Goal: Task Accomplishment & Management: Use online tool/utility

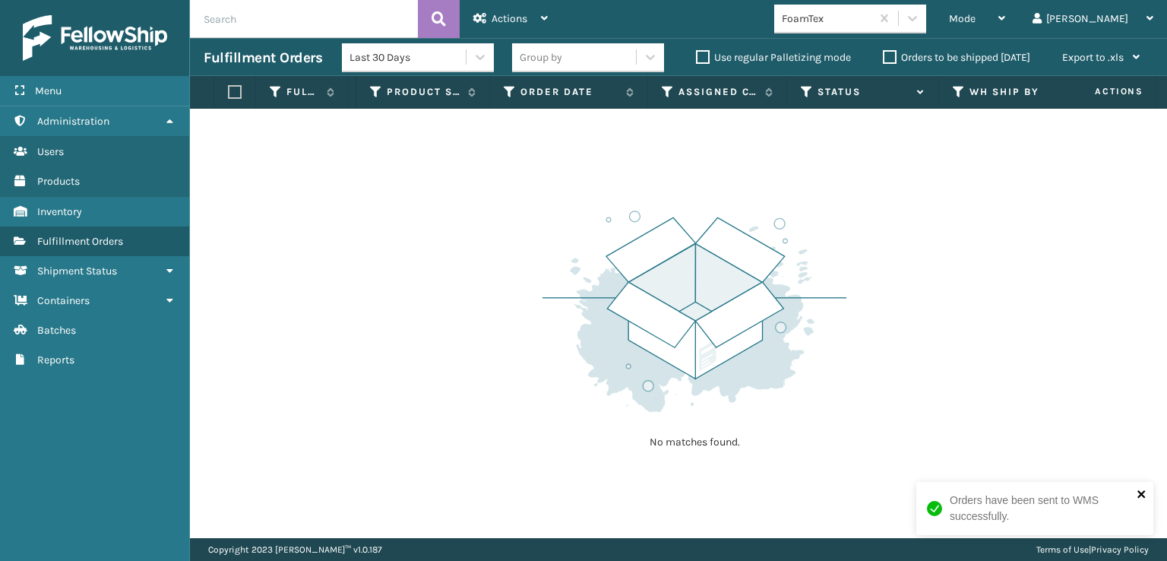
click at [1146, 500] on button "close" at bounding box center [1141, 495] width 11 height 14
click at [926, 21] on div at bounding box center [912, 18] width 27 height 27
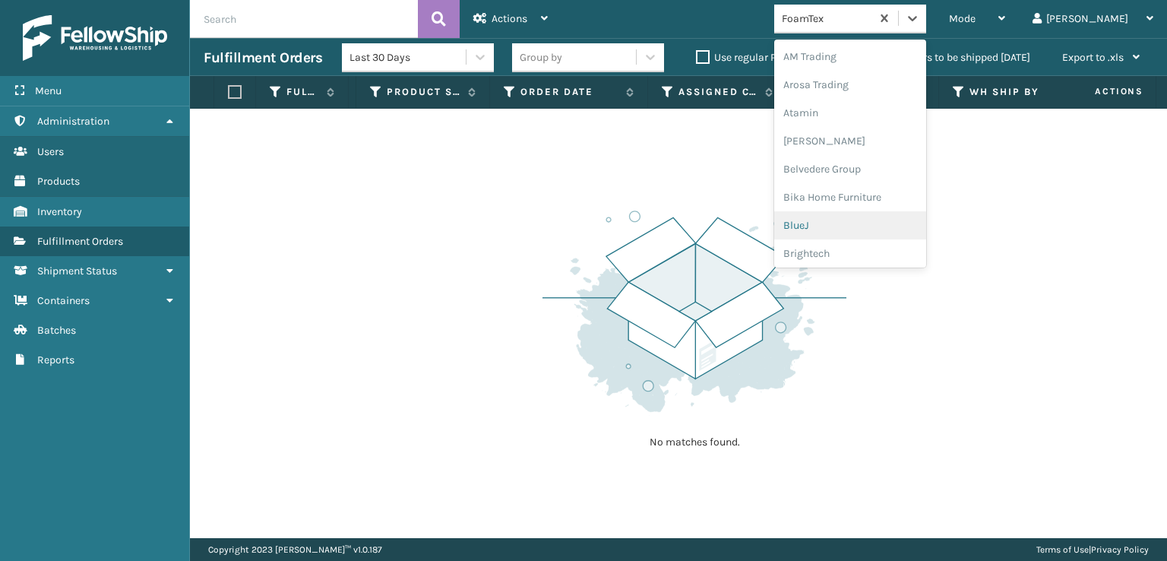
scroll to position [178, 0]
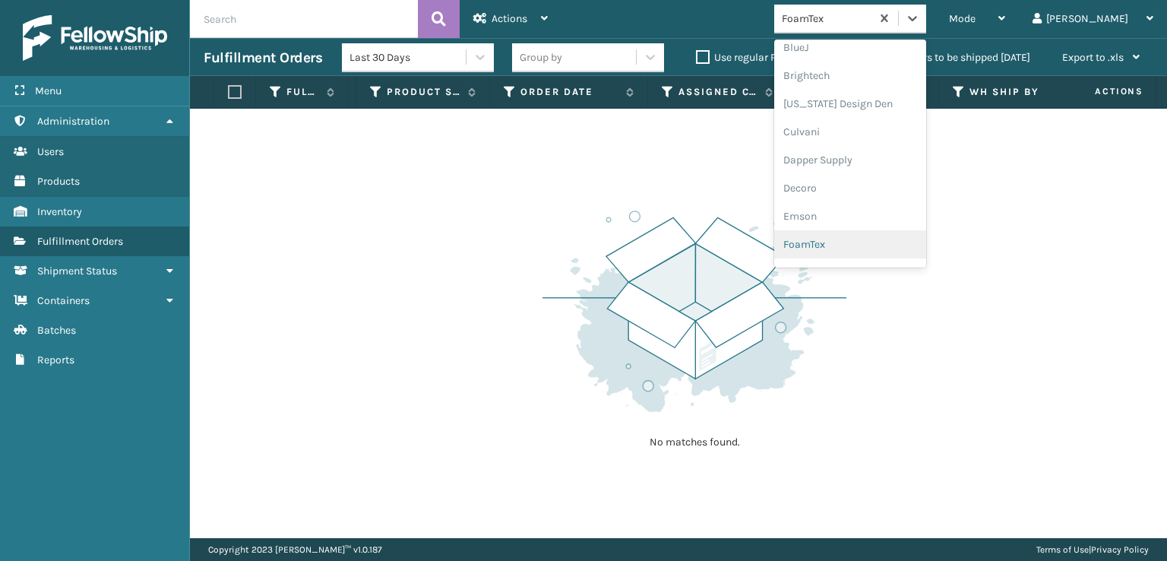
click at [887, 239] on div "FoamTex" at bounding box center [850, 244] width 152 height 28
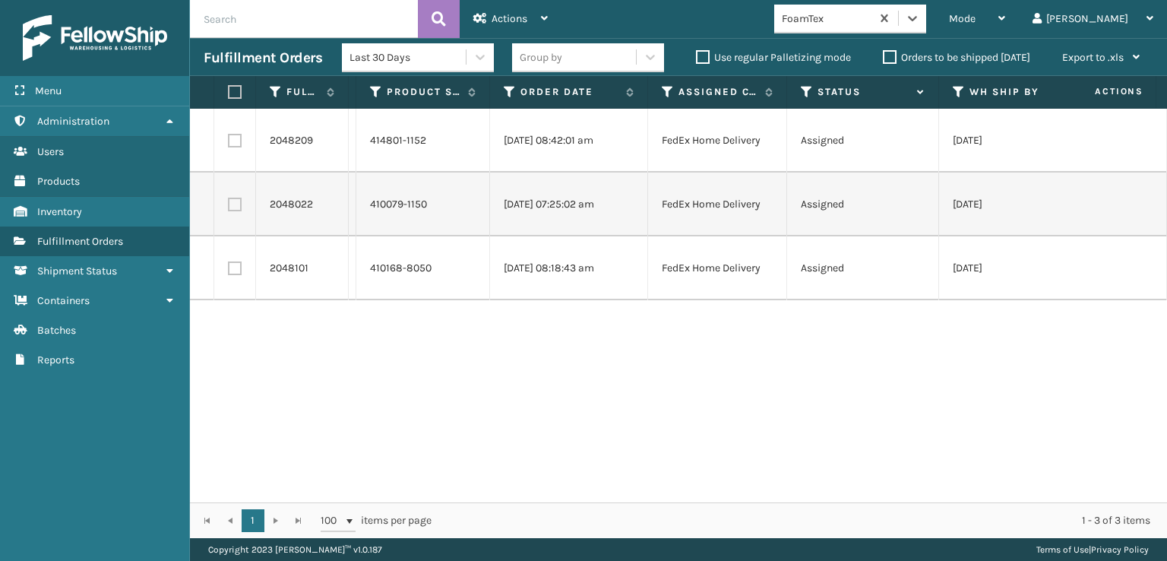
click at [232, 94] on label at bounding box center [232, 92] width 9 height 14
click at [229, 94] on input "checkbox" at bounding box center [228, 92] width 1 height 10
checkbox input "true"
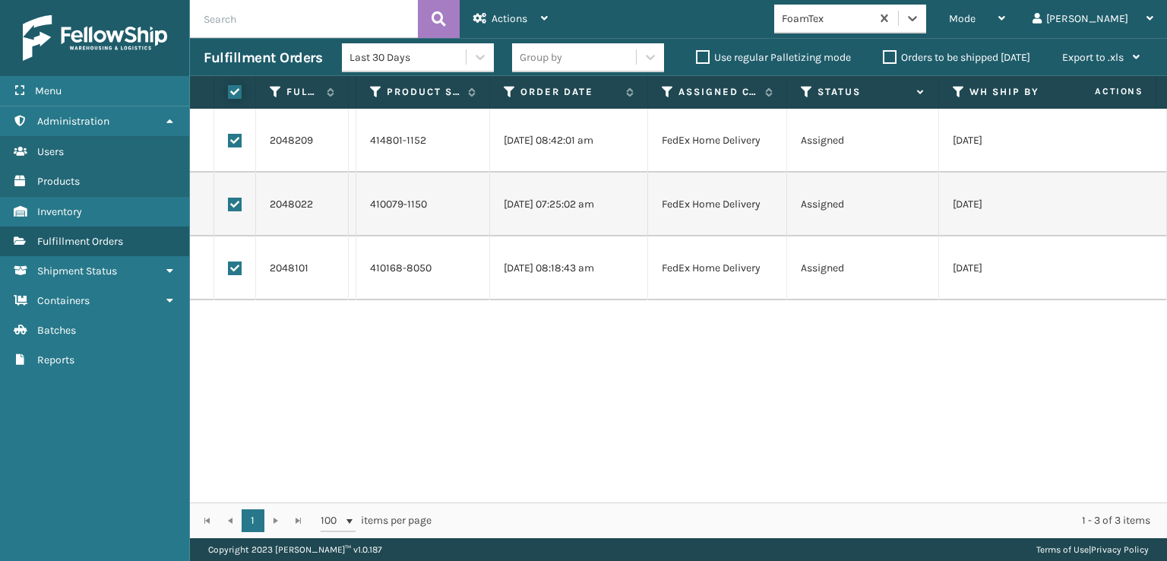
checkbox input "true"
click at [496, 10] on div "Actions" at bounding box center [510, 19] width 74 height 38
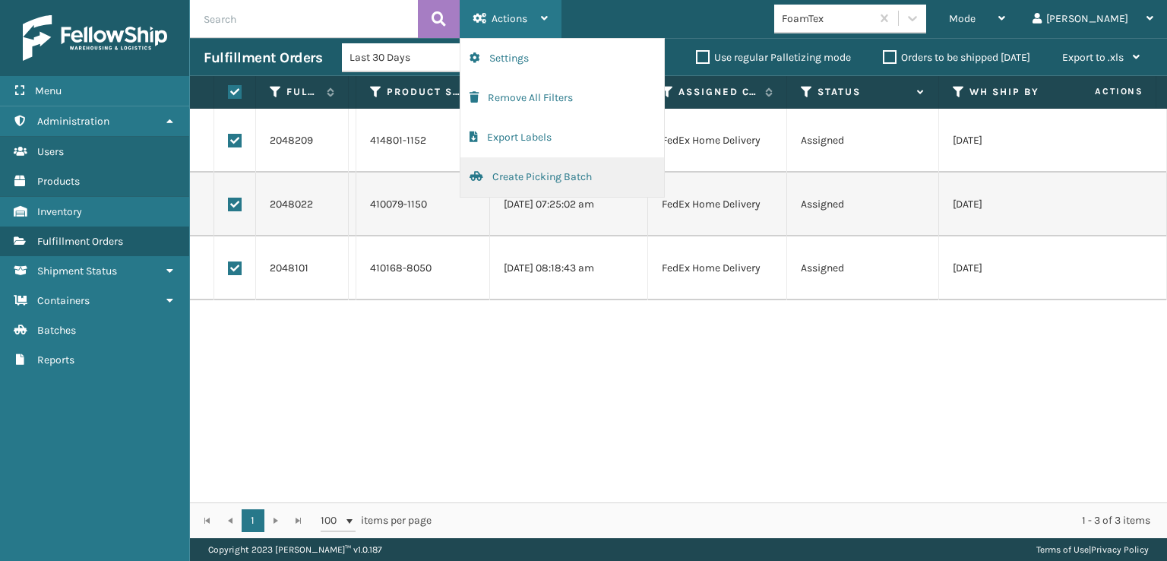
click at [545, 176] on button "Create Picking Batch" at bounding box center [562, 177] width 204 height 40
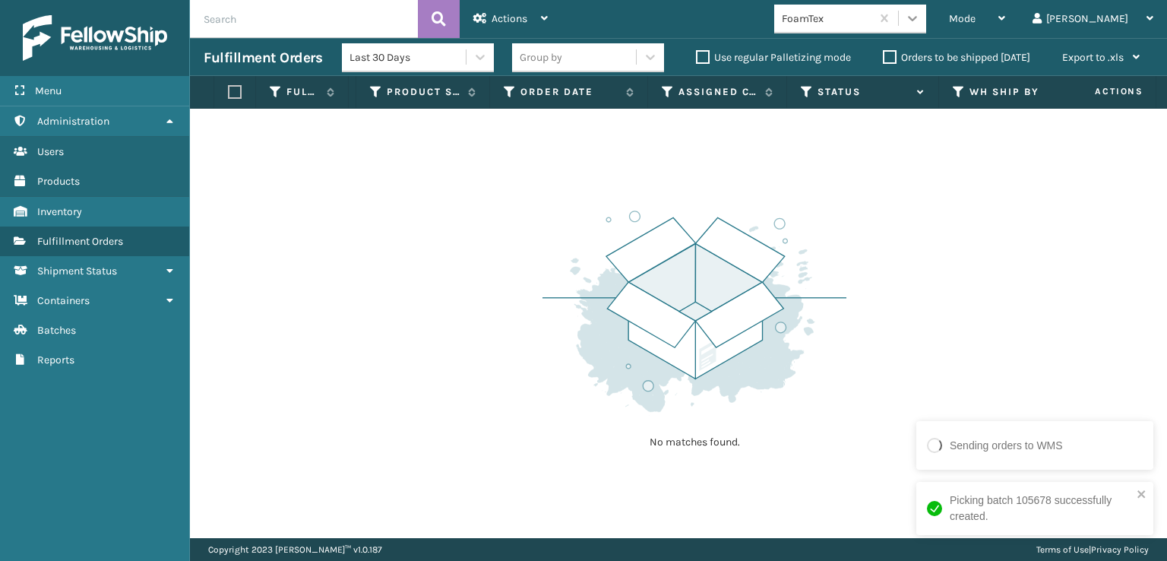
click at [920, 21] on icon at bounding box center [912, 18] width 15 height 15
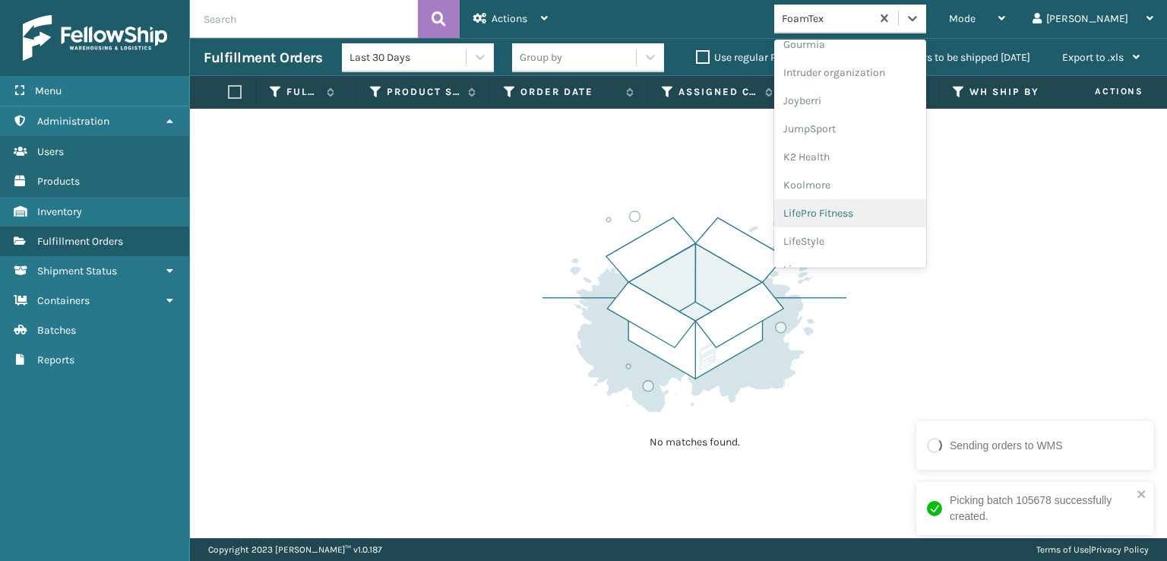
scroll to position [480, 0]
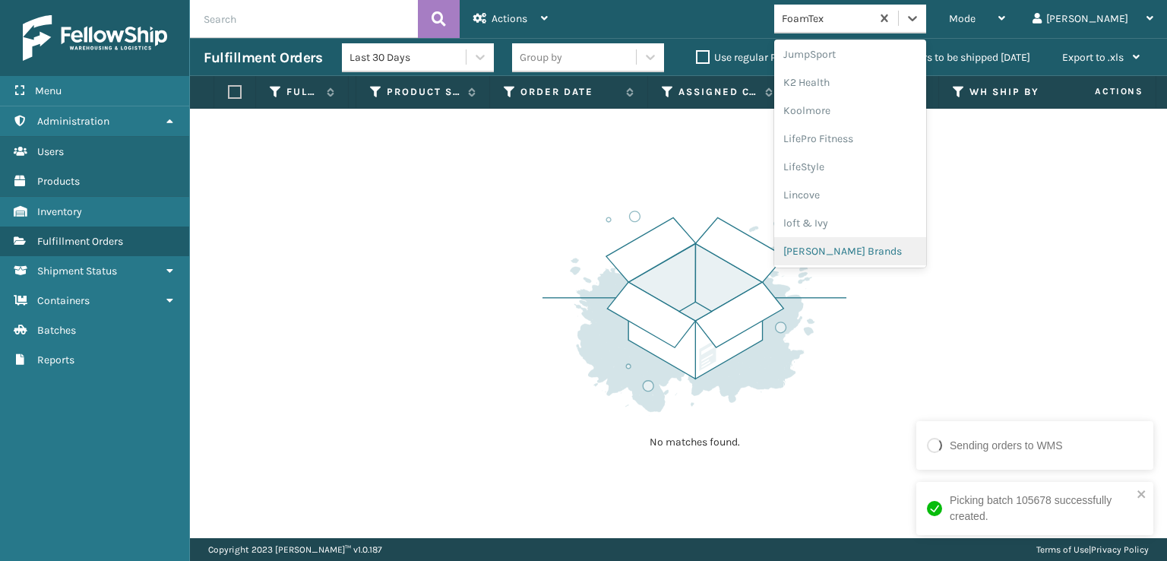
click at [901, 250] on div "[PERSON_NAME] Brands" at bounding box center [850, 251] width 152 height 28
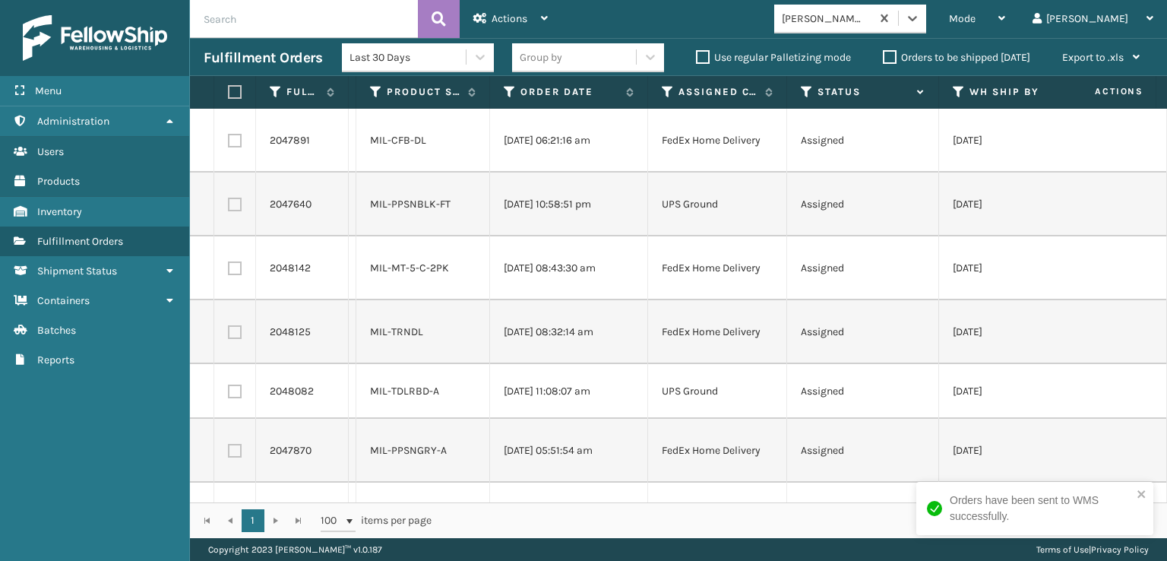
scroll to position [0, 0]
click at [234, 142] on label at bounding box center [235, 141] width 14 height 14
click at [229, 142] on input "checkbox" at bounding box center [228, 139] width 1 height 10
checkbox input "true"
click at [240, 265] on label at bounding box center [235, 268] width 14 height 14
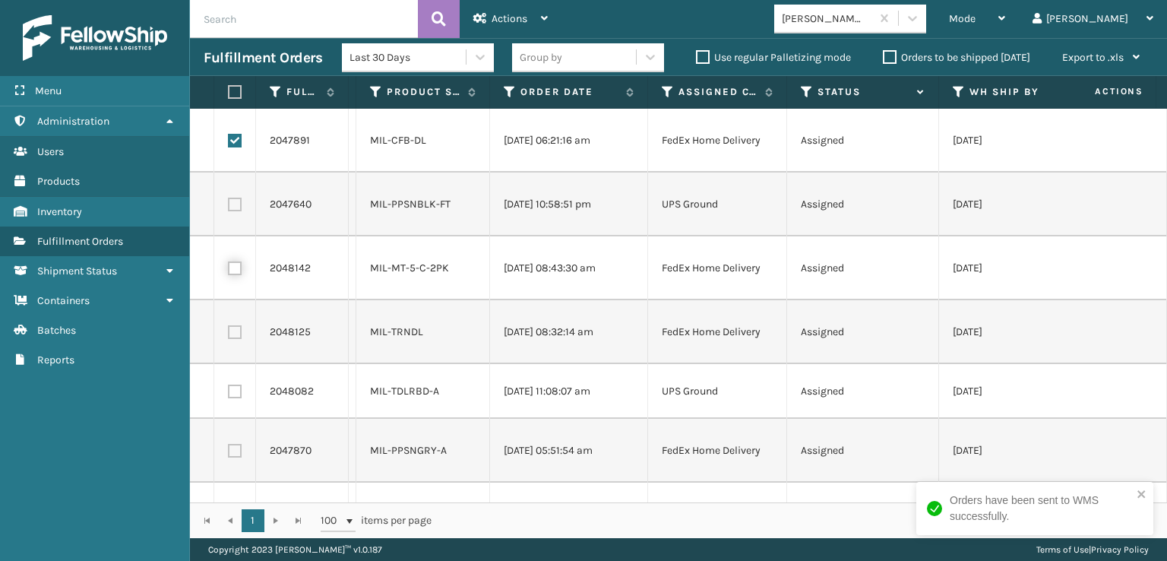
click at [229, 265] on input "checkbox" at bounding box center [228, 266] width 1 height 10
checkbox input "true"
click at [238, 333] on label at bounding box center [235, 332] width 14 height 14
click at [229, 333] on input "checkbox" at bounding box center [228, 330] width 1 height 10
checkbox input "true"
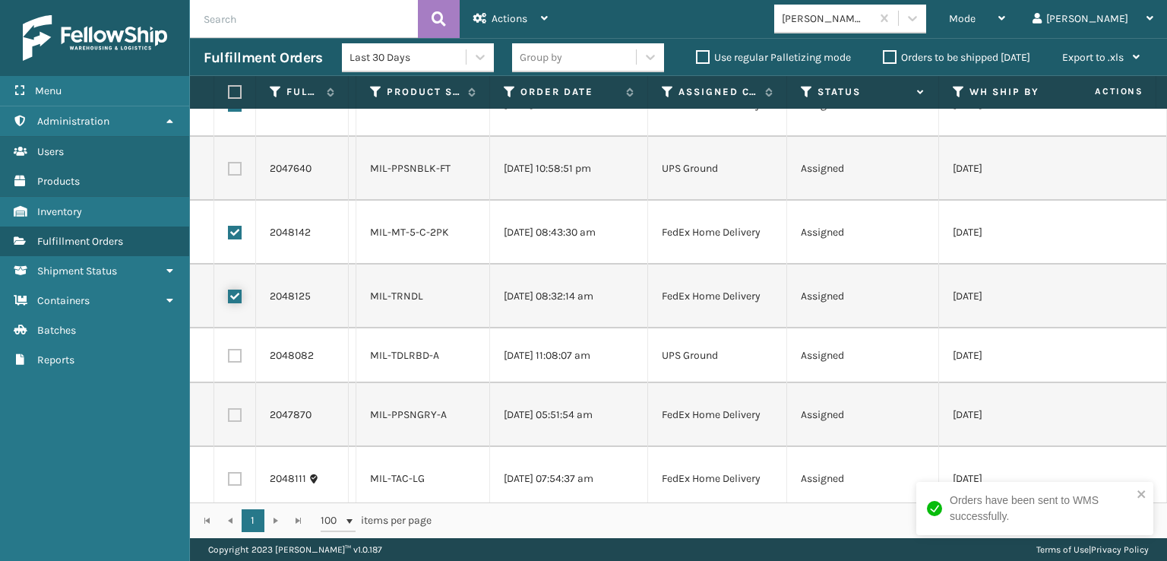
scroll to position [55, 0]
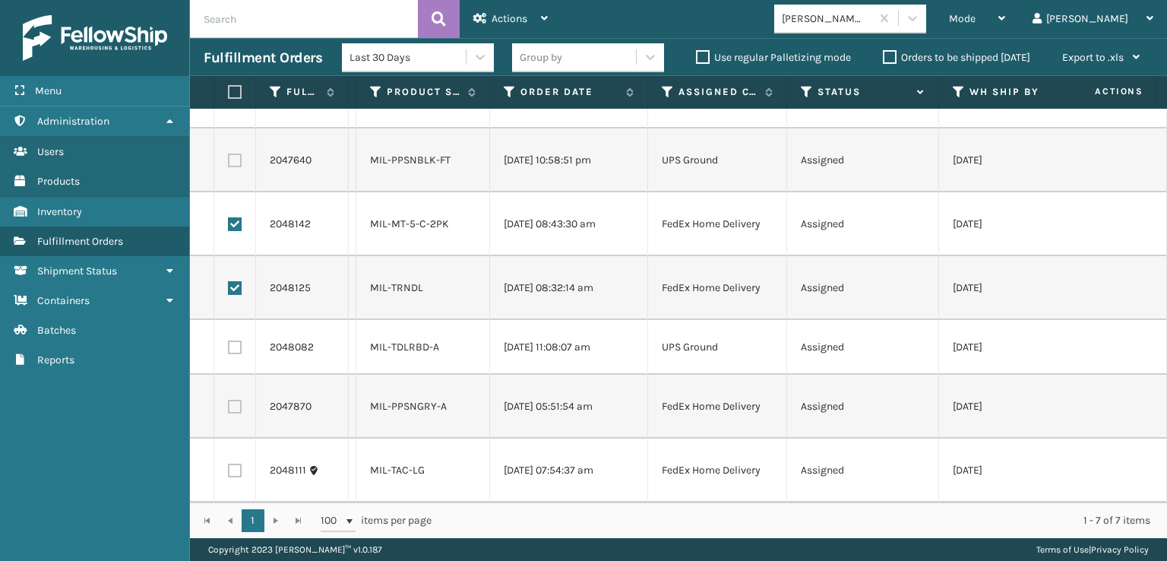
click at [228, 400] on label at bounding box center [235, 407] width 14 height 14
click at [228, 400] on input "checkbox" at bounding box center [228, 405] width 1 height 10
checkbox input "true"
click at [241, 463] on label at bounding box center [235, 470] width 14 height 14
click at [229, 463] on input "checkbox" at bounding box center [228, 468] width 1 height 10
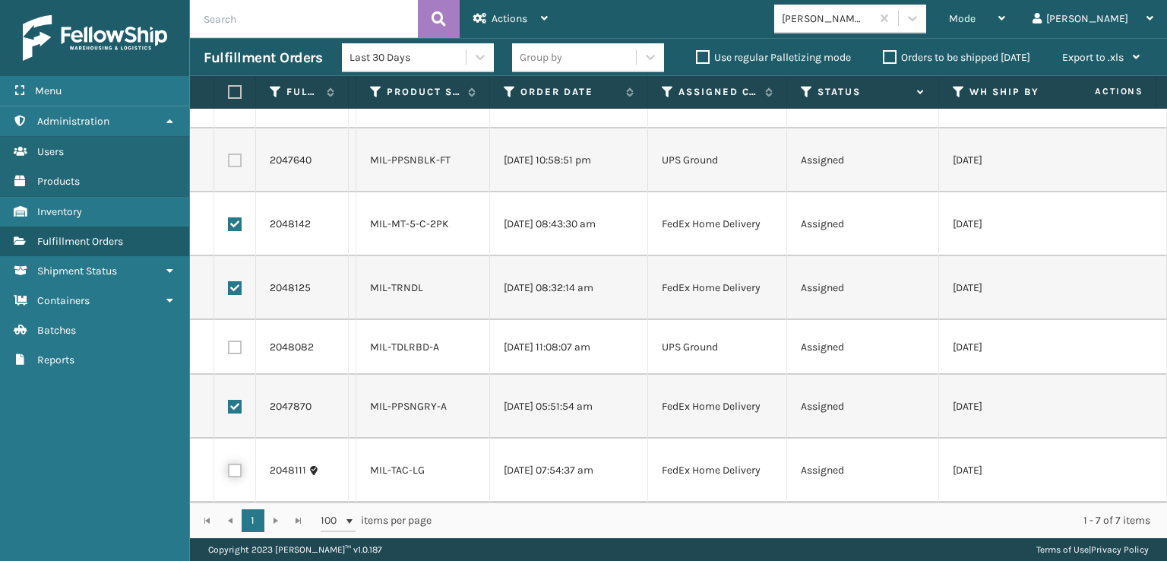
checkbox input "true"
click at [544, 19] on icon at bounding box center [544, 18] width 7 height 11
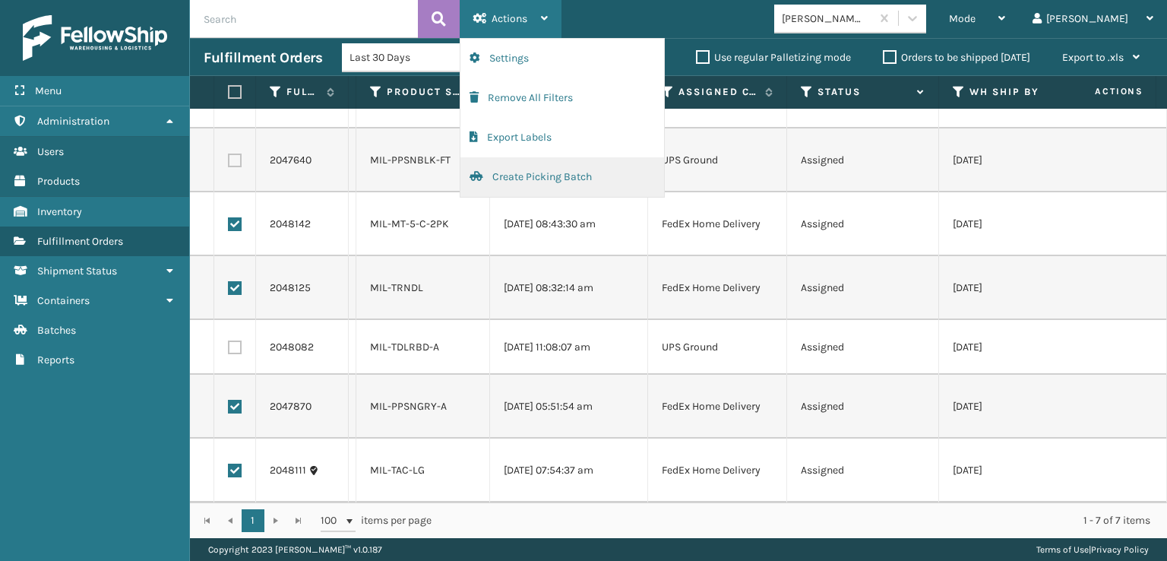
click at [544, 183] on button "Create Picking Batch" at bounding box center [562, 177] width 204 height 40
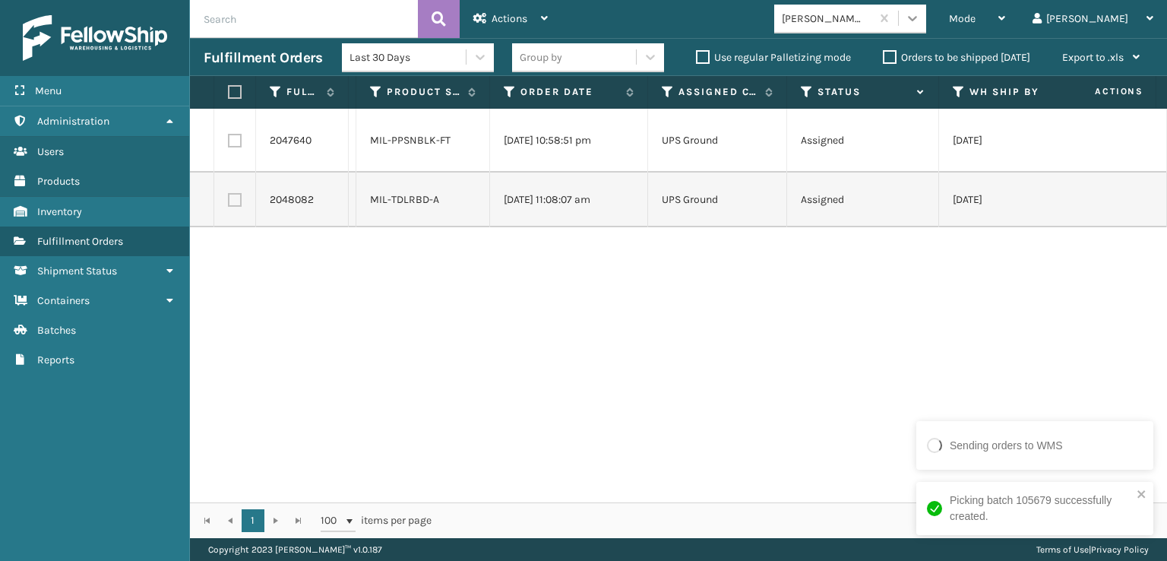
click at [926, 21] on div at bounding box center [912, 18] width 27 height 27
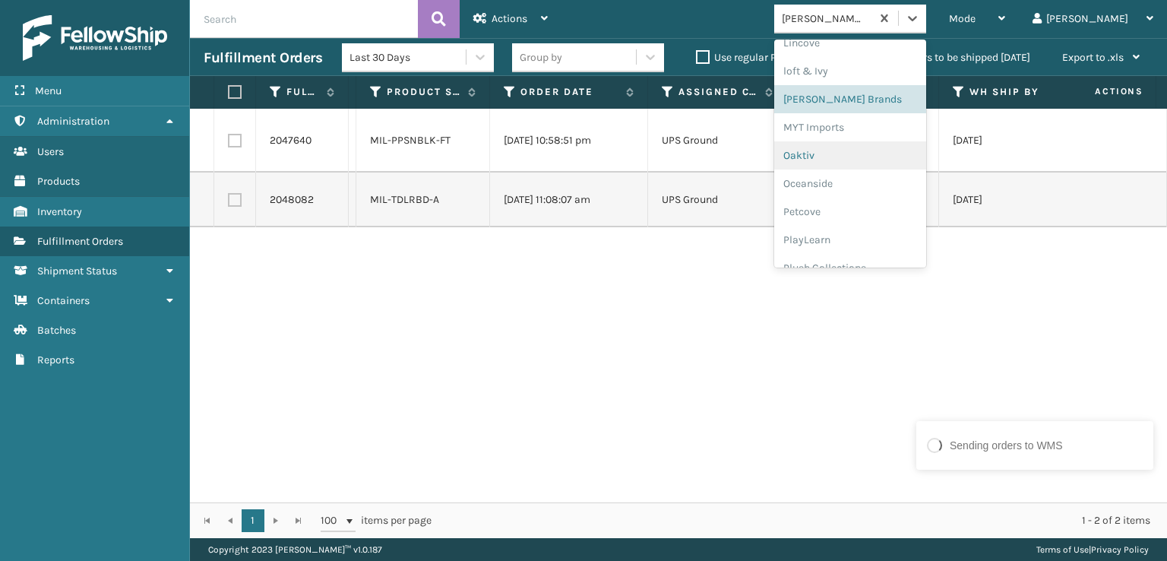
scroll to position [734, 0]
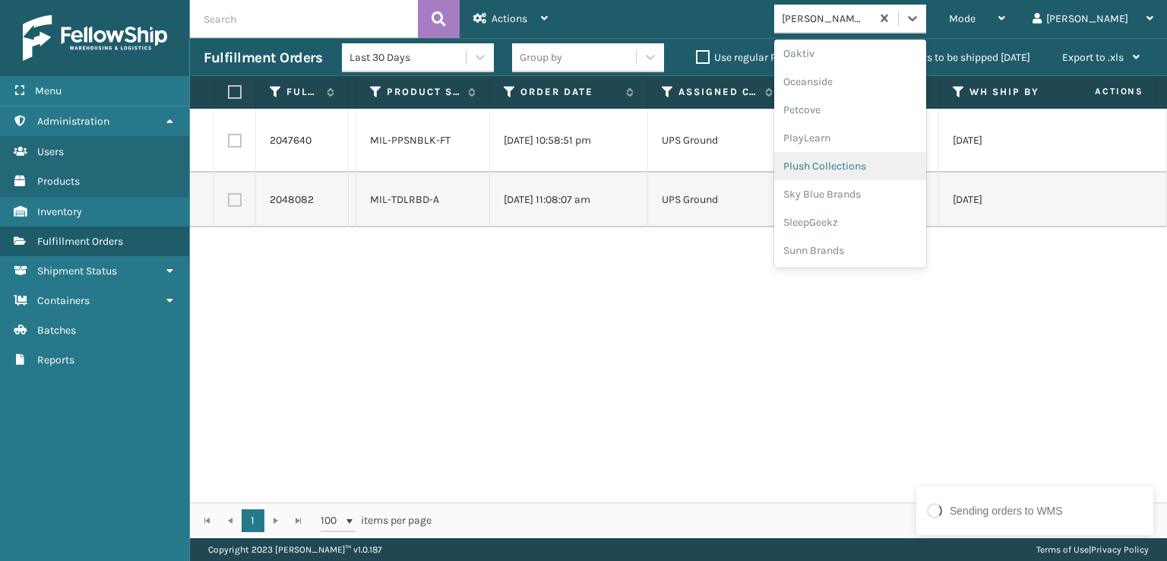
click at [894, 172] on div "Plush Collections" at bounding box center [850, 166] width 152 height 28
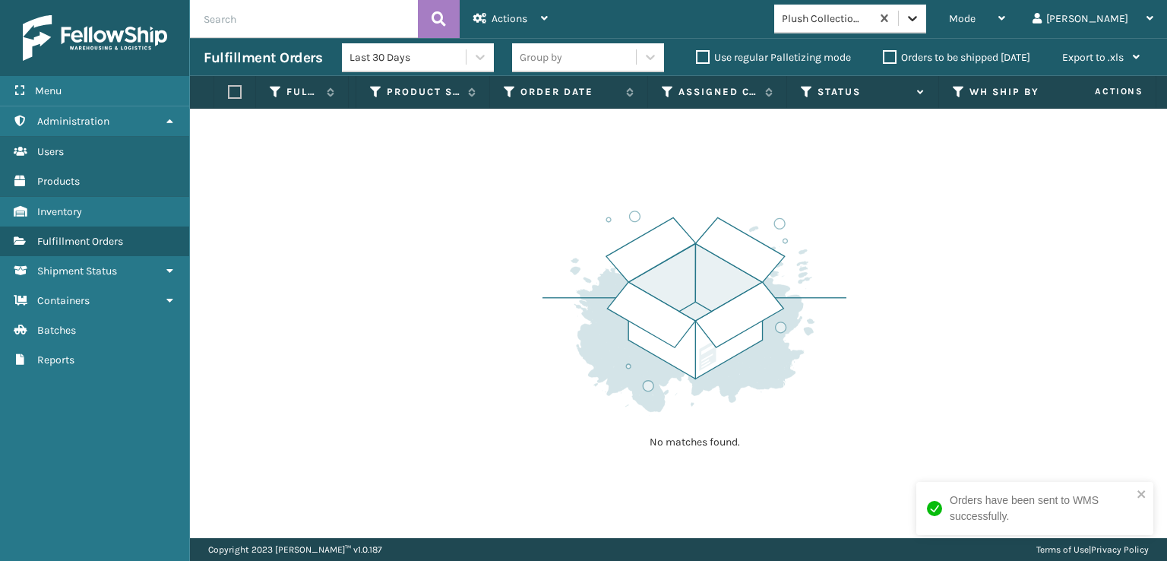
click at [926, 26] on div at bounding box center [912, 18] width 27 height 27
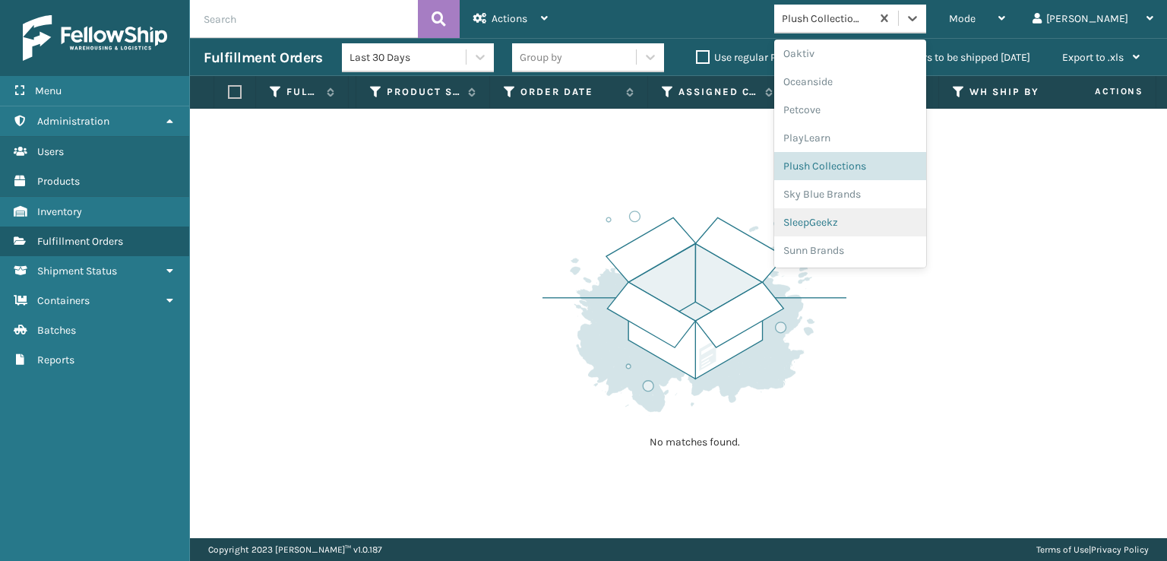
click at [887, 223] on div "SleepGeekz" at bounding box center [850, 222] width 152 height 28
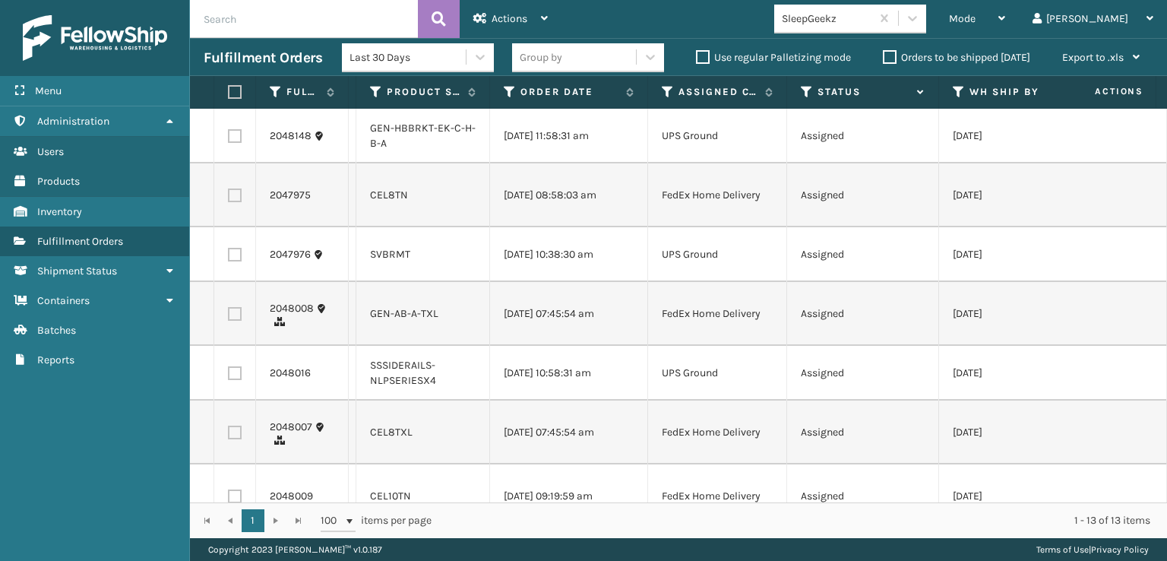
click at [236, 200] on label at bounding box center [235, 195] width 14 height 14
click at [229, 198] on input "checkbox" at bounding box center [228, 193] width 1 height 10
checkbox input "true"
click at [238, 299] on td at bounding box center [235, 314] width 42 height 64
click at [234, 317] on label at bounding box center [235, 314] width 14 height 14
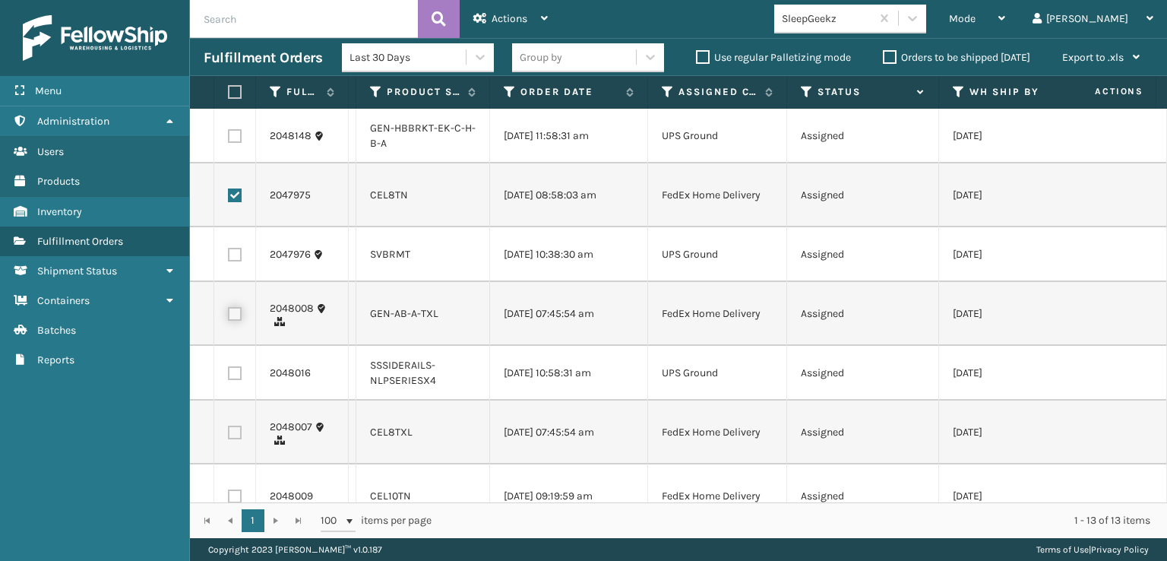
click at [229, 317] on input "checkbox" at bounding box center [228, 312] width 1 height 10
checkbox input "true"
click at [232, 432] on label at bounding box center [235, 432] width 14 height 14
click at [229, 432] on input "checkbox" at bounding box center [228, 430] width 1 height 10
checkbox input "true"
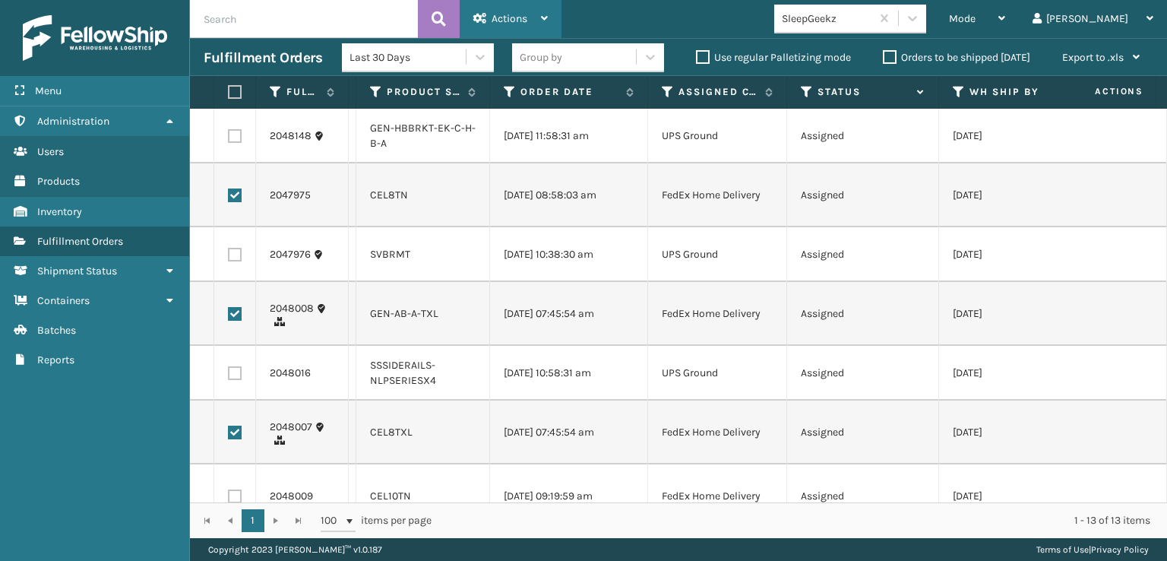
click at [545, 15] on icon at bounding box center [544, 18] width 7 height 11
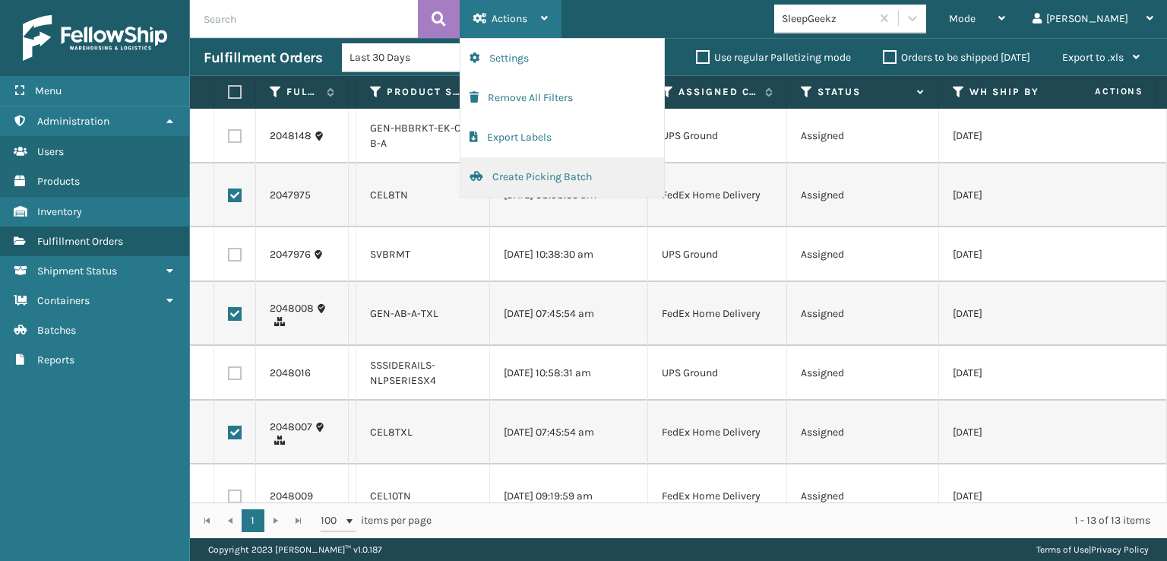
click at [540, 172] on button "Create Picking Batch" at bounding box center [562, 177] width 204 height 40
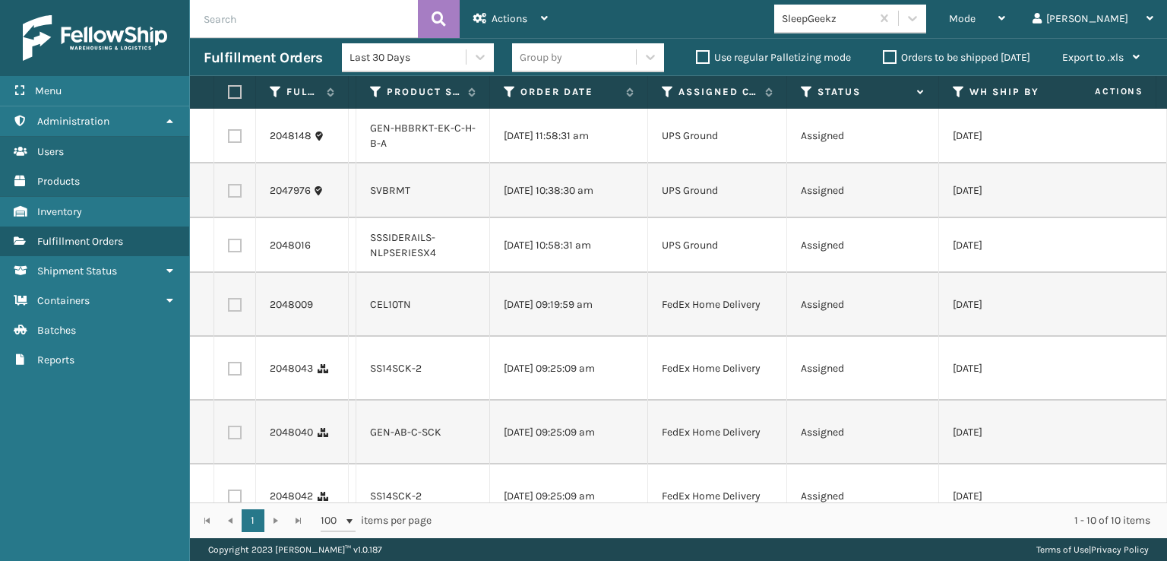
click at [243, 309] on td at bounding box center [235, 305] width 42 height 64
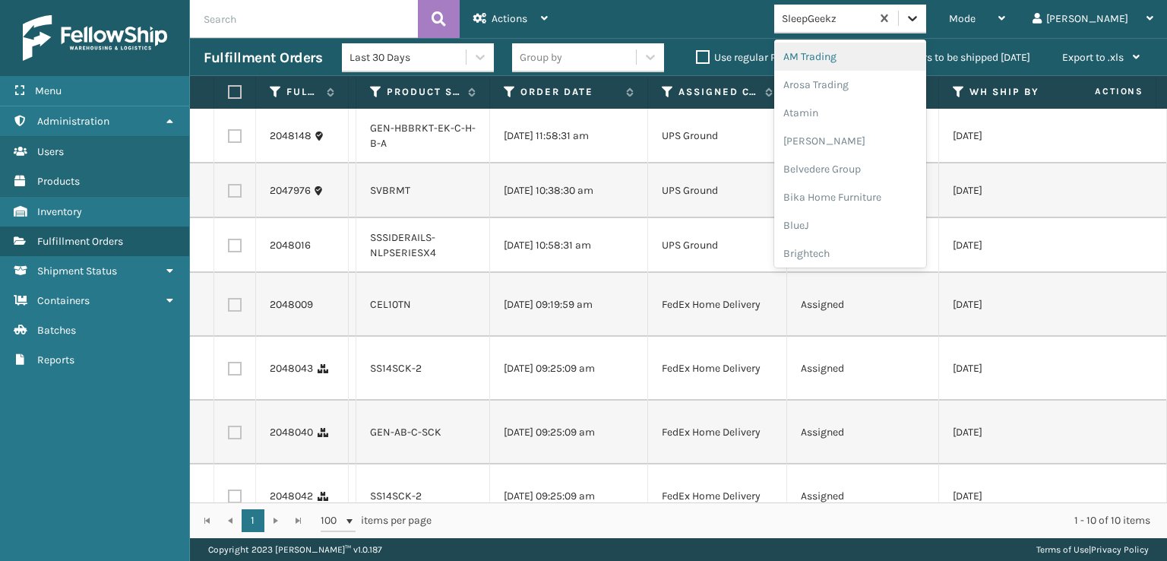
click at [920, 21] on icon at bounding box center [912, 18] width 15 height 15
click at [897, 226] on div "SleepGeekz" at bounding box center [850, 222] width 152 height 28
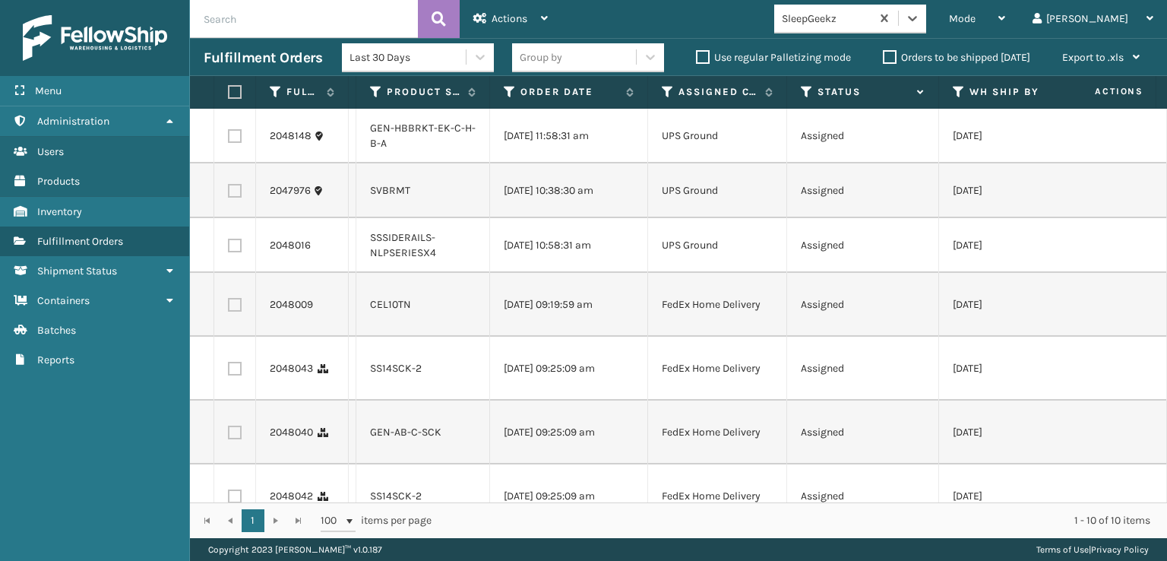
click at [231, 299] on label at bounding box center [235, 305] width 14 height 14
click at [229, 299] on input "checkbox" at bounding box center [228, 303] width 1 height 10
checkbox input "true"
click at [230, 365] on label at bounding box center [235, 369] width 14 height 14
click at [229, 365] on input "checkbox" at bounding box center [228, 367] width 1 height 10
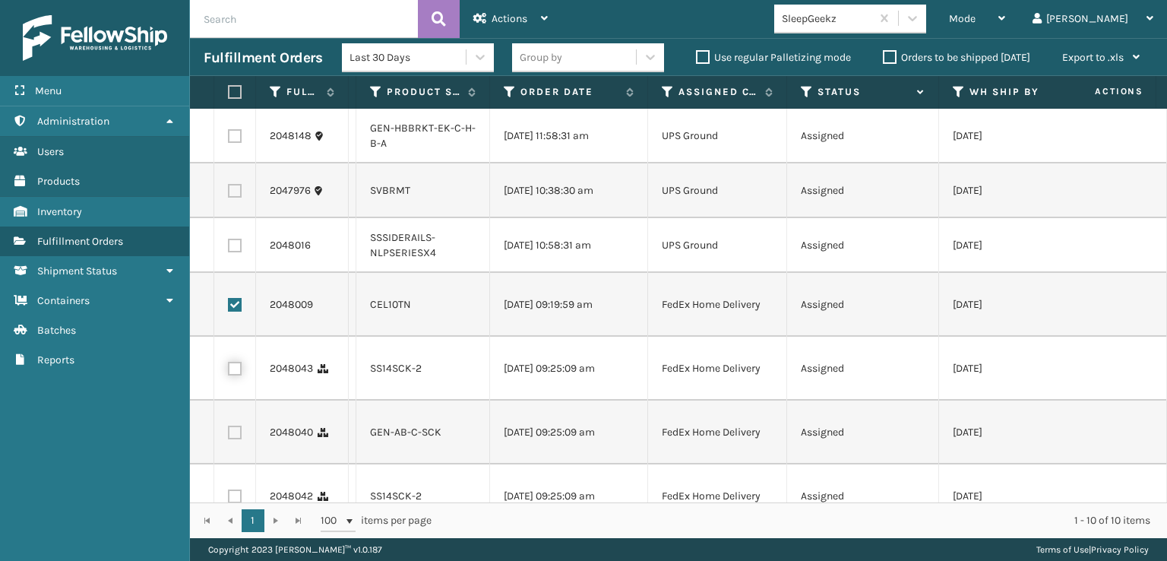
checkbox input "true"
click at [234, 434] on label at bounding box center [235, 432] width 14 height 14
click at [229, 434] on input "checkbox" at bounding box center [228, 430] width 1 height 10
checkbox input "true"
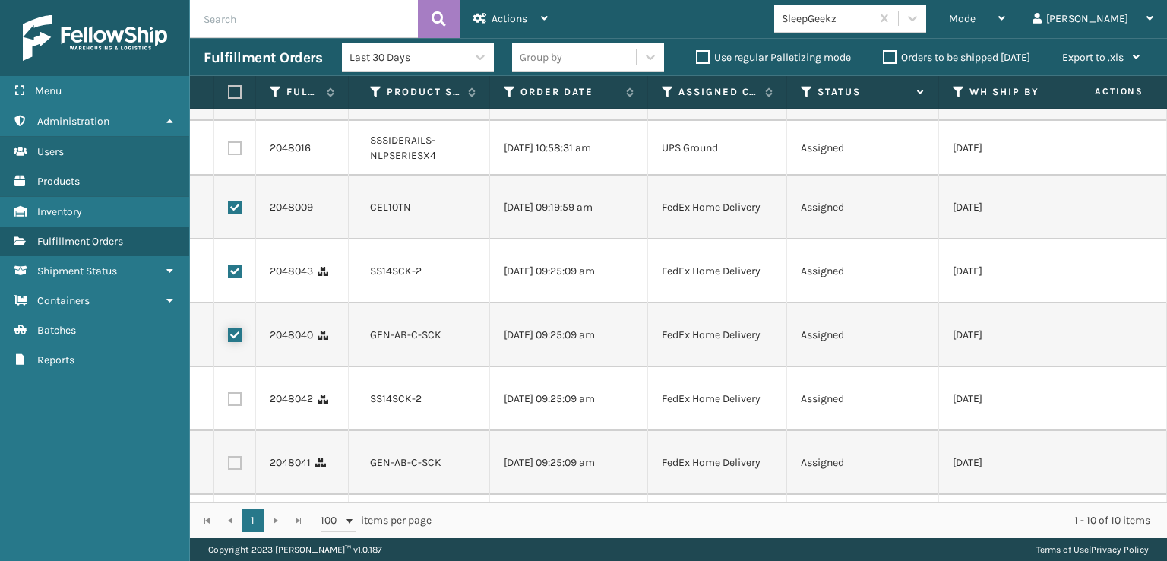
scroll to position [219, 0]
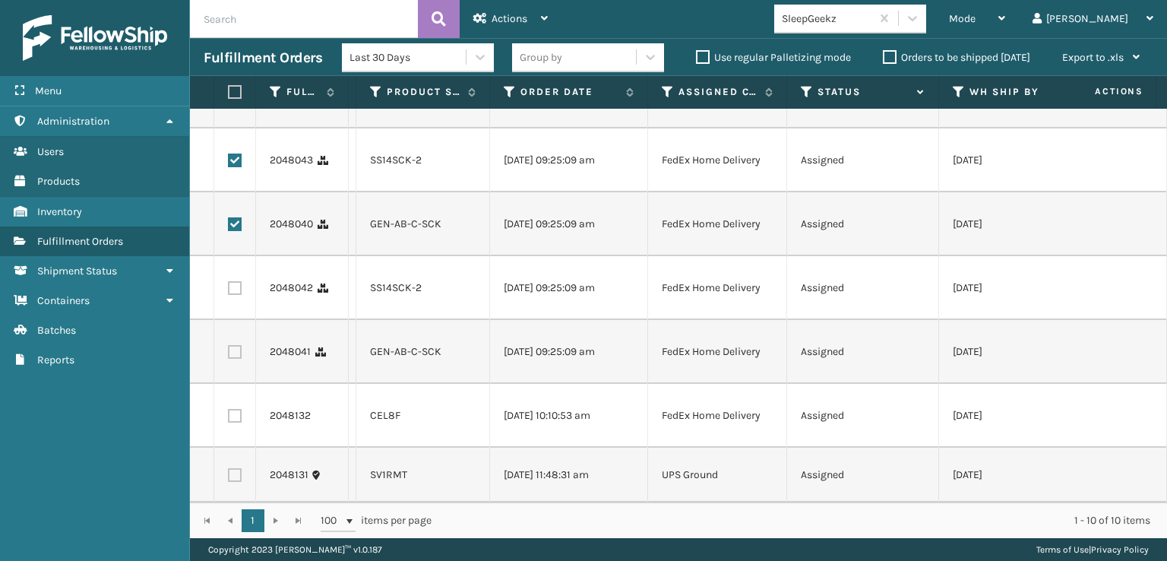
click at [241, 281] on label at bounding box center [235, 288] width 14 height 14
click at [229, 281] on input "checkbox" at bounding box center [228, 286] width 1 height 10
checkbox input "true"
click at [233, 345] on label at bounding box center [235, 352] width 14 height 14
click at [229, 345] on input "checkbox" at bounding box center [228, 350] width 1 height 10
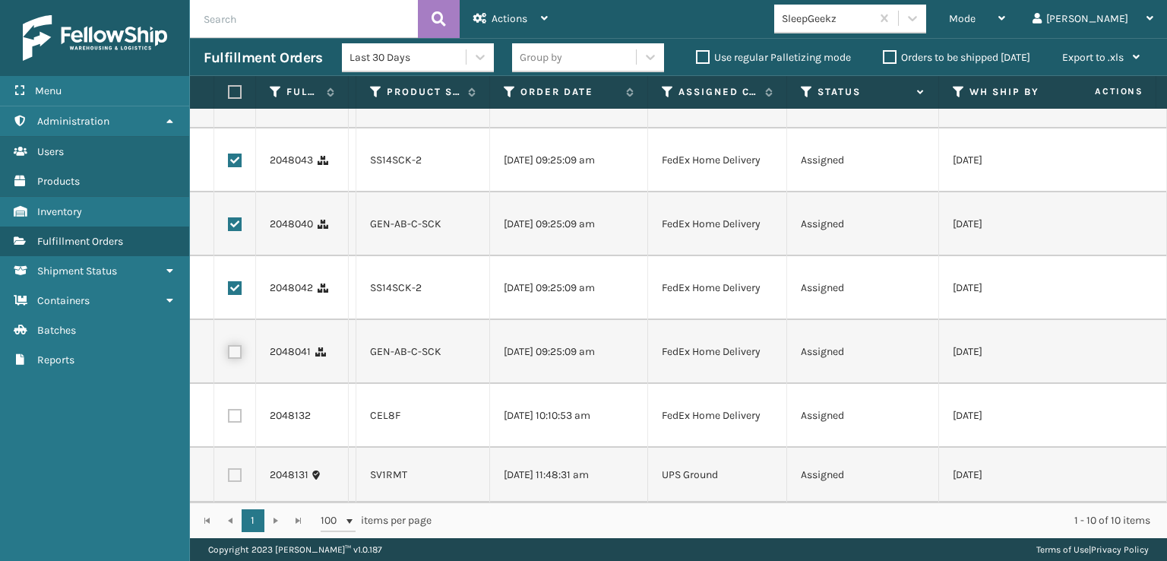
checkbox input "true"
click at [231, 409] on label at bounding box center [235, 416] width 14 height 14
click at [229, 409] on input "checkbox" at bounding box center [228, 414] width 1 height 10
checkbox input "true"
click at [489, 24] on div "Actions" at bounding box center [510, 19] width 74 height 38
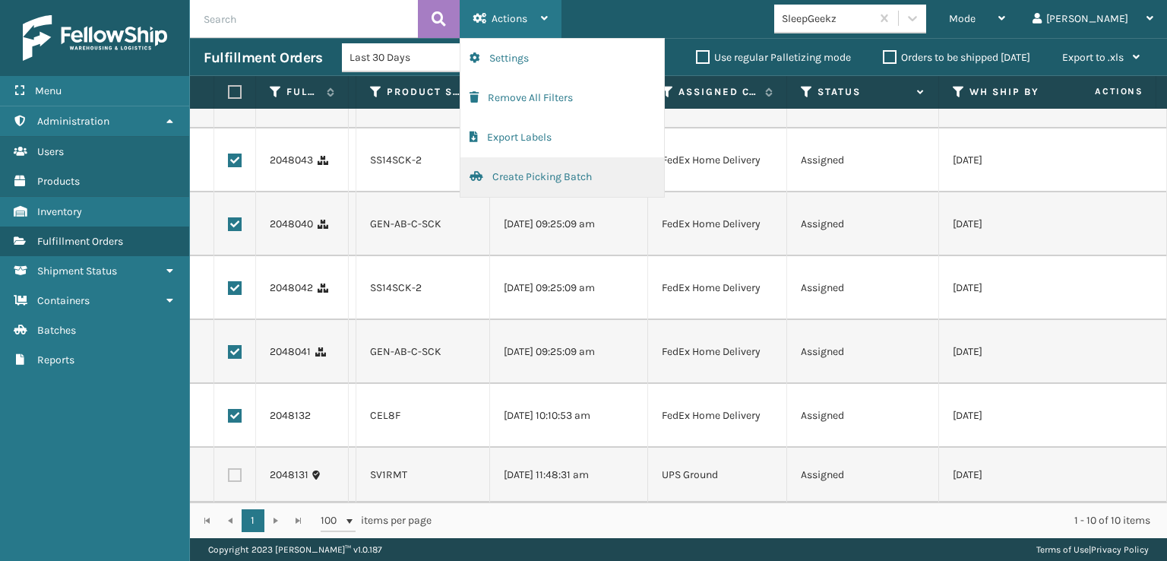
click at [523, 171] on button "Create Picking Batch" at bounding box center [562, 177] width 204 height 40
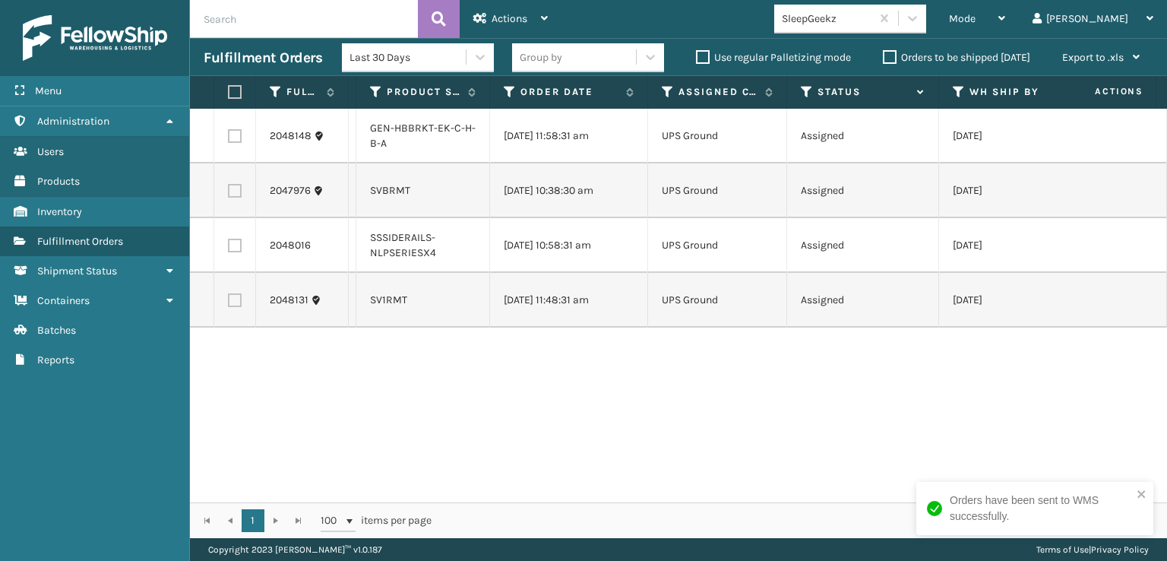
click at [228, 90] on label at bounding box center [232, 92] width 9 height 14
click at [228, 90] on input "checkbox" at bounding box center [228, 92] width 1 height 10
checkbox input "true"
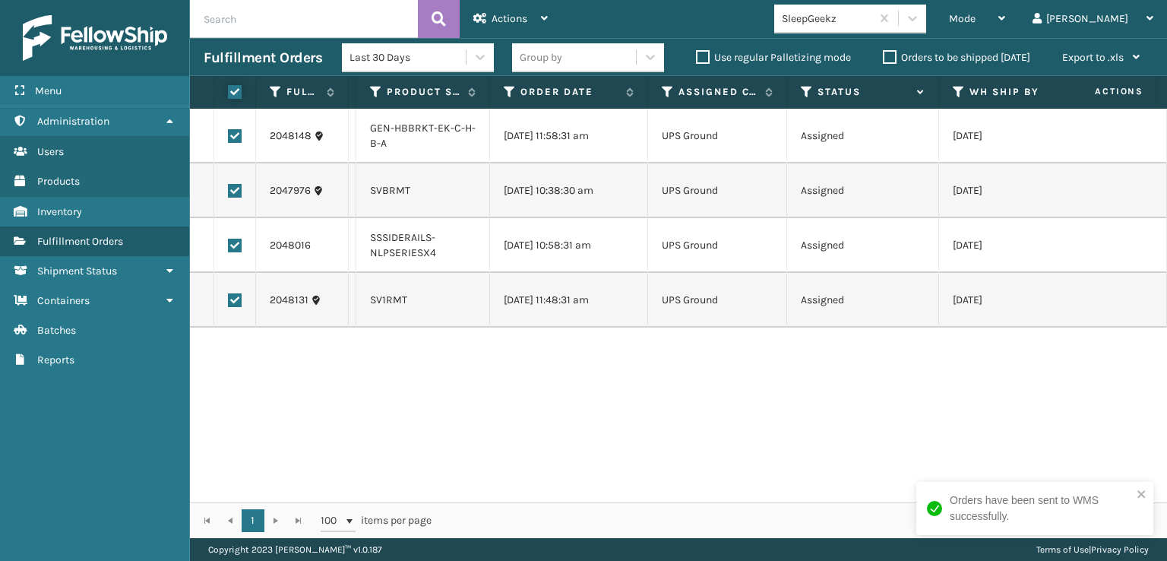
checkbox input "true"
click at [479, 13] on icon at bounding box center [480, 18] width 14 height 11
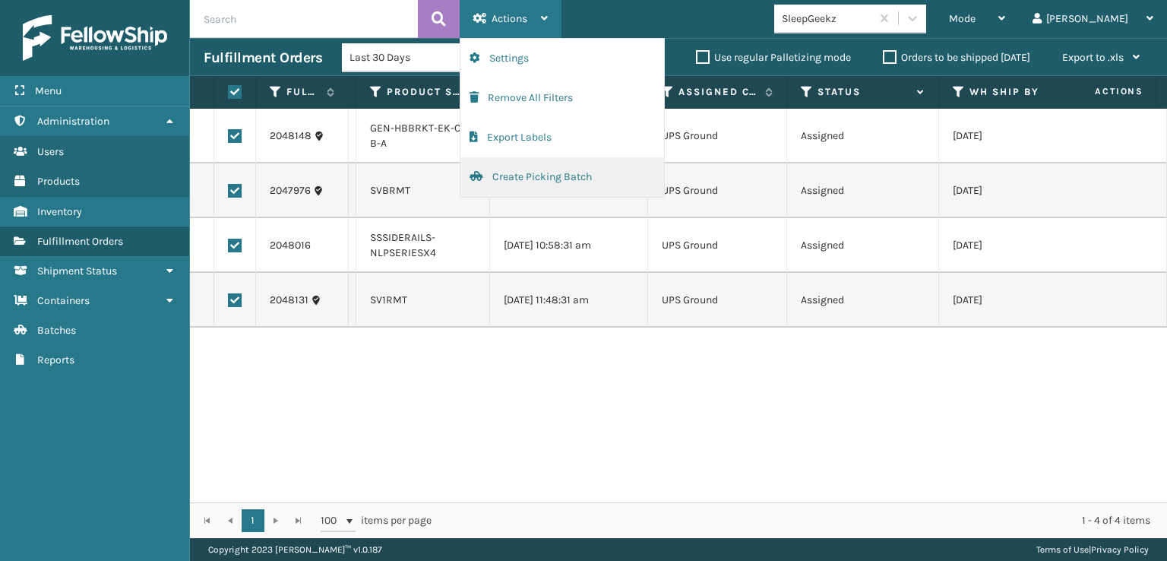
click at [523, 171] on button "Create Picking Batch" at bounding box center [562, 177] width 204 height 40
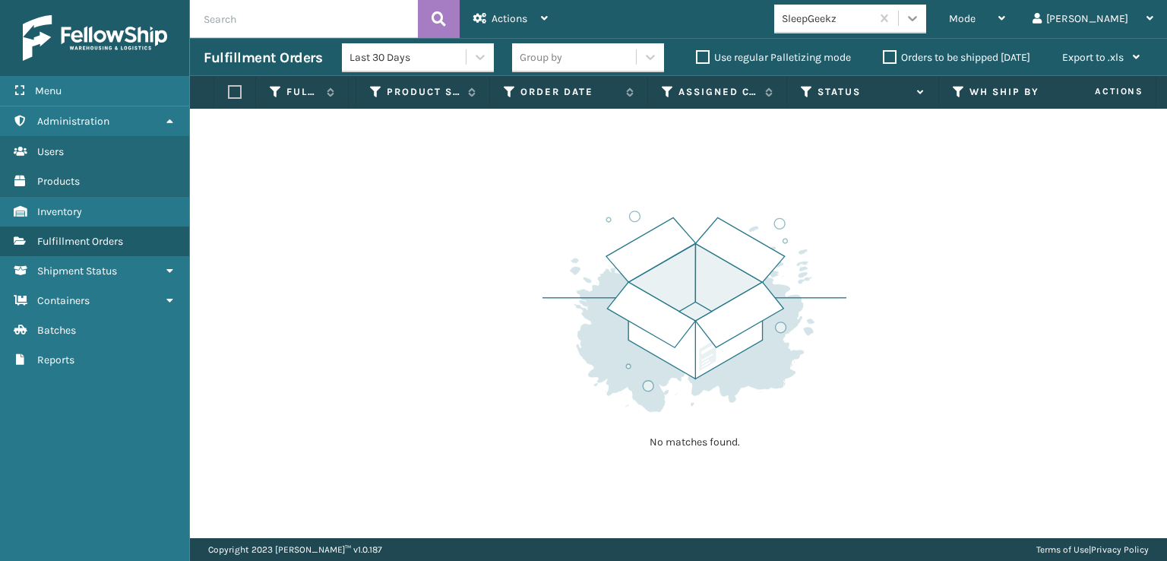
click at [920, 25] on icon at bounding box center [912, 18] width 15 height 15
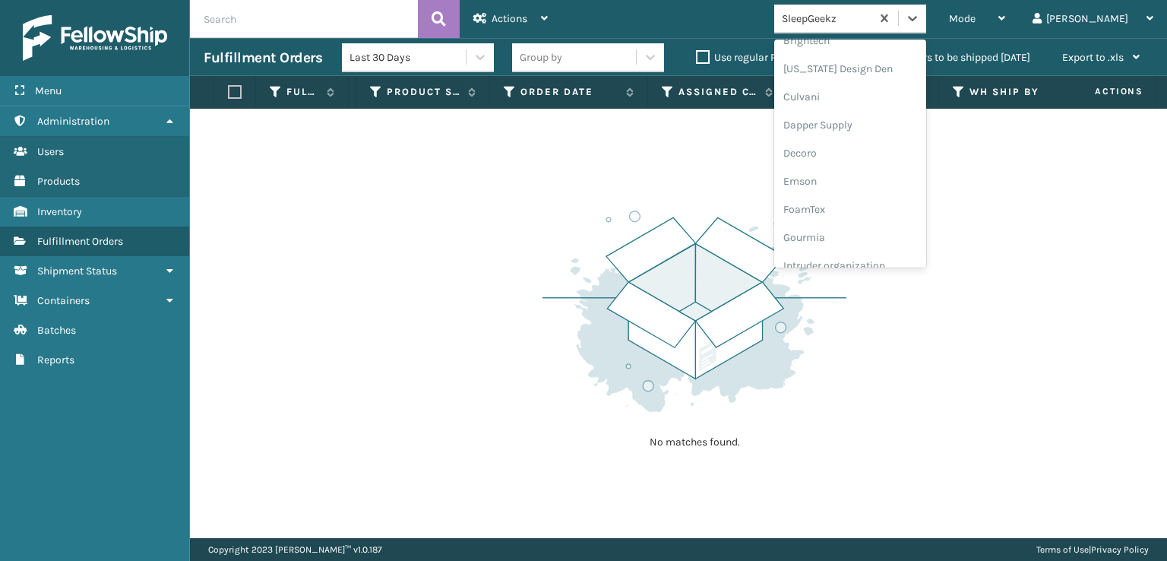
scroll to position [228, 0]
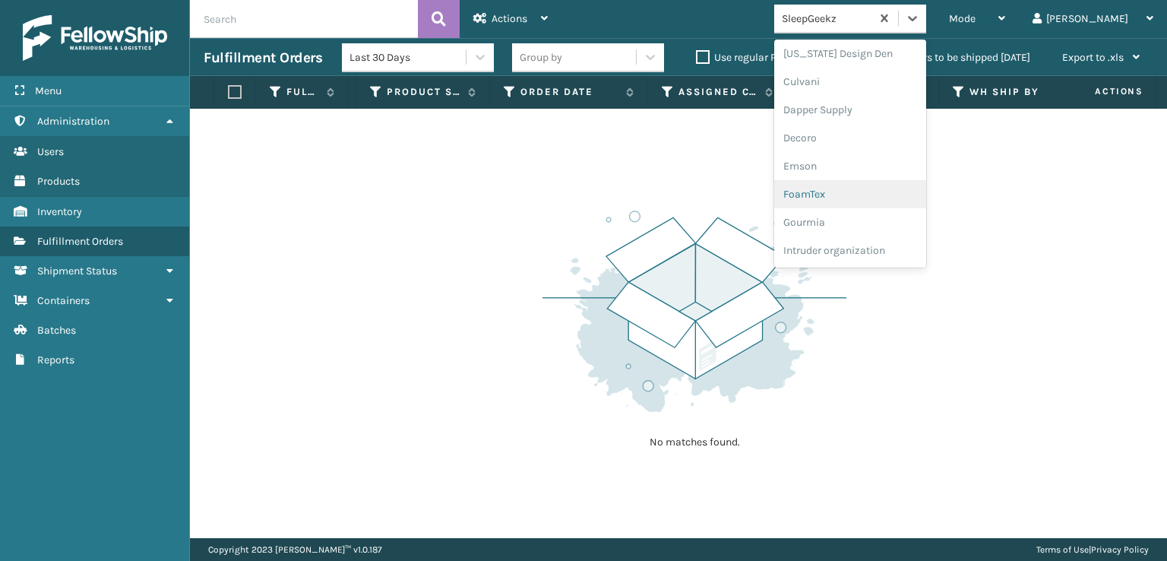
click at [893, 186] on div "FoamTex" at bounding box center [850, 194] width 152 height 28
click at [926, 25] on div at bounding box center [912, 18] width 27 height 27
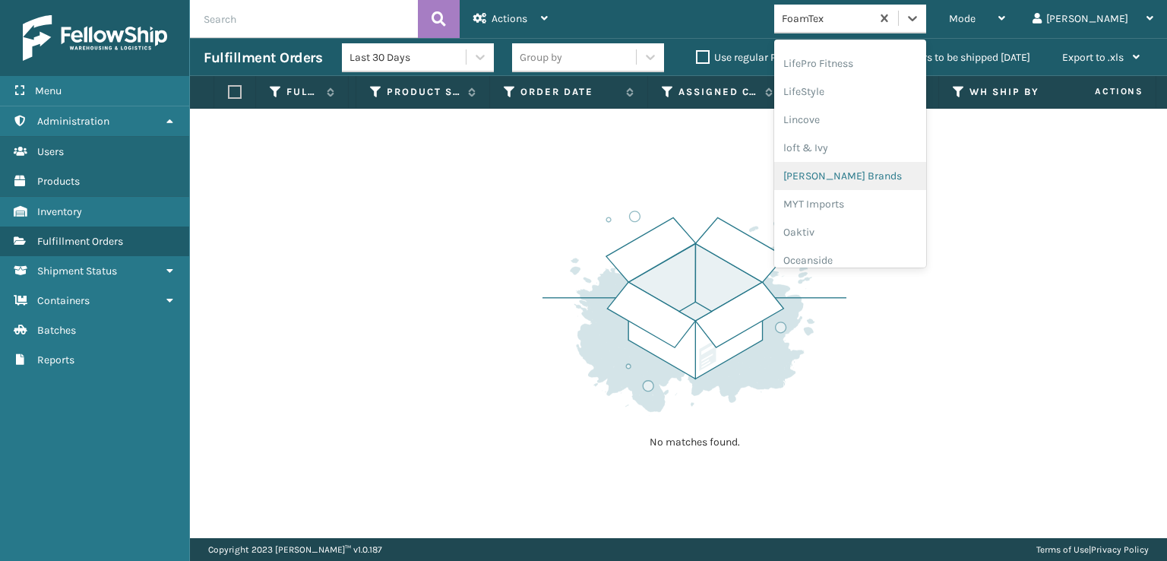
click at [924, 173] on div "[PERSON_NAME] Brands" at bounding box center [850, 176] width 152 height 28
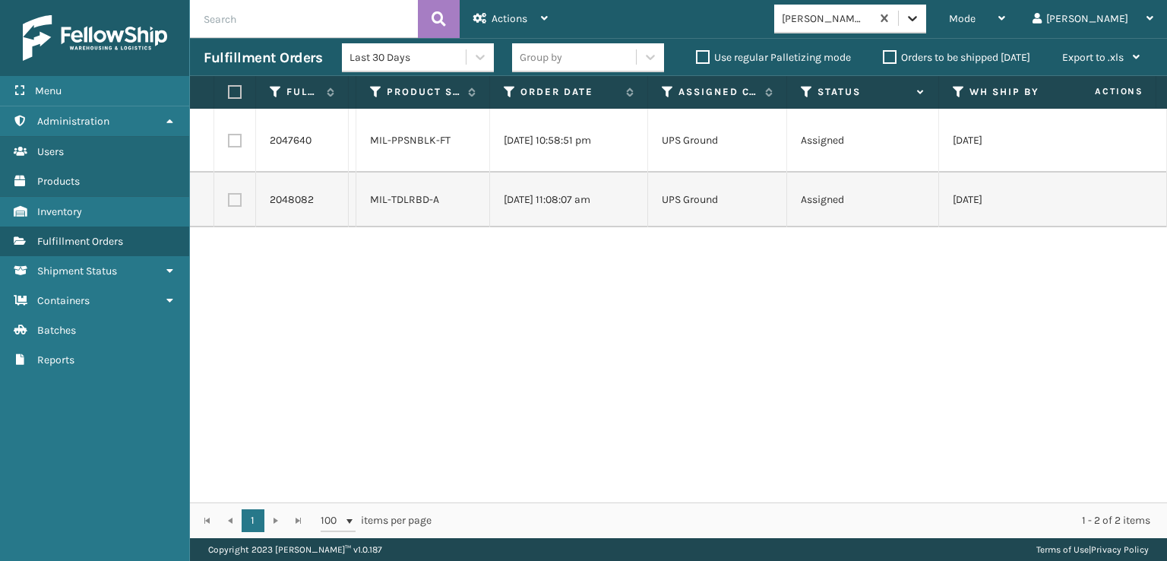
click at [926, 31] on div at bounding box center [912, 18] width 27 height 27
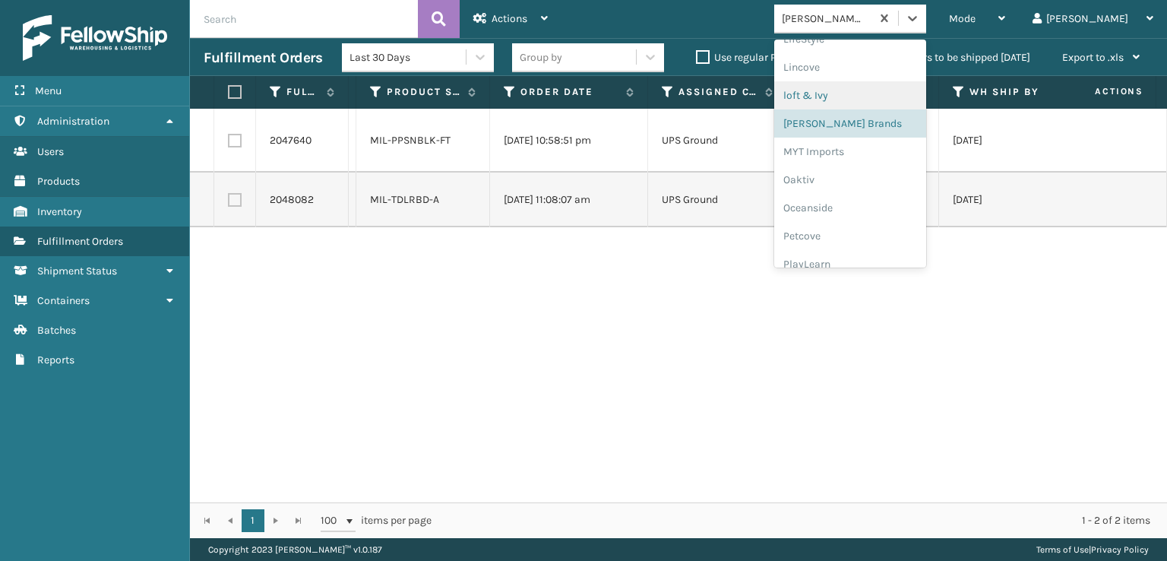
scroll to position [632, 0]
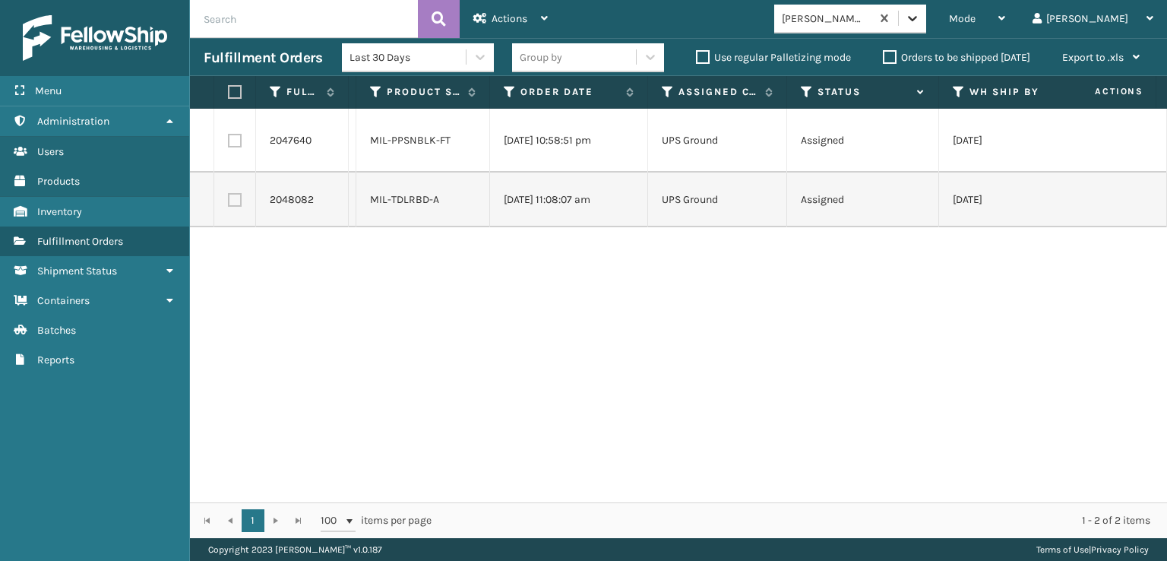
click at [926, 27] on div at bounding box center [912, 18] width 27 height 27
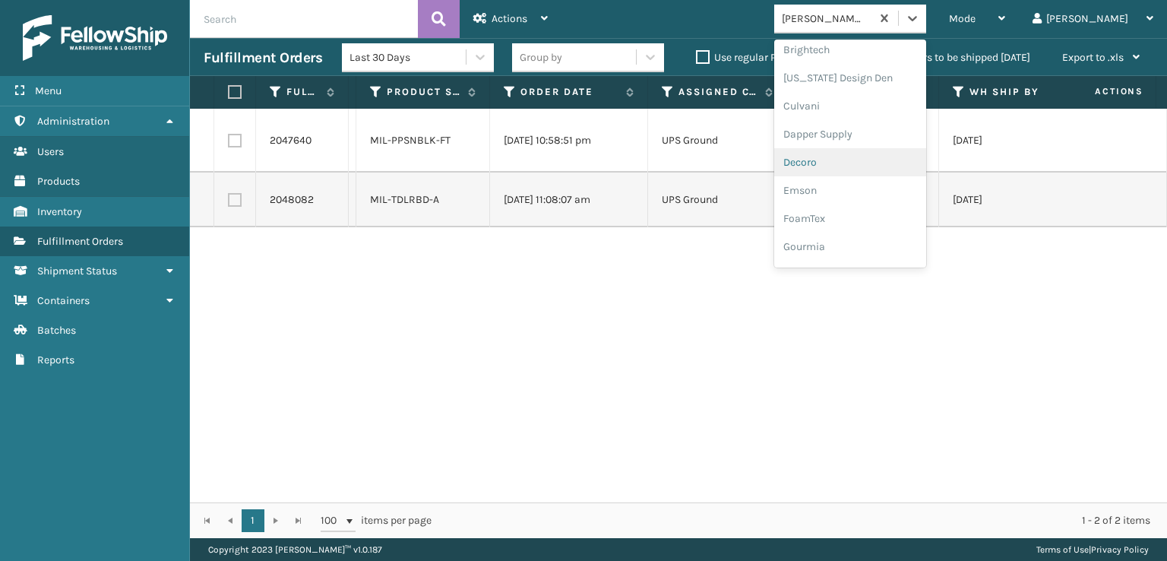
scroll to position [304, 0]
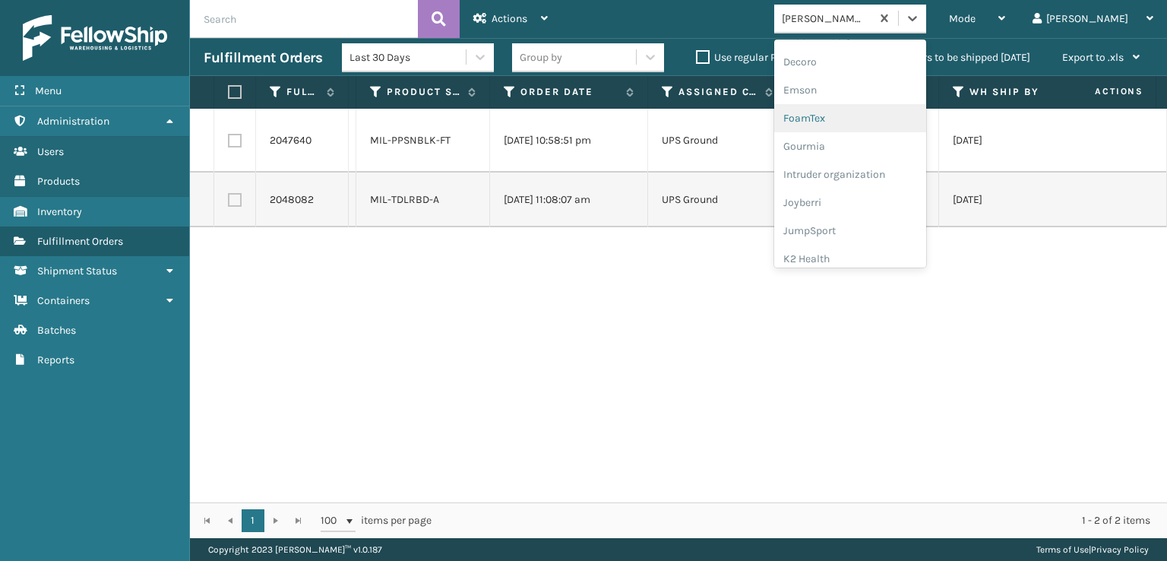
click at [889, 112] on div "FoamTex" at bounding box center [850, 118] width 152 height 28
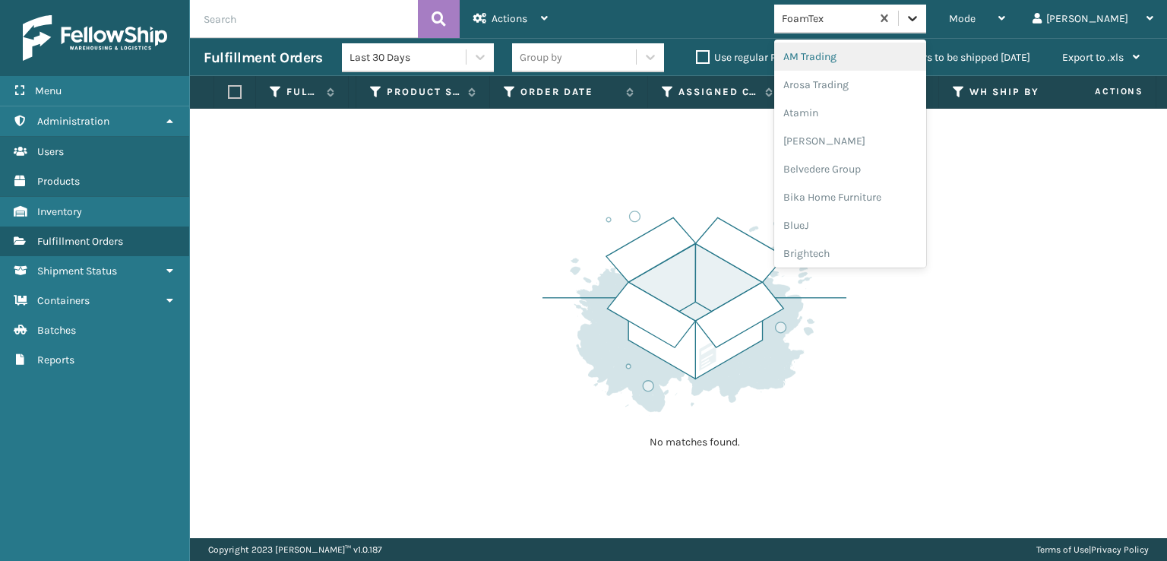
click at [920, 25] on icon at bounding box center [912, 18] width 15 height 15
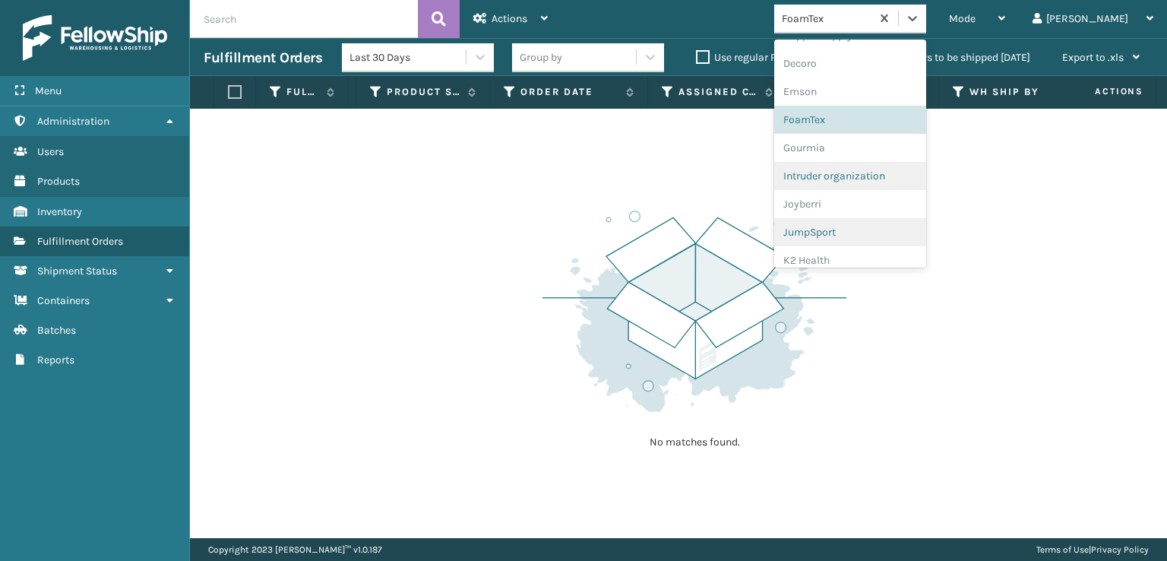
scroll to position [307, 0]
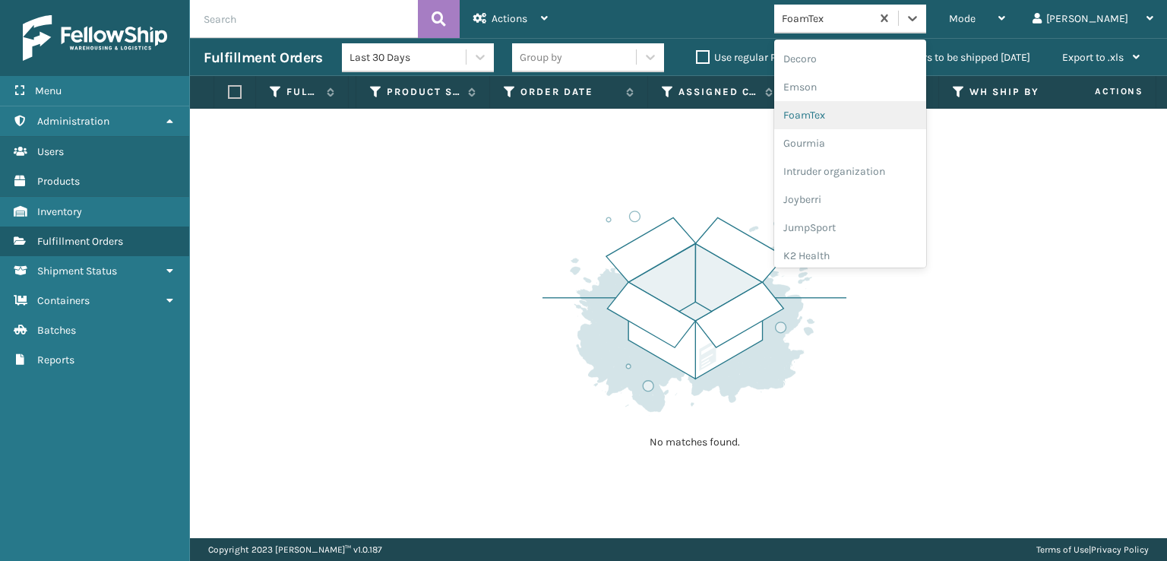
click at [894, 104] on div "FoamTex" at bounding box center [850, 115] width 152 height 28
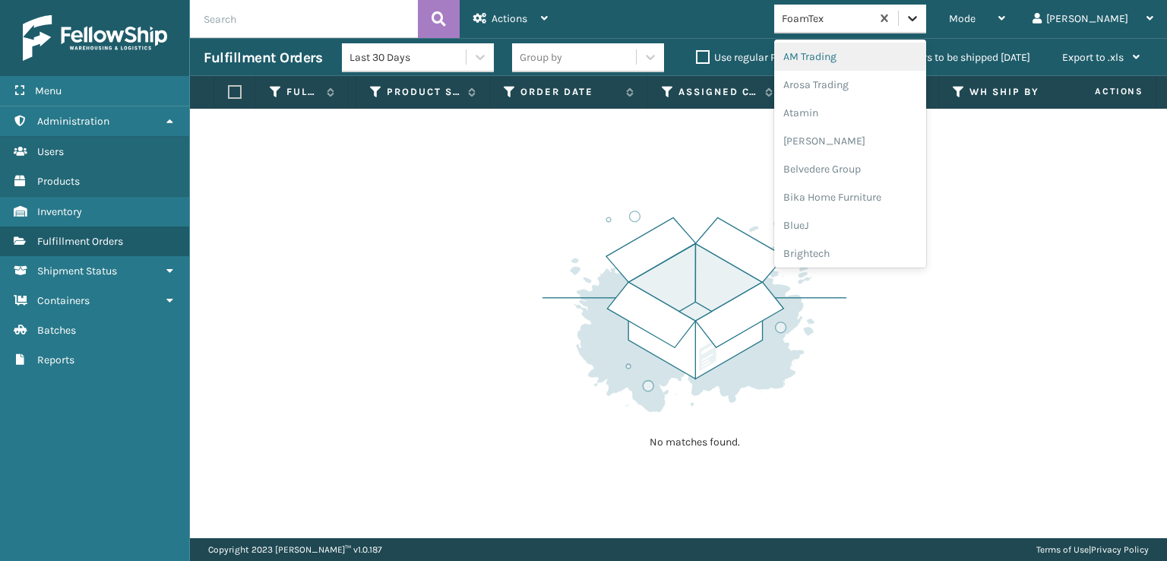
click at [920, 12] on icon at bounding box center [912, 18] width 15 height 15
click at [899, 172] on div "[PERSON_NAME] Brands" at bounding box center [850, 175] width 152 height 28
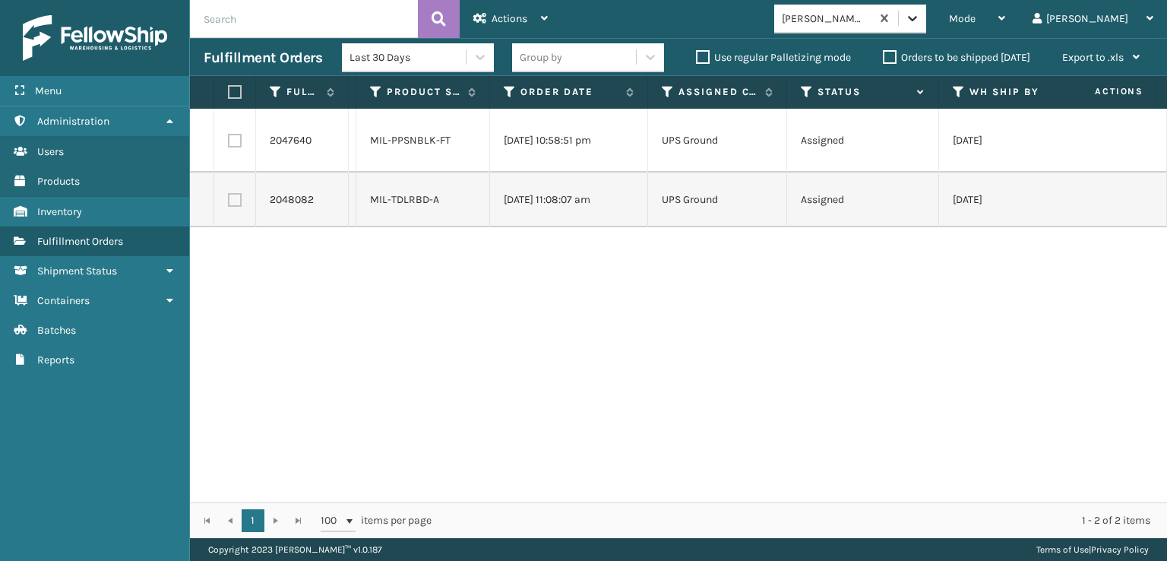
click at [920, 16] on icon at bounding box center [912, 18] width 15 height 15
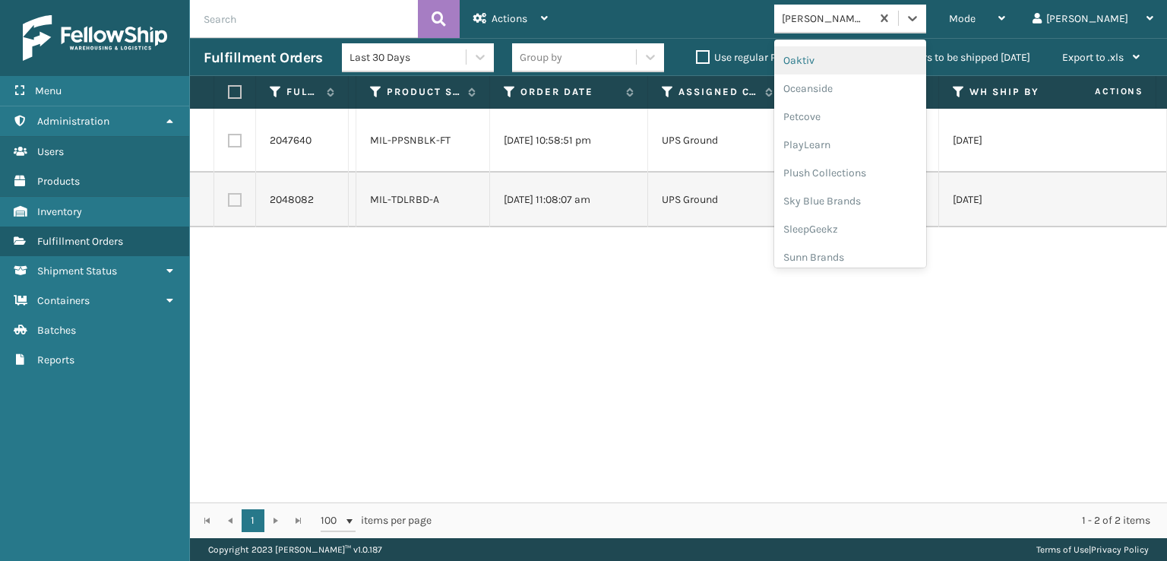
scroll to position [734, 0]
click at [926, 158] on div "Plush Collections" at bounding box center [850, 166] width 152 height 28
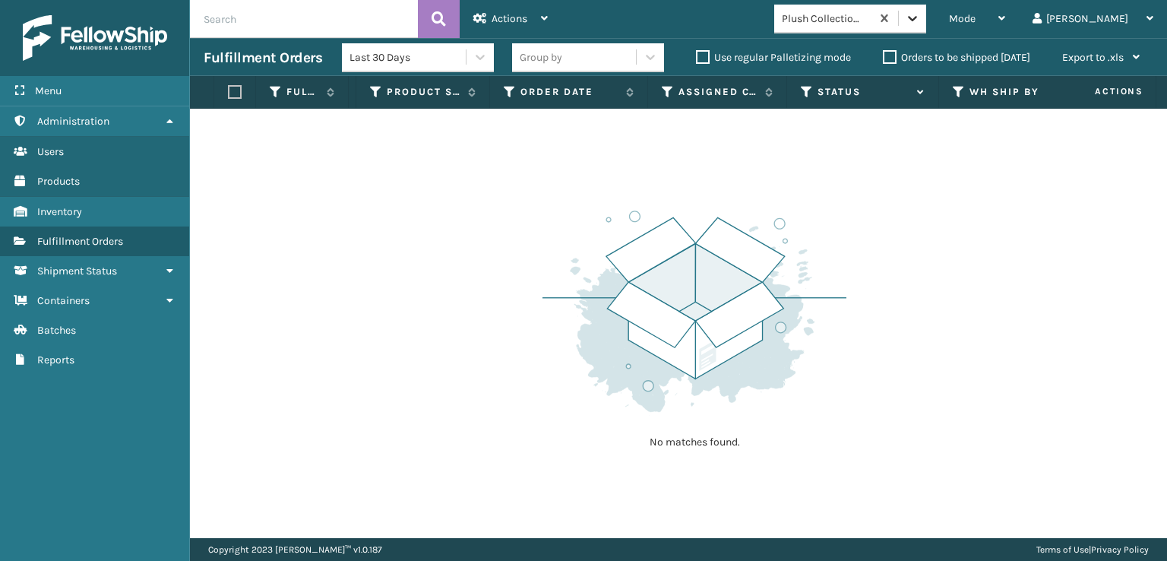
click at [920, 19] on icon at bounding box center [912, 18] width 15 height 15
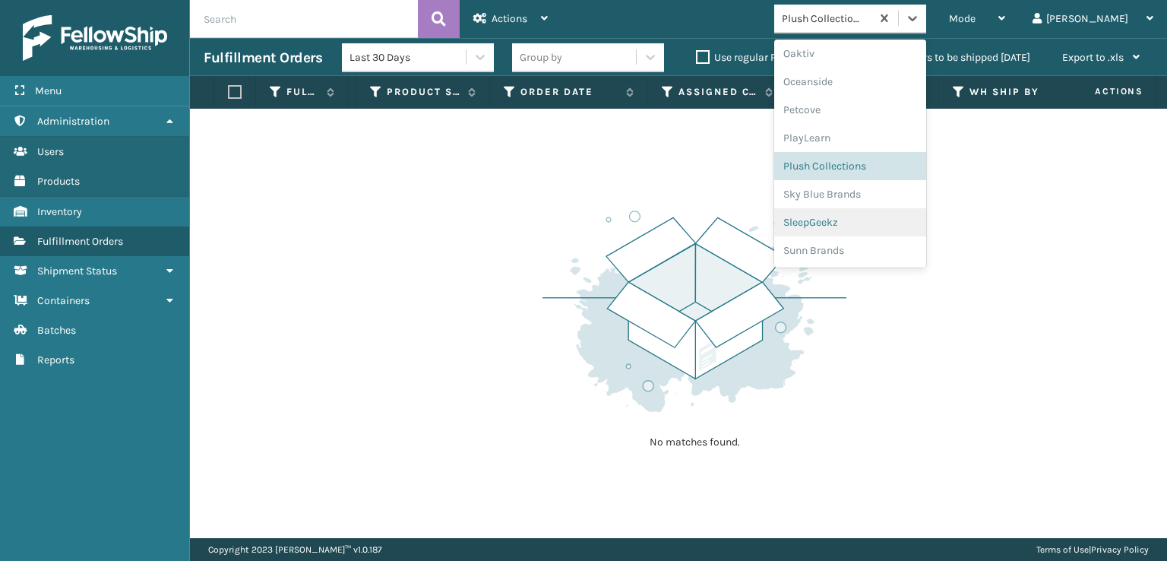
click at [902, 217] on div "SleepGeekz" at bounding box center [850, 222] width 152 height 28
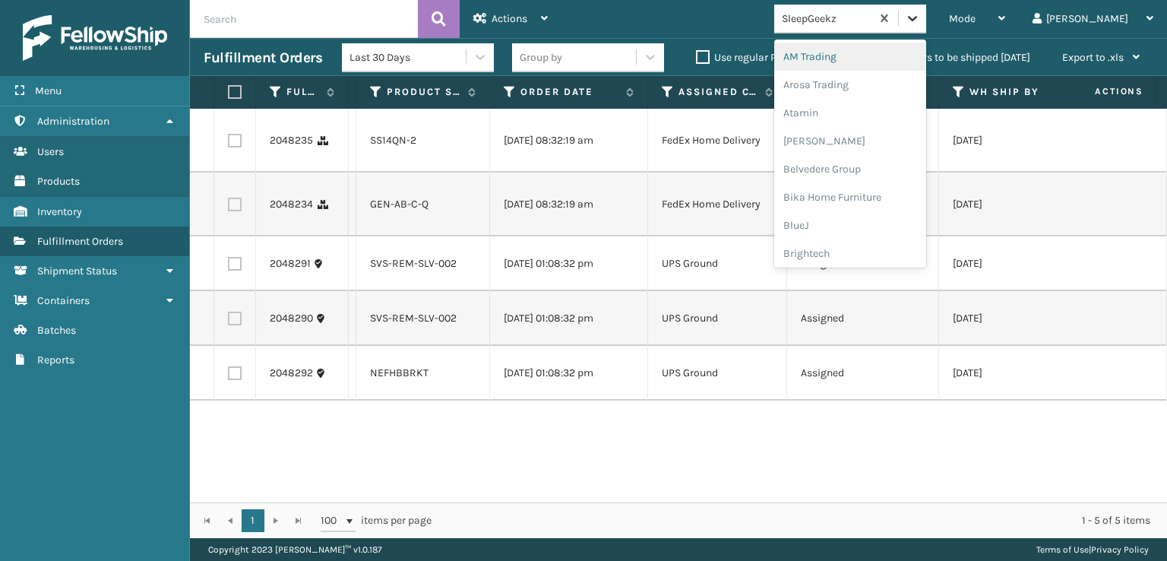
click at [920, 16] on icon at bounding box center [912, 18] width 15 height 15
click at [903, 220] on div "SleepGeekz" at bounding box center [850, 222] width 152 height 28
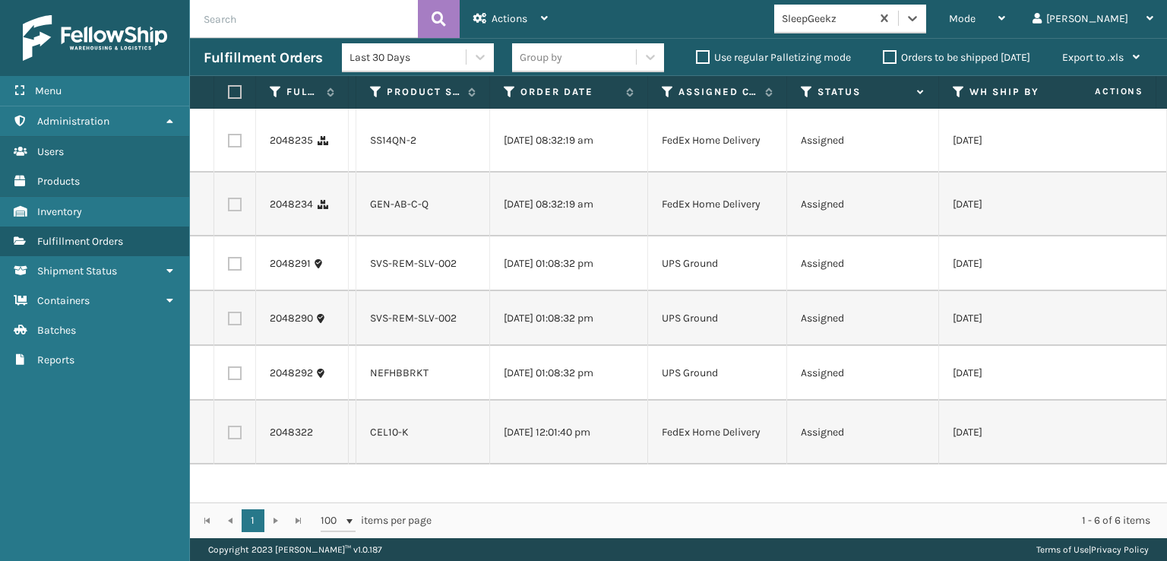
click at [229, 270] on td at bounding box center [235, 263] width 42 height 55
click at [232, 249] on td at bounding box center [235, 263] width 42 height 55
click at [232, 261] on label at bounding box center [235, 264] width 14 height 14
click at [229, 261] on input "checkbox" at bounding box center [228, 262] width 1 height 10
checkbox input "true"
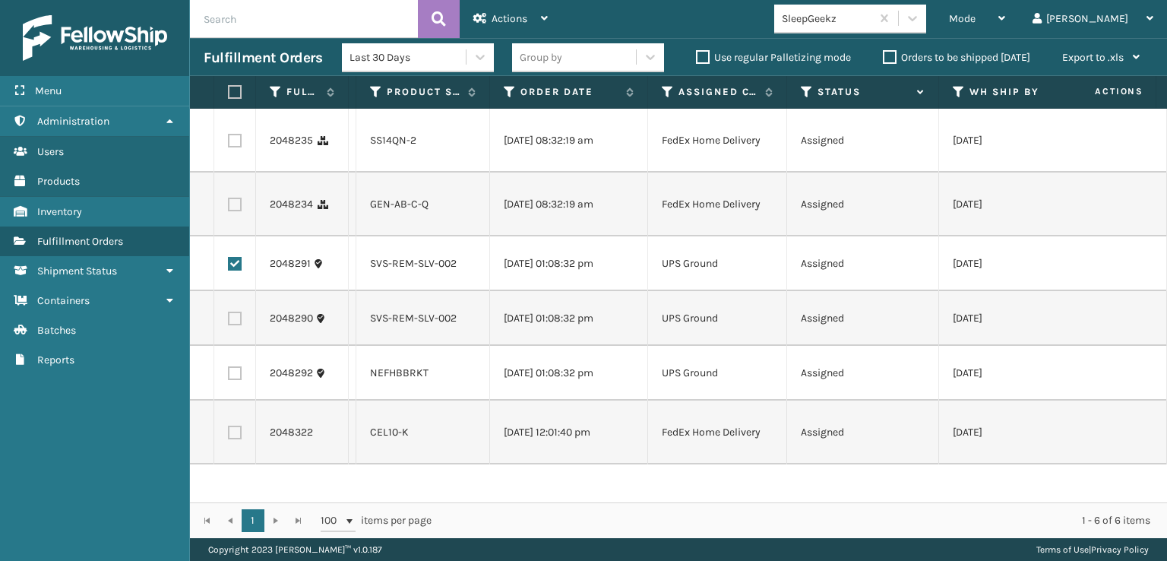
click at [235, 314] on label at bounding box center [235, 318] width 14 height 14
click at [229, 314] on input "checkbox" at bounding box center [228, 316] width 1 height 10
checkbox input "true"
click at [230, 369] on label at bounding box center [235, 373] width 14 height 14
click at [229, 369] on input "checkbox" at bounding box center [228, 371] width 1 height 10
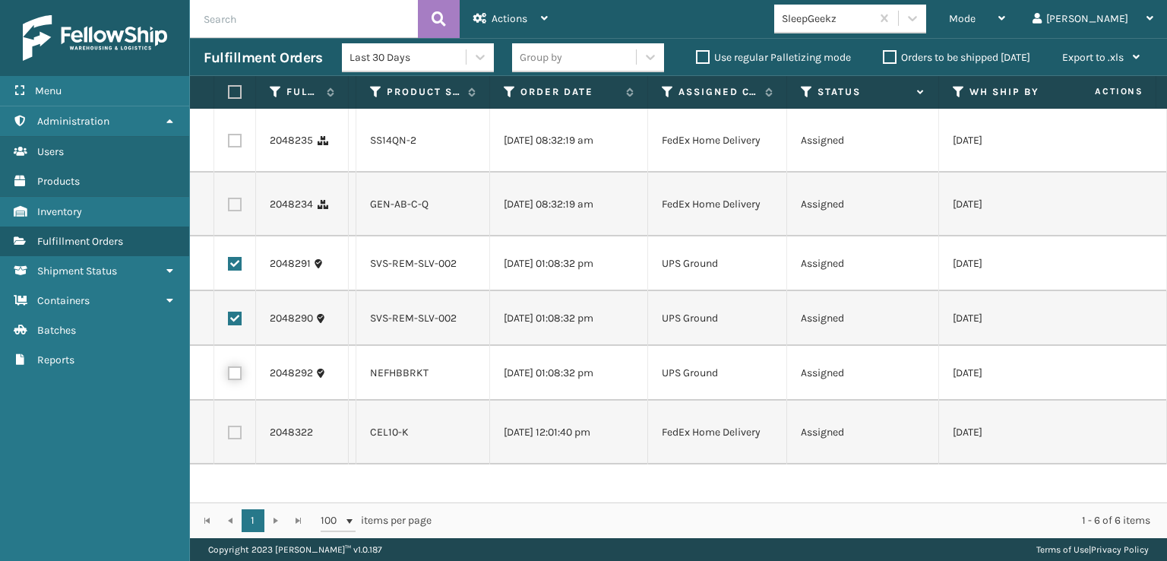
checkbox input "true"
click at [502, 27] on div "Actions" at bounding box center [510, 19] width 74 height 38
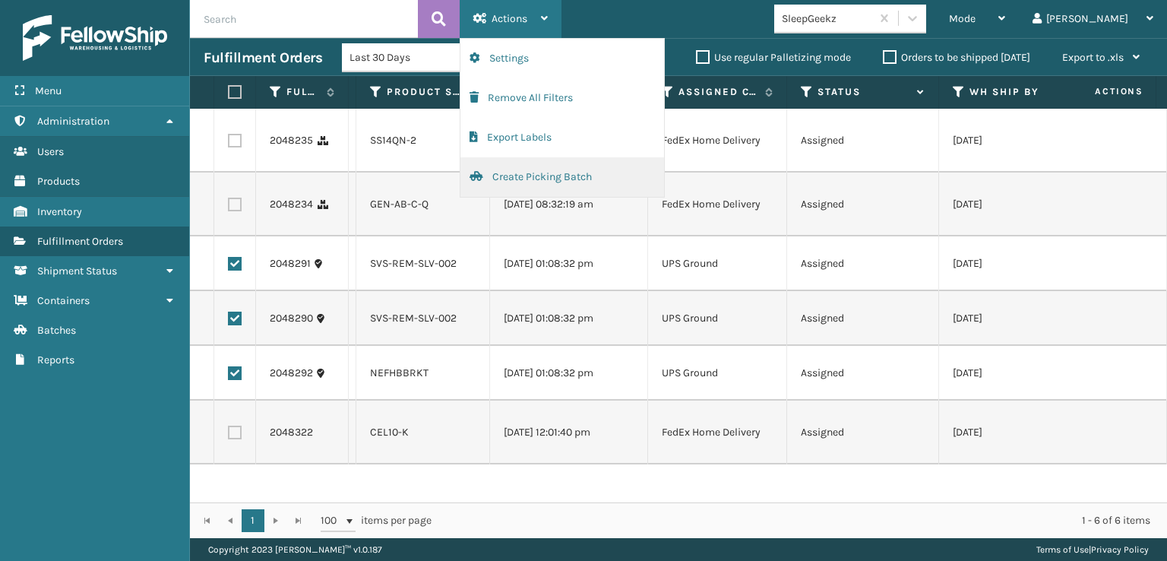
click at [566, 179] on button "Create Picking Batch" at bounding box center [562, 177] width 204 height 40
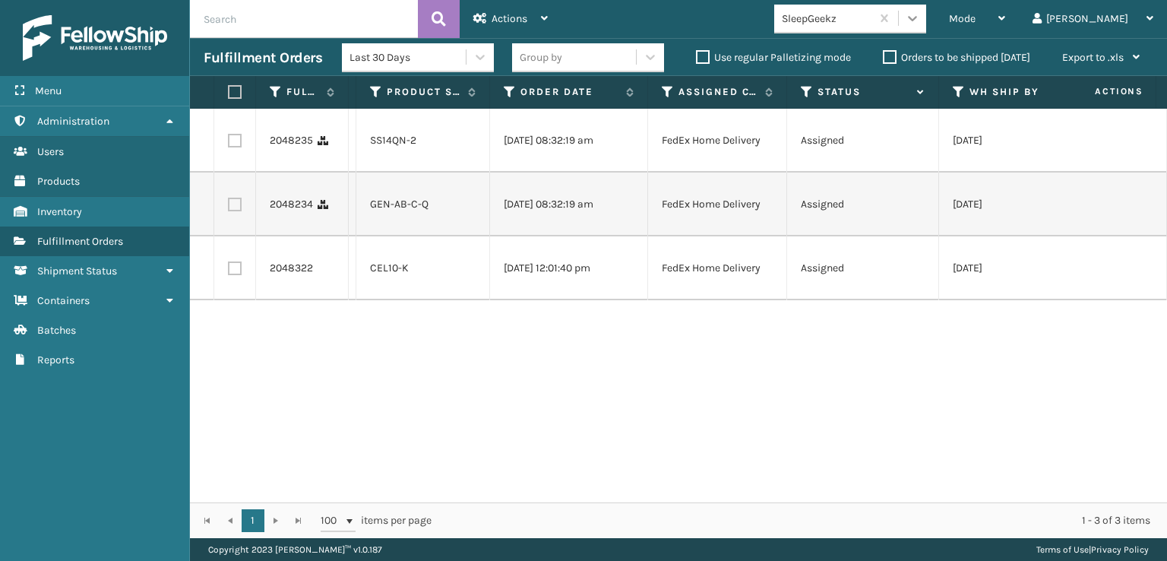
click at [920, 16] on icon at bounding box center [912, 18] width 15 height 15
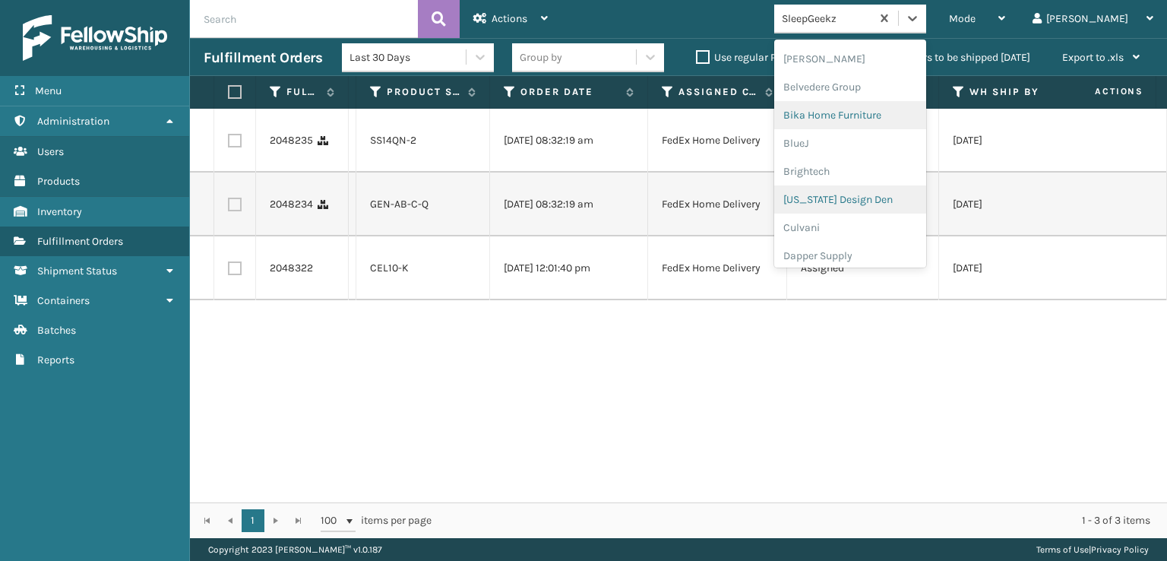
scroll to position [304, 0]
click at [871, 113] on div "FoamTex" at bounding box center [850, 118] width 152 height 28
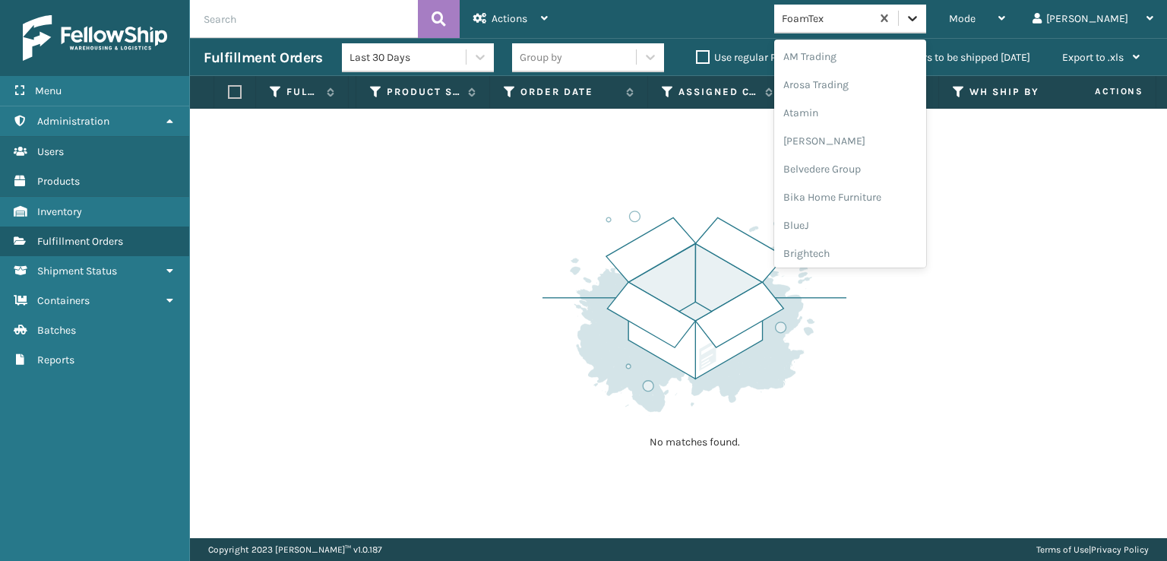
click at [920, 21] on icon at bounding box center [912, 18] width 15 height 15
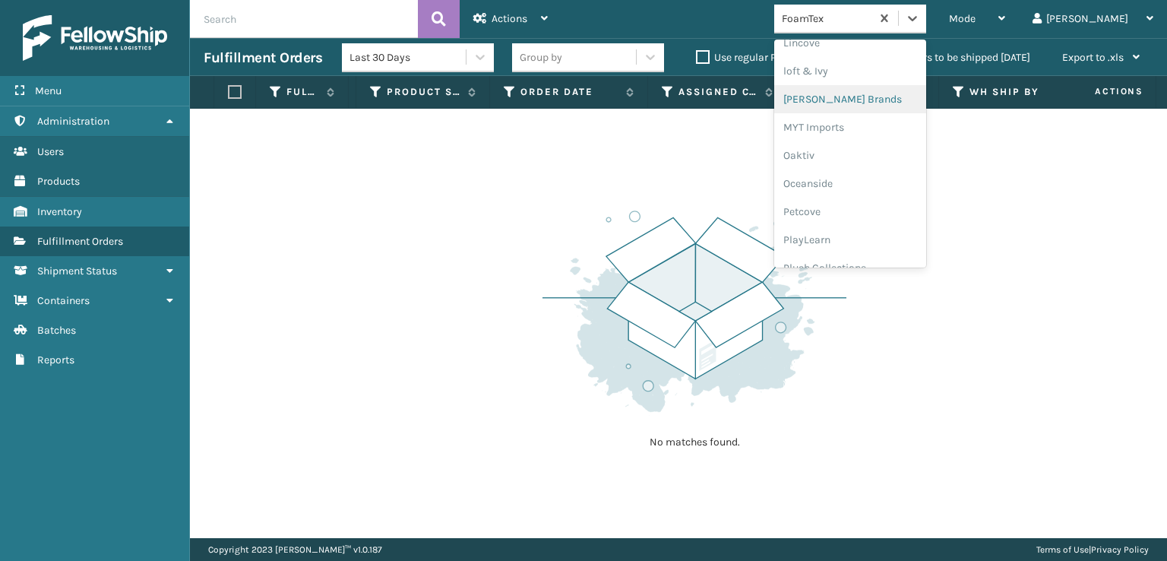
click at [906, 95] on div "[PERSON_NAME] Brands" at bounding box center [850, 99] width 152 height 28
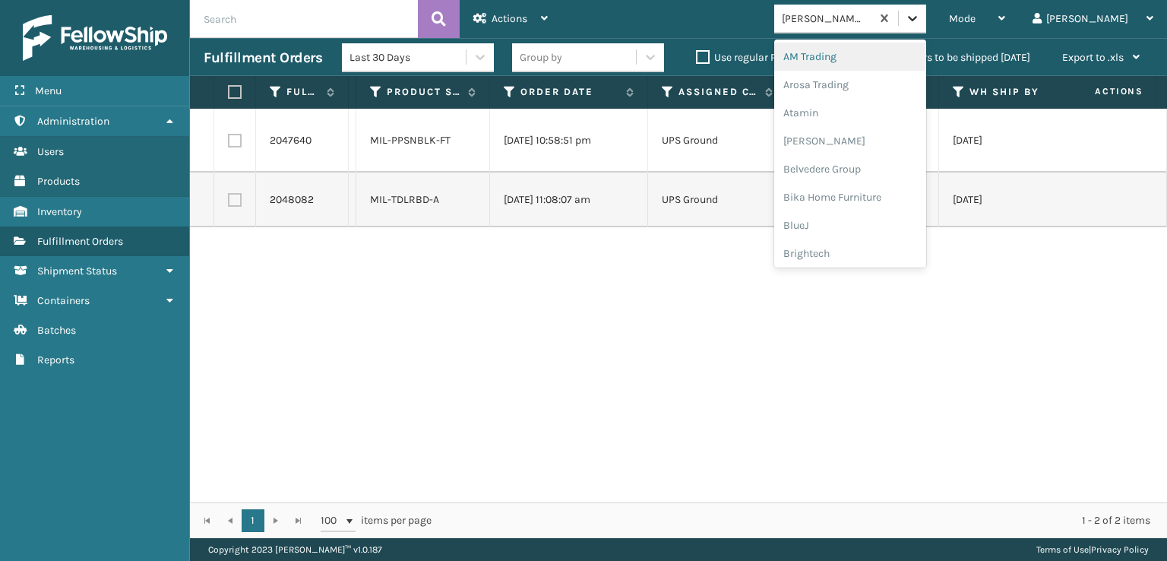
click at [926, 27] on div at bounding box center [912, 18] width 27 height 27
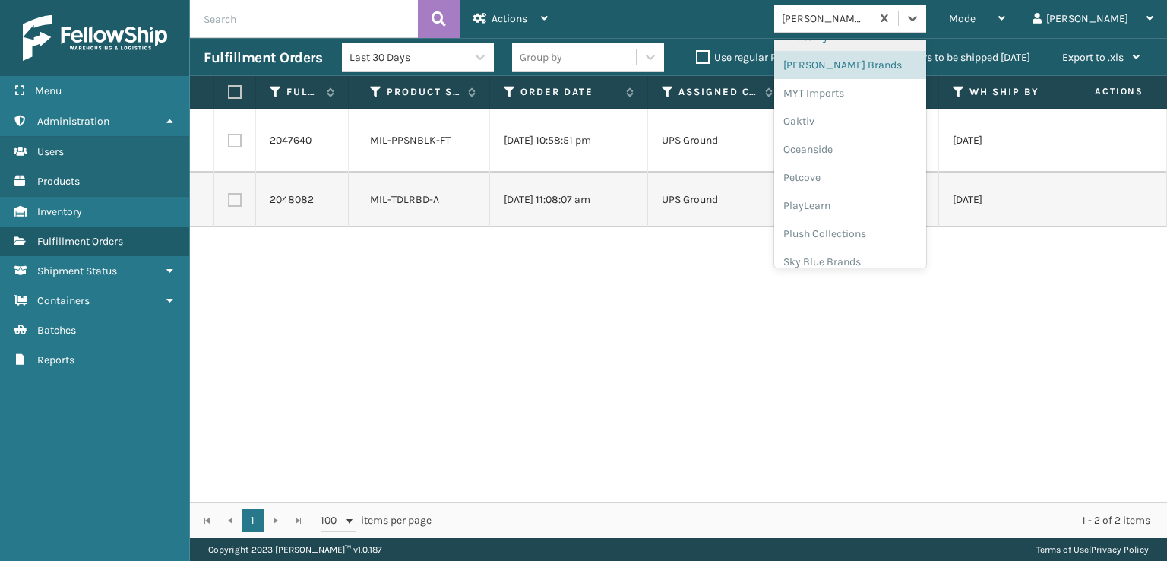
scroll to position [708, 0]
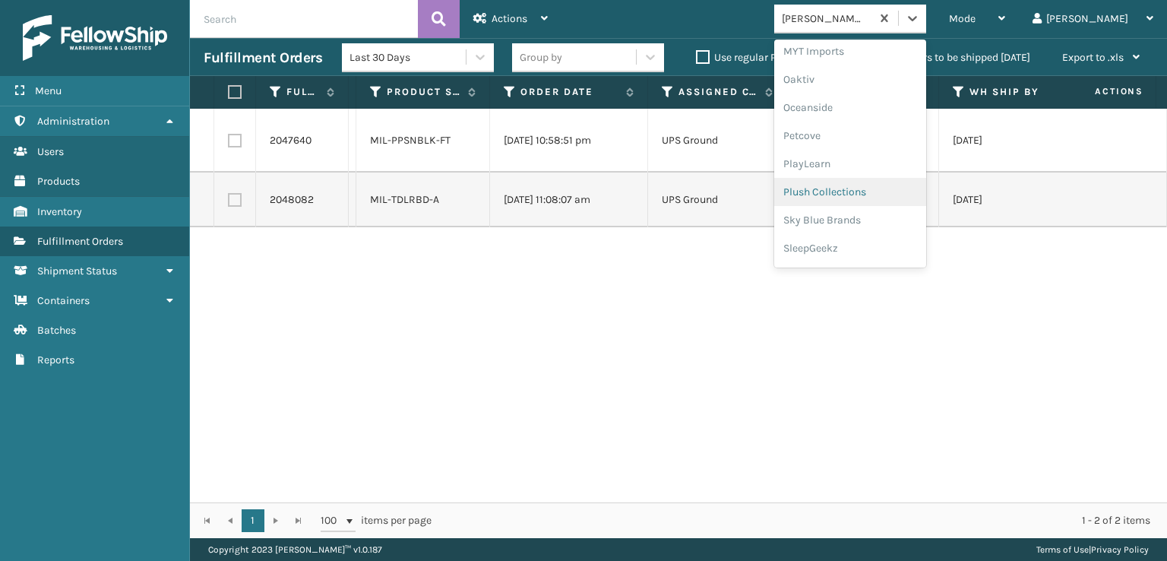
click at [890, 198] on div "Plush Collections" at bounding box center [850, 192] width 152 height 28
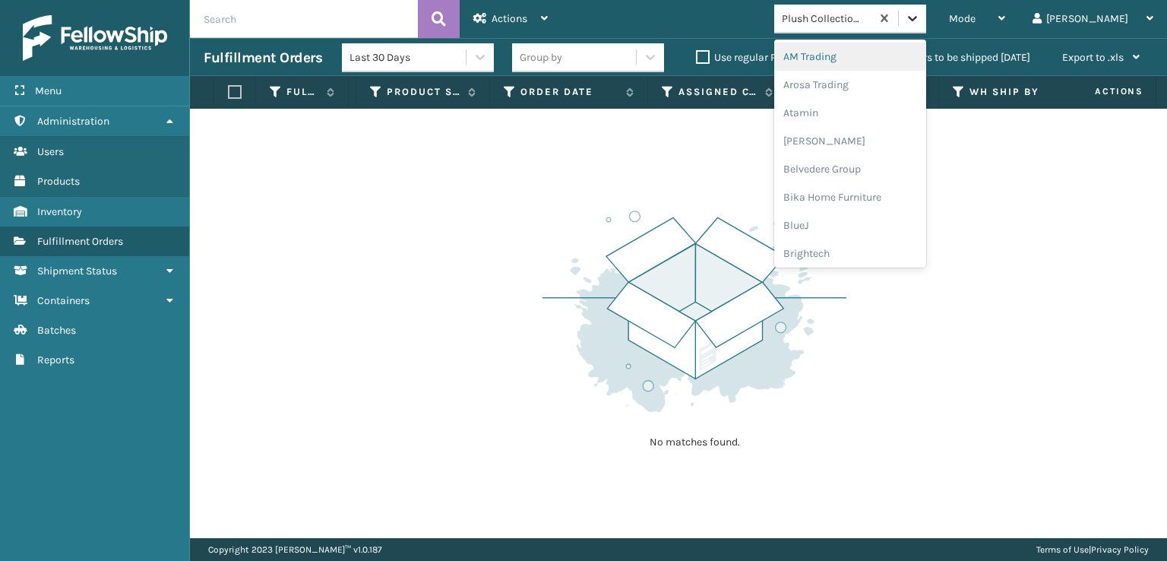
click at [920, 24] on icon at bounding box center [912, 18] width 15 height 15
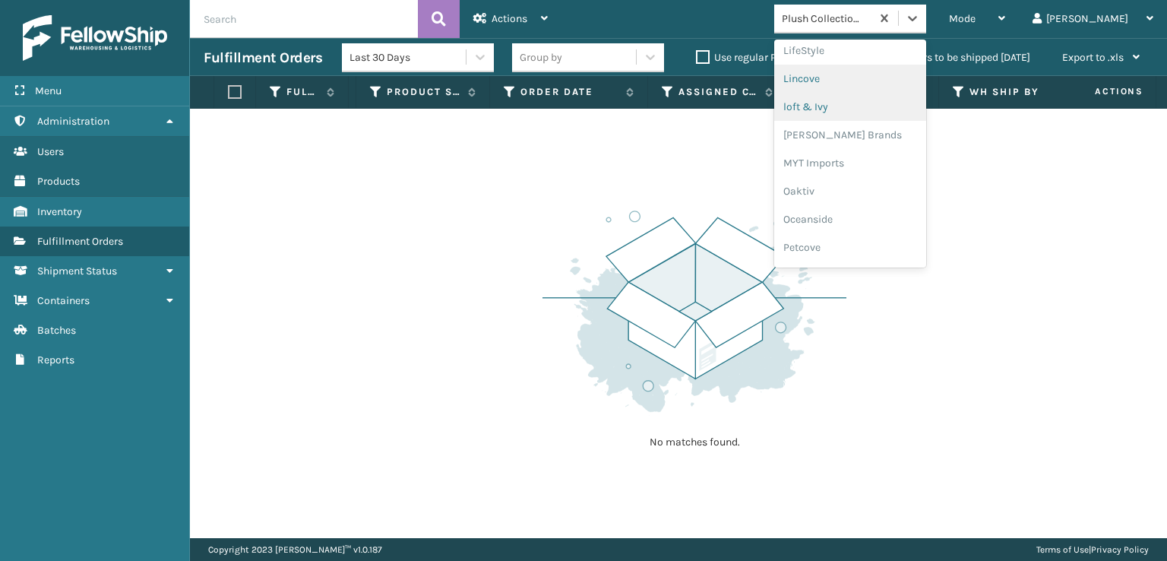
scroll to position [734, 0]
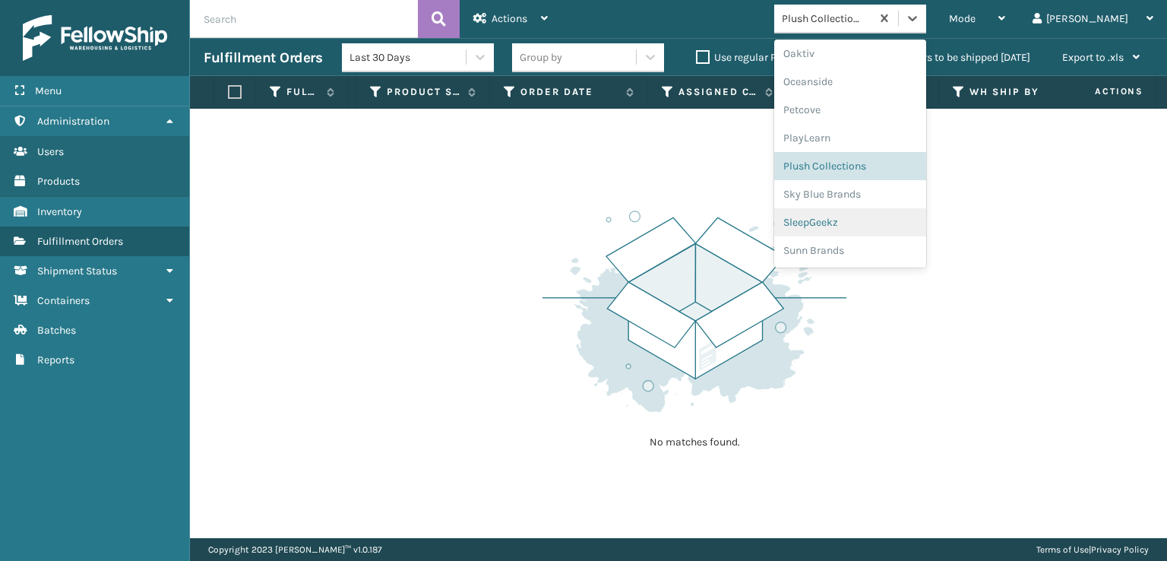
click at [911, 221] on div "SleepGeekz" at bounding box center [850, 222] width 152 height 28
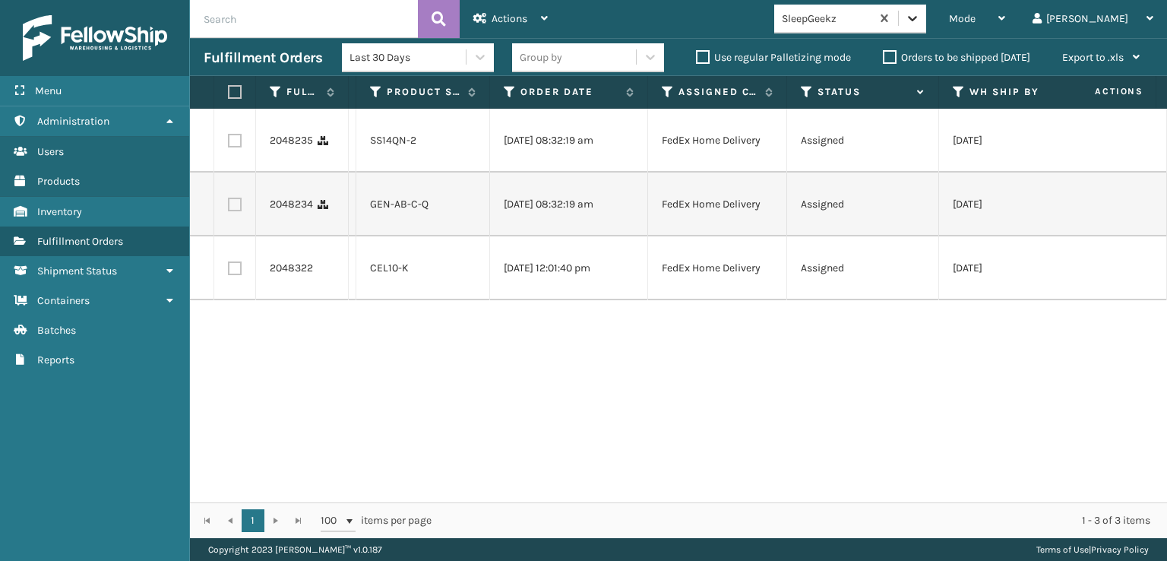
click at [926, 7] on div at bounding box center [912, 18] width 27 height 27
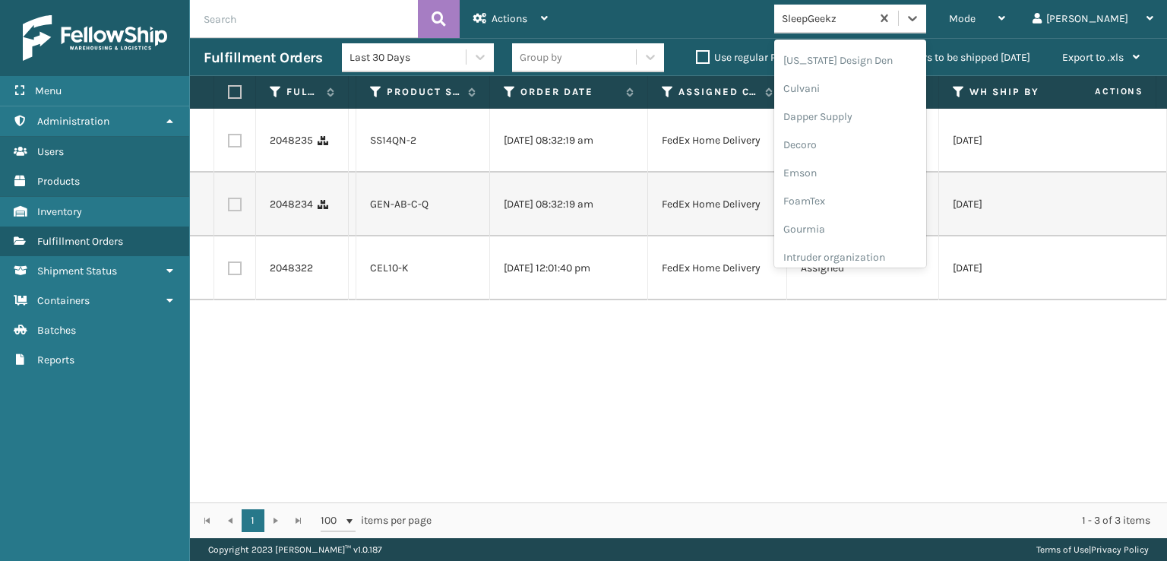
scroll to position [228, 0]
click at [890, 201] on div "FoamTex" at bounding box center [850, 194] width 152 height 28
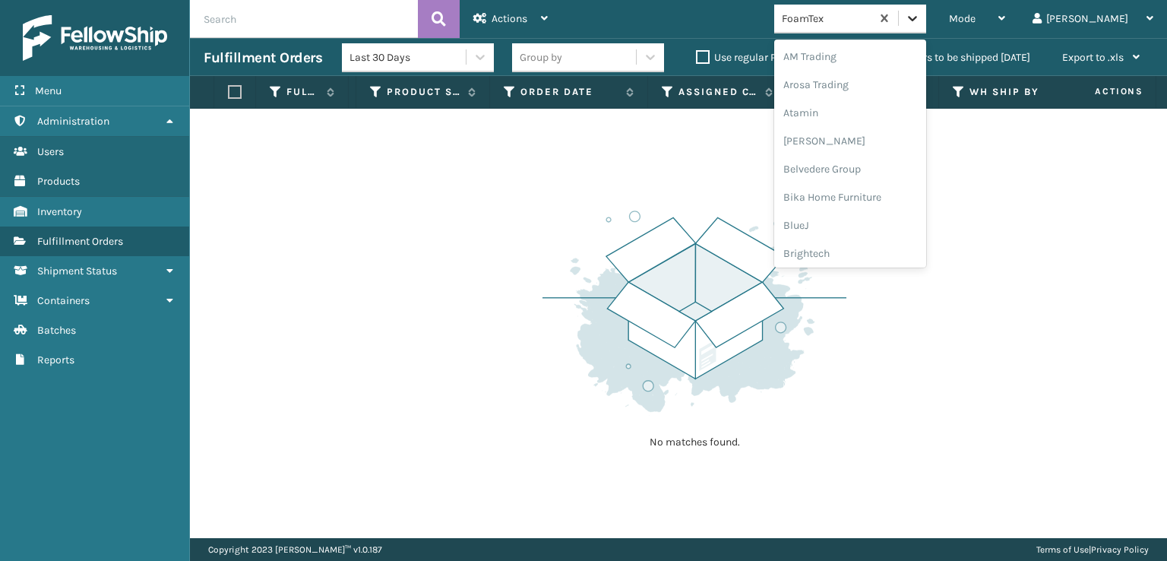
click at [920, 16] on icon at bounding box center [912, 18] width 15 height 15
click at [878, 177] on div "[PERSON_NAME] Brands" at bounding box center [850, 175] width 152 height 28
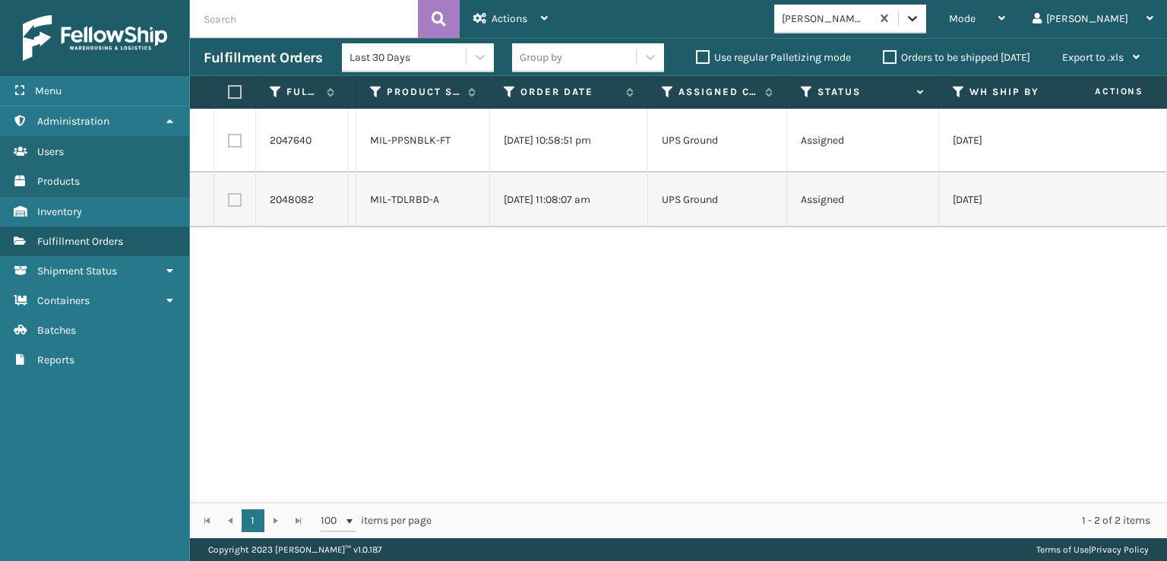
click at [926, 31] on div at bounding box center [912, 18] width 27 height 27
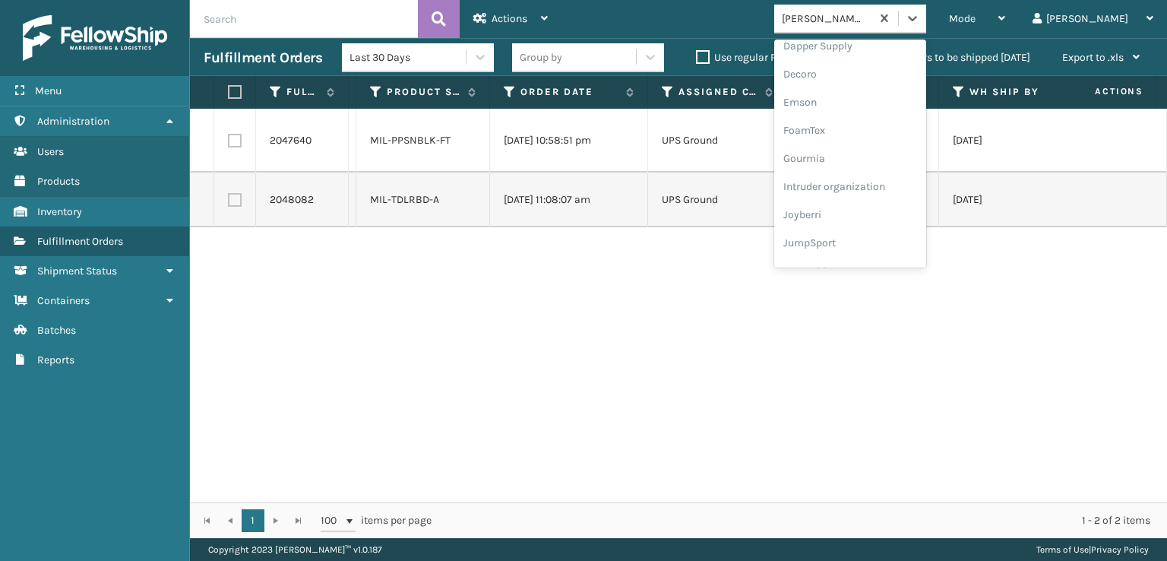
scroll to position [304, 0]
click at [898, 113] on div "FoamTex" at bounding box center [850, 118] width 152 height 28
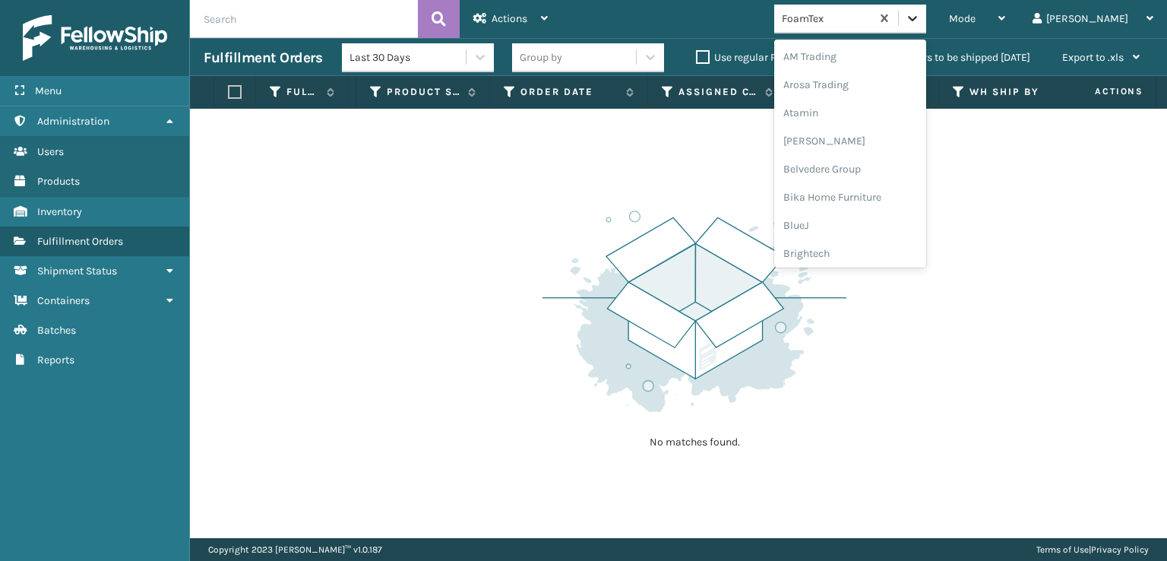
click at [920, 13] on icon at bounding box center [912, 18] width 15 height 15
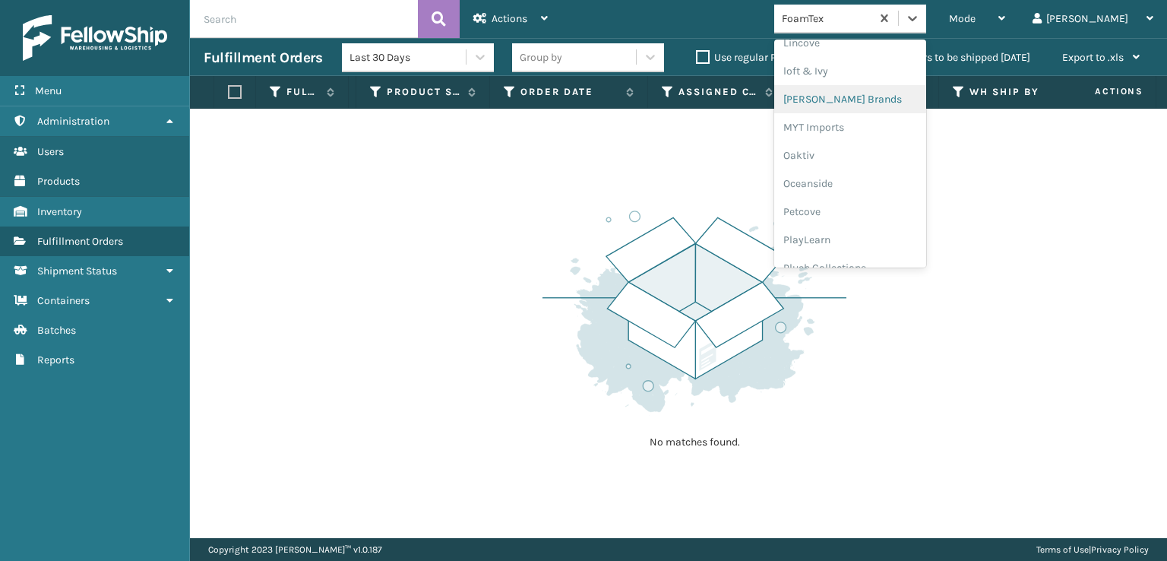
click at [926, 98] on div "[PERSON_NAME] Brands" at bounding box center [850, 99] width 152 height 28
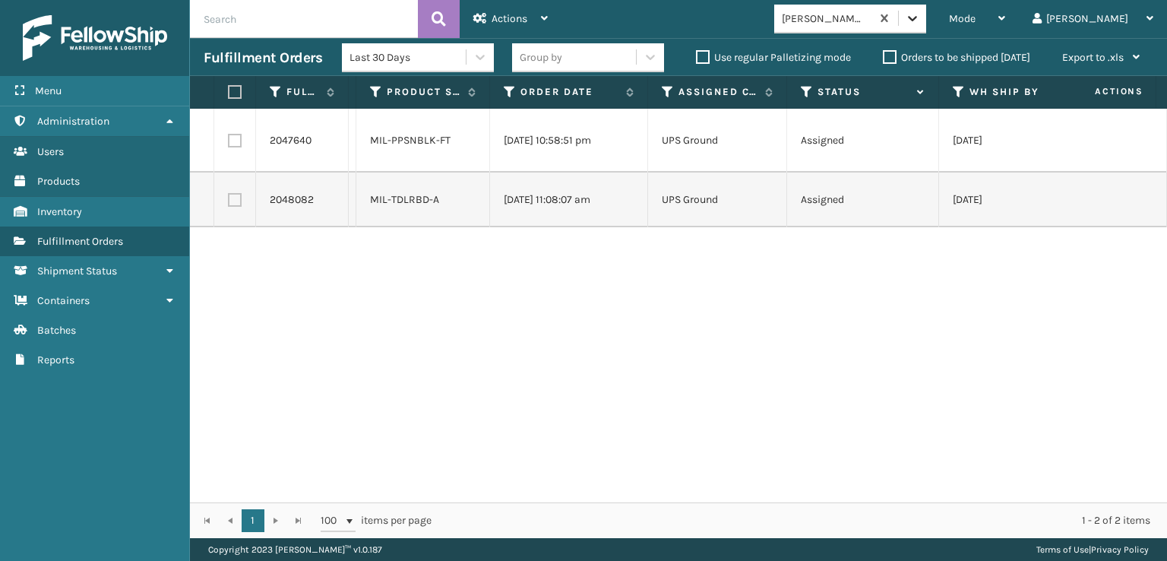
click at [920, 20] on icon at bounding box center [912, 18] width 15 height 15
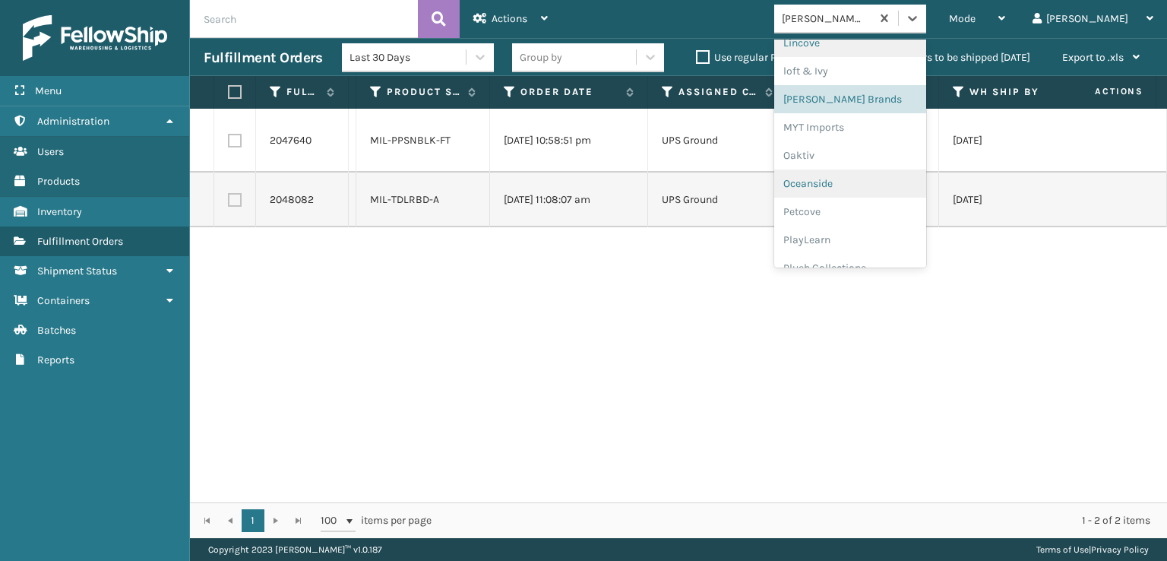
scroll to position [734, 0]
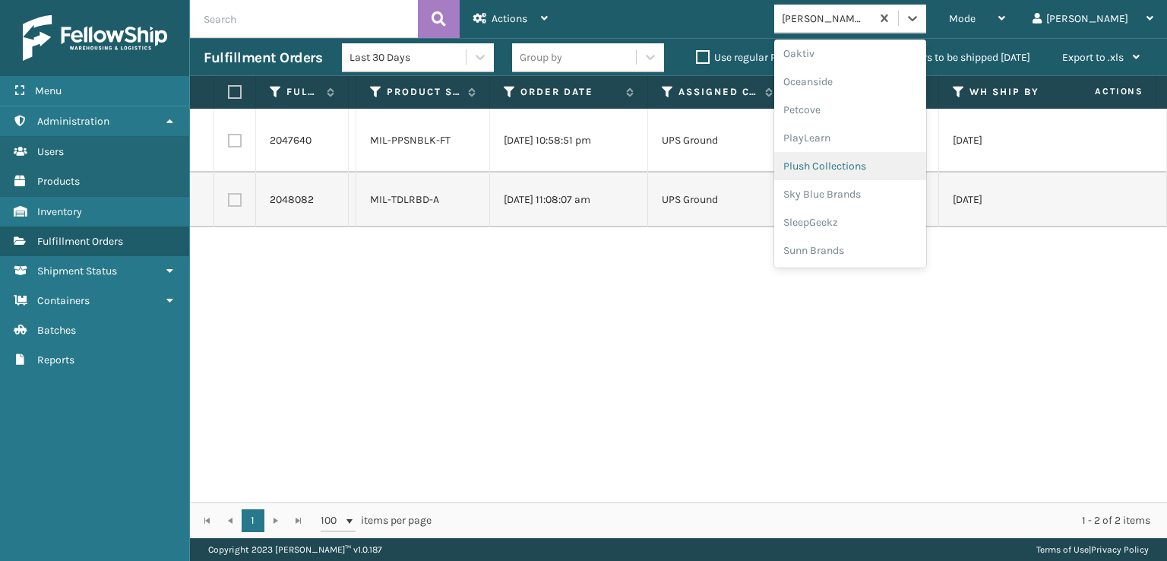
click at [911, 153] on div "Plush Collections" at bounding box center [850, 166] width 152 height 28
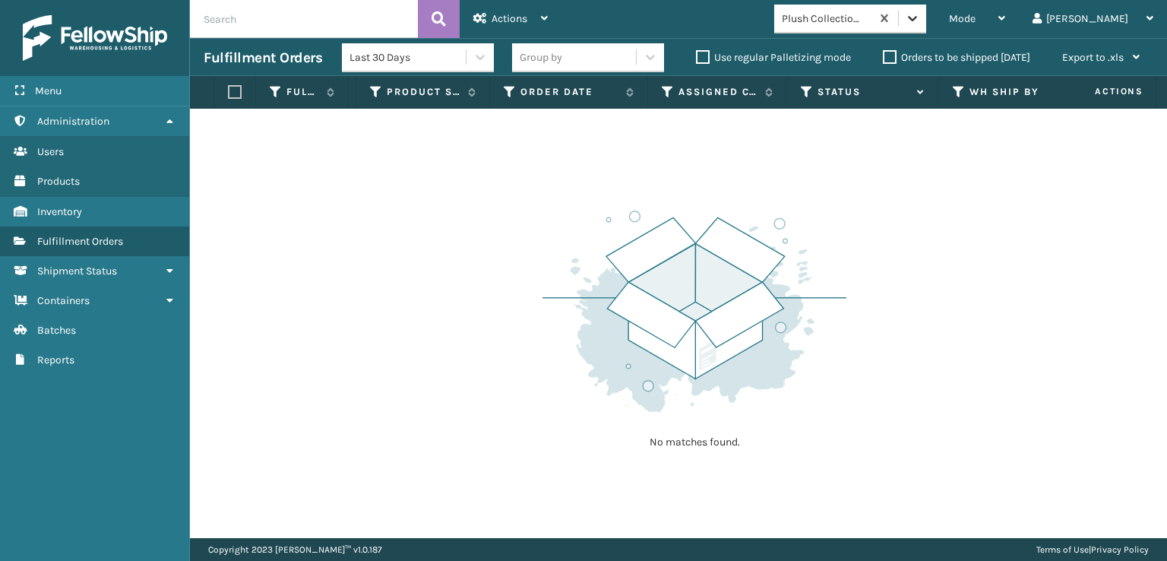
click at [926, 21] on div at bounding box center [912, 18] width 27 height 27
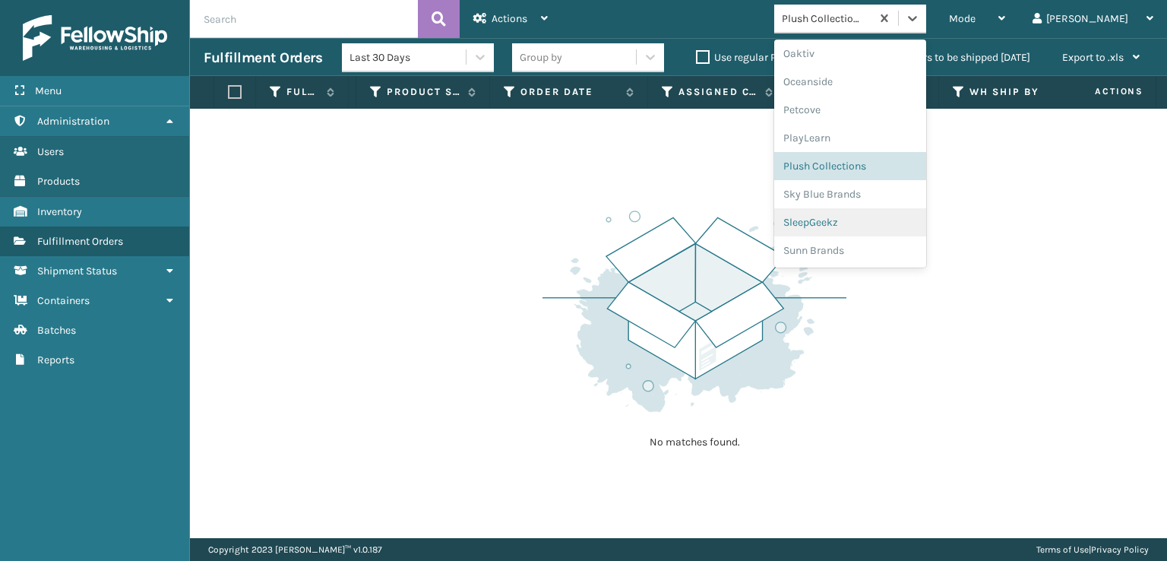
click at [891, 214] on div "SleepGeekz" at bounding box center [850, 222] width 152 height 28
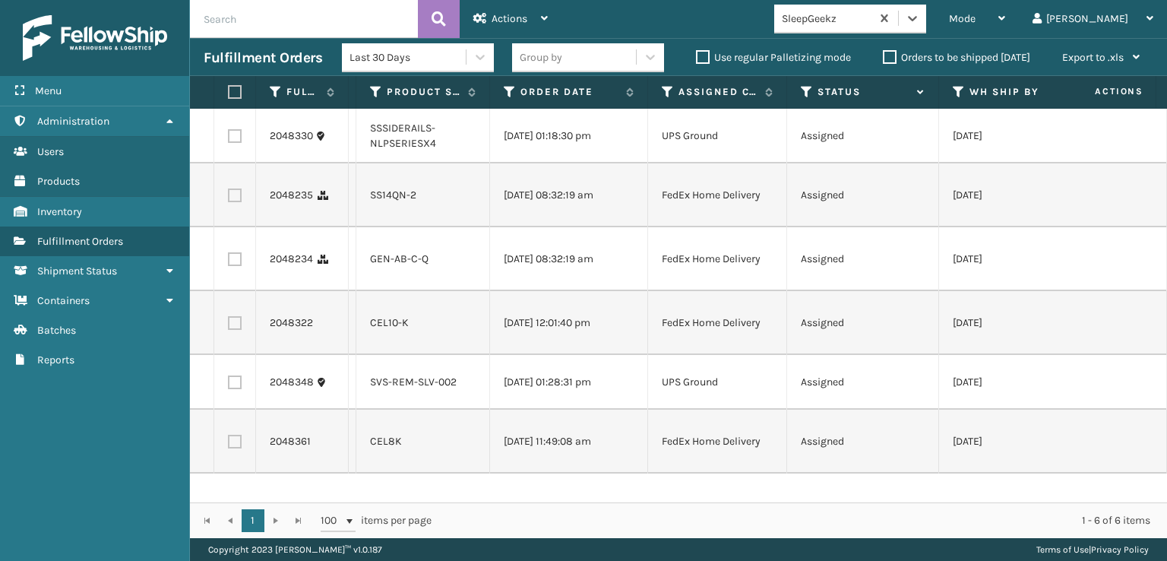
click at [240, 133] on label at bounding box center [235, 136] width 14 height 14
click at [229, 133] on input "checkbox" at bounding box center [228, 134] width 1 height 10
checkbox input "true"
click at [237, 384] on label at bounding box center [235, 382] width 14 height 14
click at [229, 384] on input "checkbox" at bounding box center [228, 380] width 1 height 10
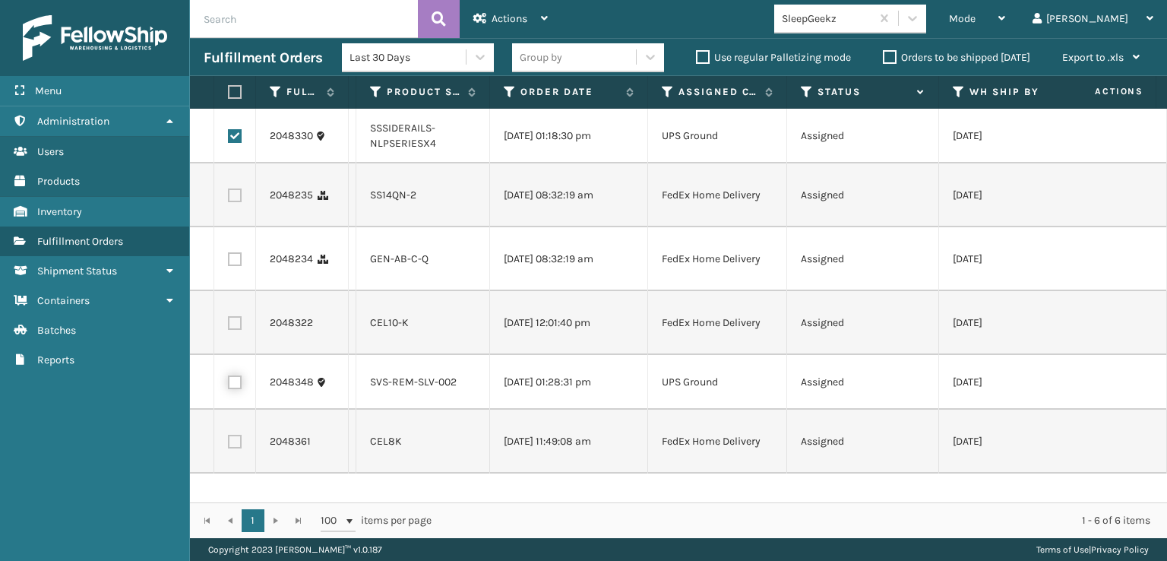
checkbox input "true"
click at [553, 14] on div "Actions Settings Remove All Filters Export Labels Create Picking Batch" at bounding box center [511, 19] width 102 height 38
click at [493, 466] on td "[DATE] 11:49:08 am" at bounding box center [569, 441] width 158 height 64
click at [237, 141] on label at bounding box center [235, 136] width 14 height 14
click at [229, 139] on input "checkbox" at bounding box center [228, 134] width 1 height 10
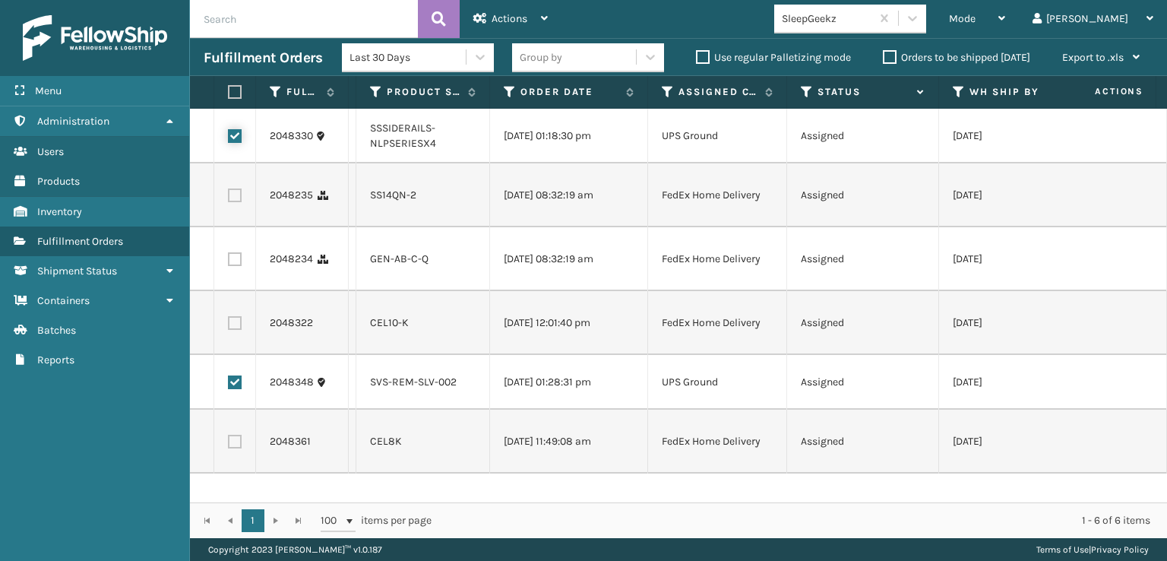
checkbox input "false"
click at [232, 385] on label at bounding box center [235, 382] width 14 height 14
click at [229, 385] on input "checkbox" at bounding box center [228, 380] width 1 height 10
checkbox input "false"
click at [920, 13] on icon at bounding box center [912, 18] width 15 height 15
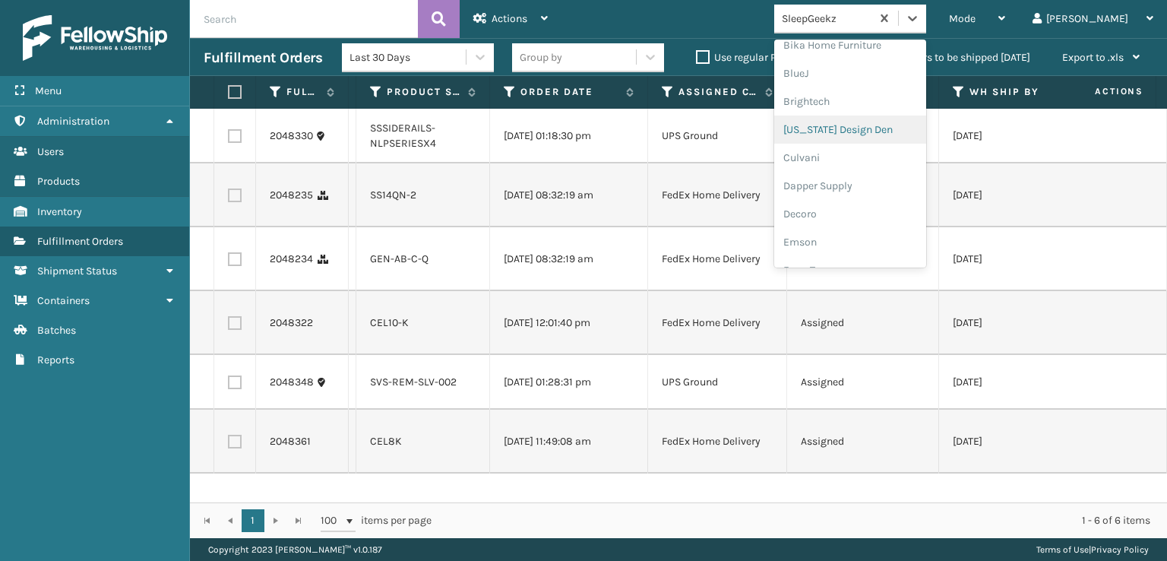
scroll to position [228, 0]
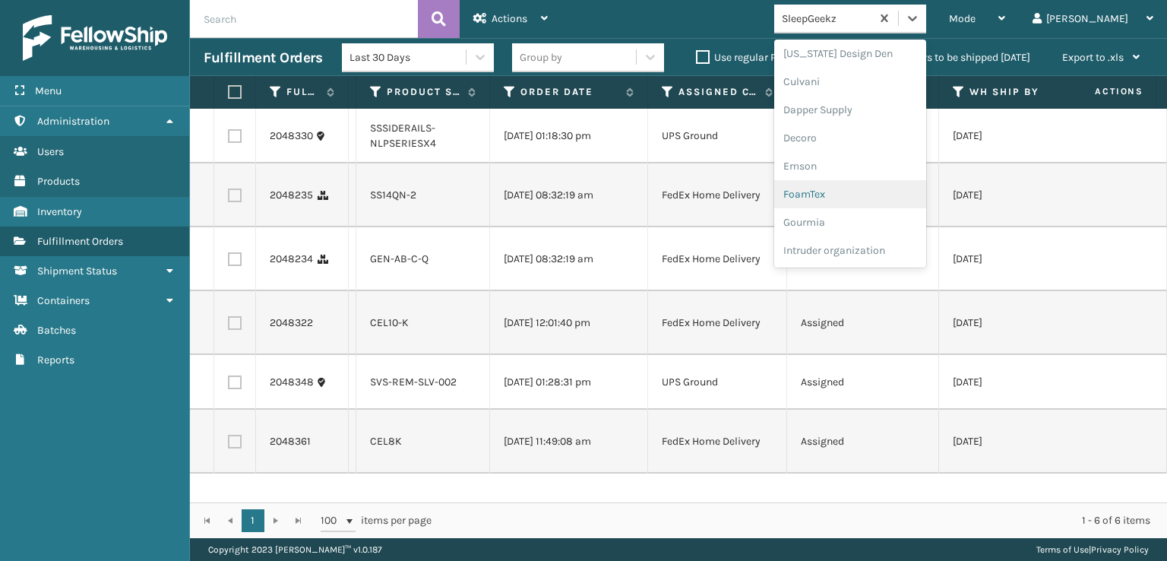
click at [880, 192] on div "FoamTex" at bounding box center [850, 194] width 152 height 28
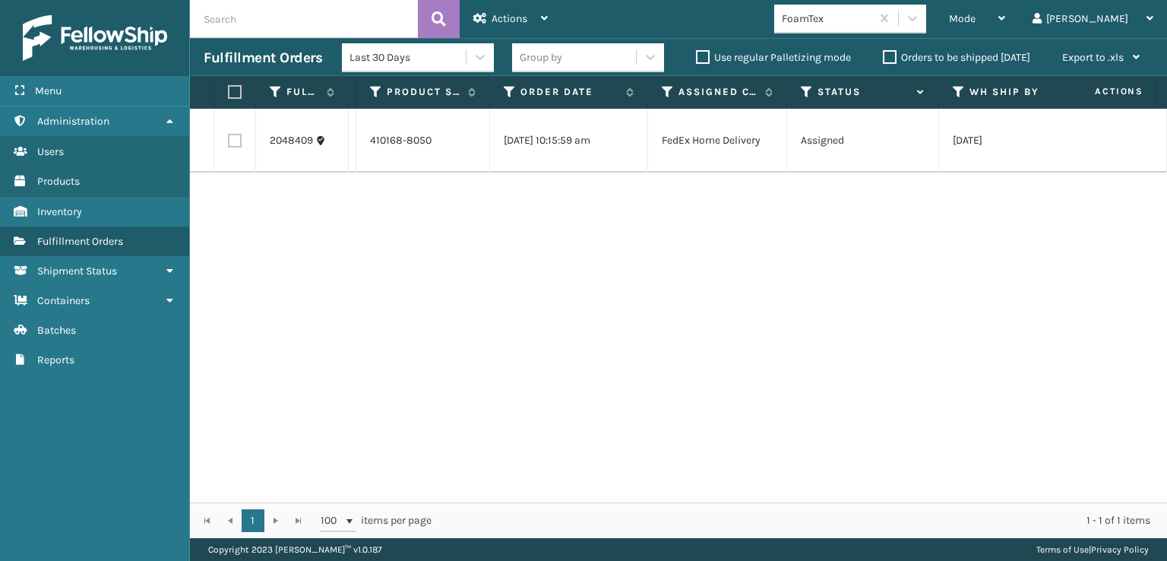
click at [228, 136] on label at bounding box center [235, 141] width 14 height 14
click at [228, 136] on input "checkbox" at bounding box center [228, 139] width 1 height 10
checkbox input "true"
click at [492, 10] on div "Actions" at bounding box center [510, 19] width 74 height 38
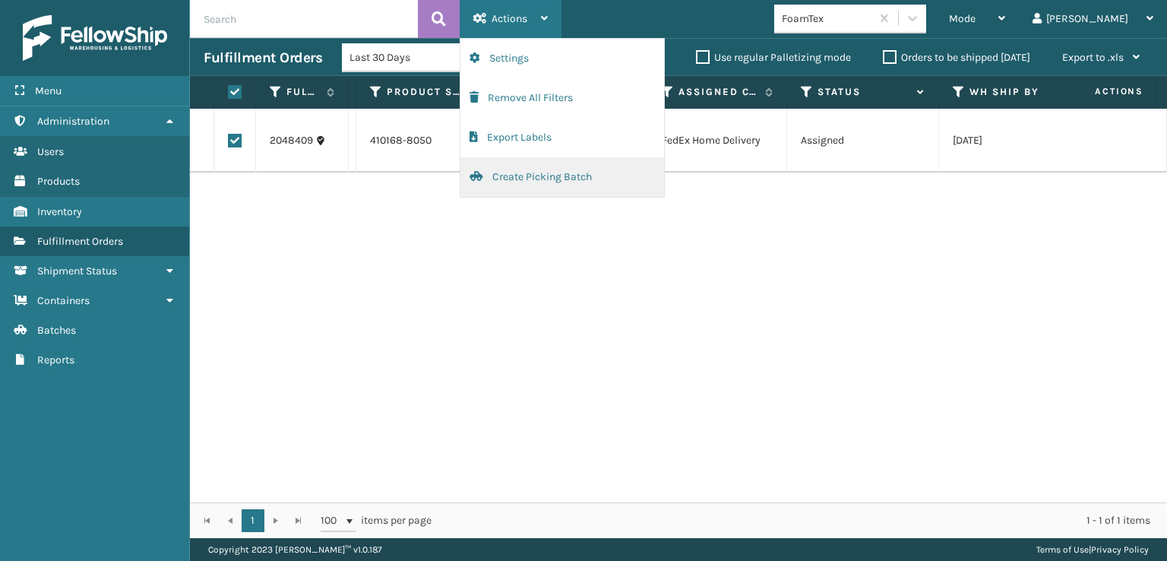
click at [522, 168] on button "Create Picking Batch" at bounding box center [562, 177] width 204 height 40
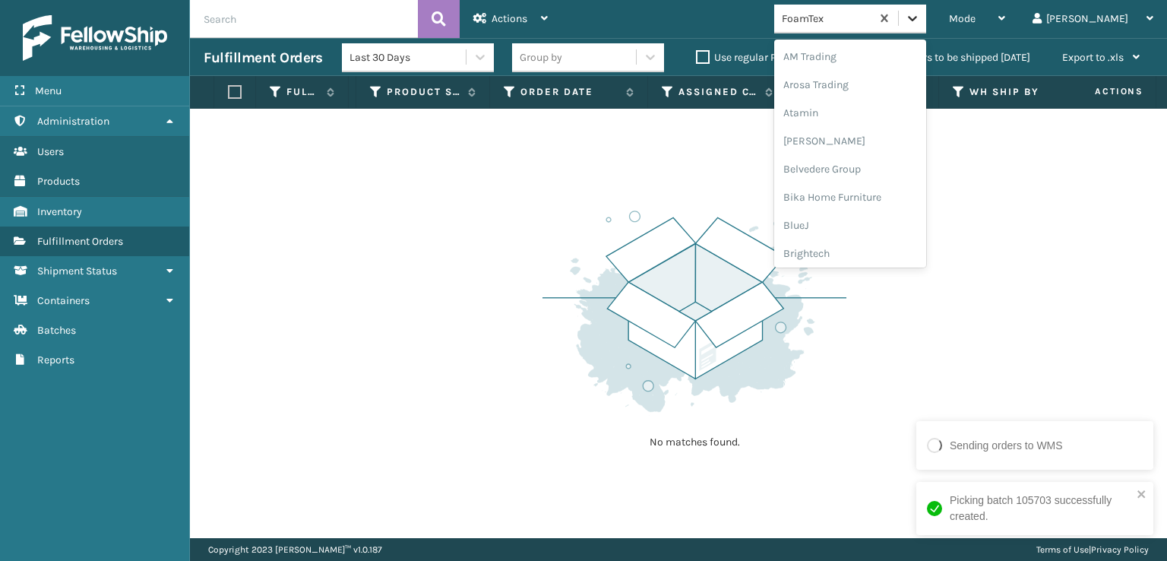
click at [920, 22] on icon at bounding box center [912, 18] width 15 height 15
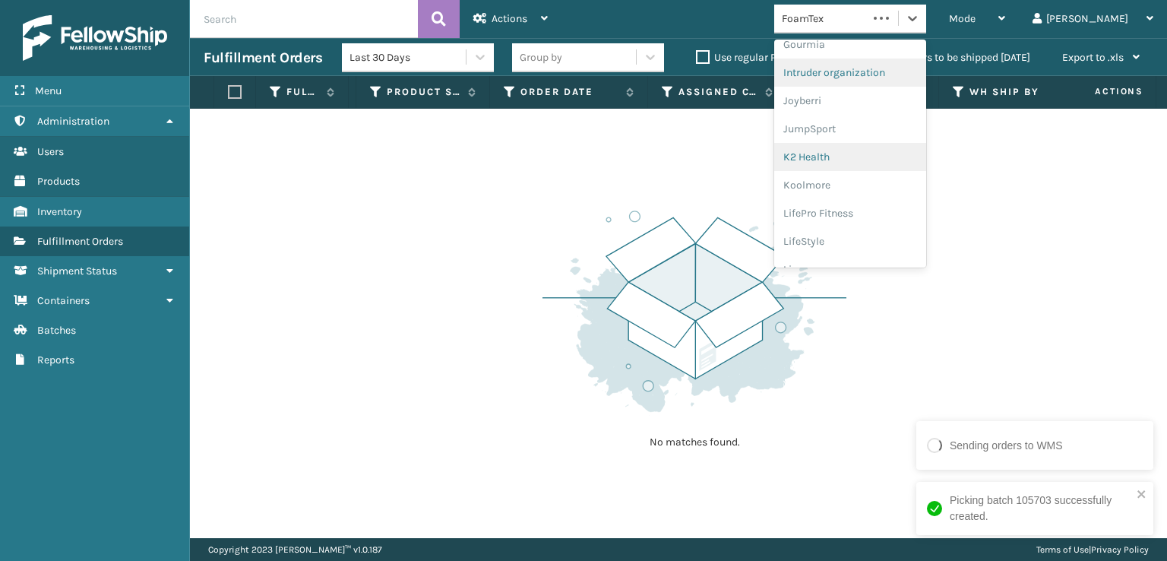
scroll to position [480, 0]
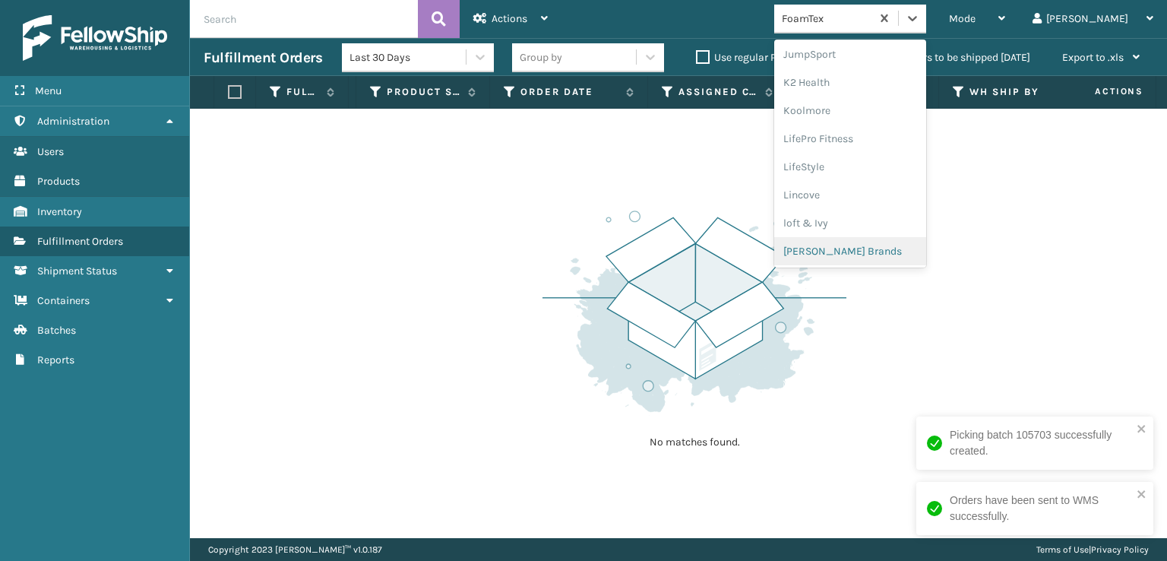
click at [925, 244] on div "[PERSON_NAME] Brands" at bounding box center [850, 251] width 152 height 28
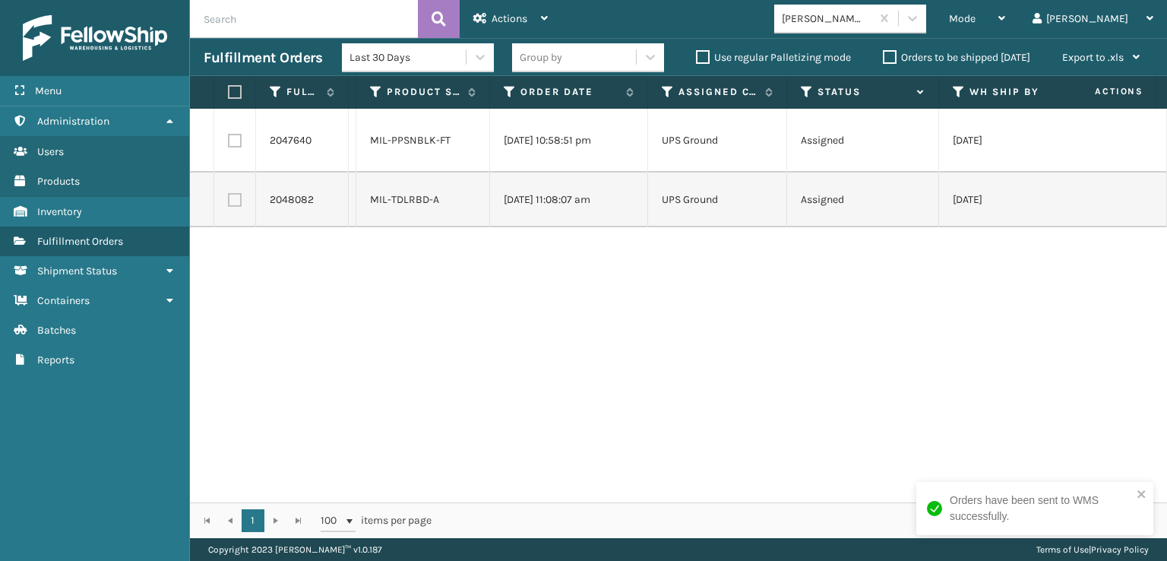
click at [225, 93] on th at bounding box center [235, 92] width 42 height 33
click at [228, 92] on label at bounding box center [232, 92] width 9 height 14
click at [228, 92] on input "checkbox" at bounding box center [228, 92] width 1 height 10
checkbox input "true"
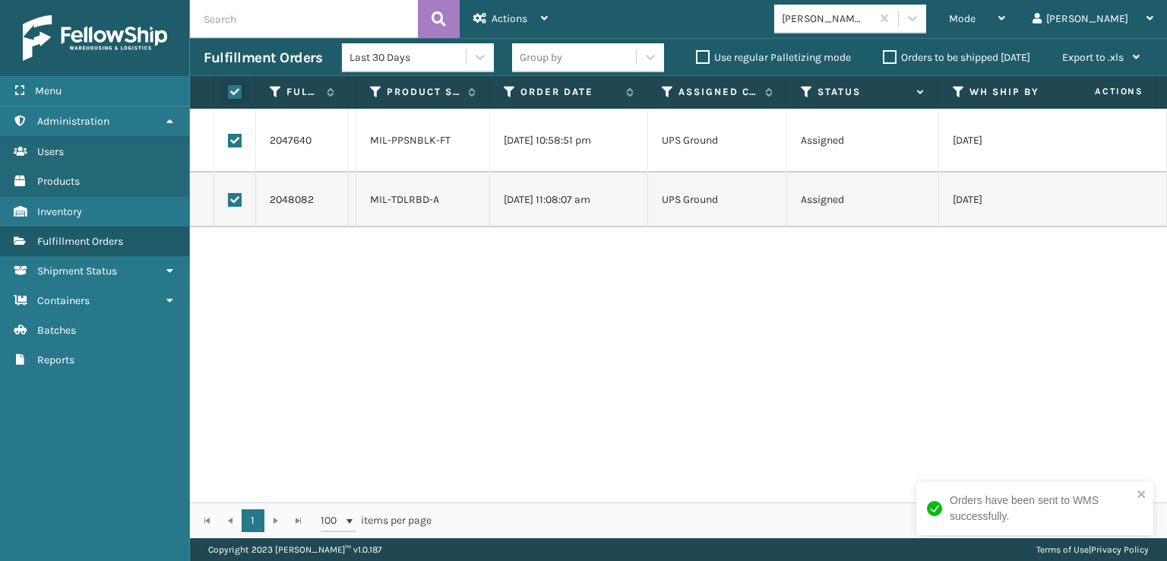
checkbox input "true"
click at [533, 22] on div "Actions" at bounding box center [510, 19] width 74 height 38
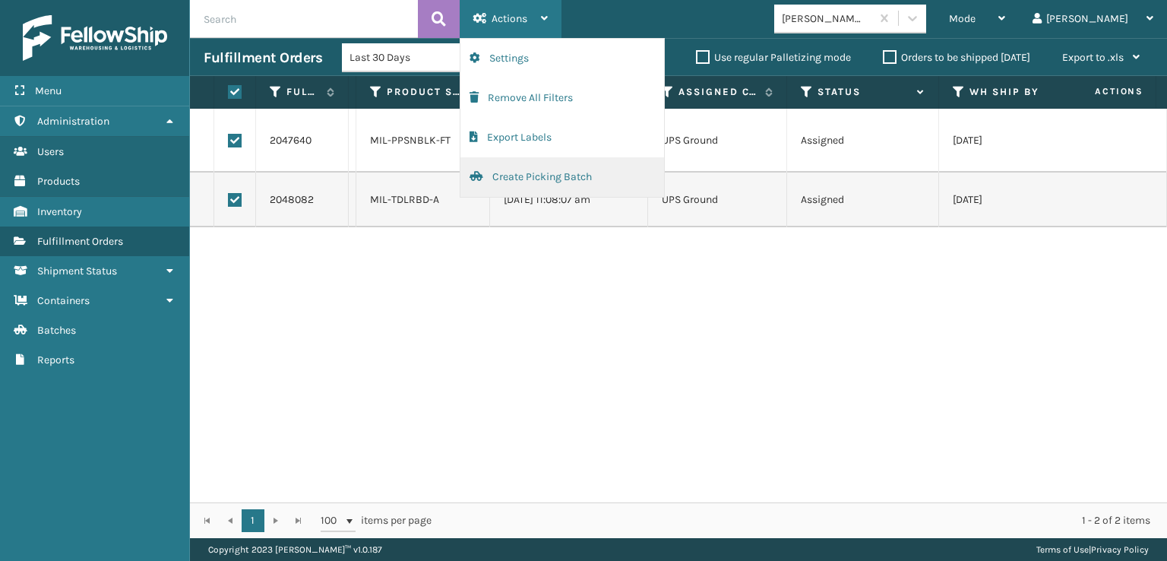
click at [549, 185] on button "Create Picking Batch" at bounding box center [562, 177] width 204 height 40
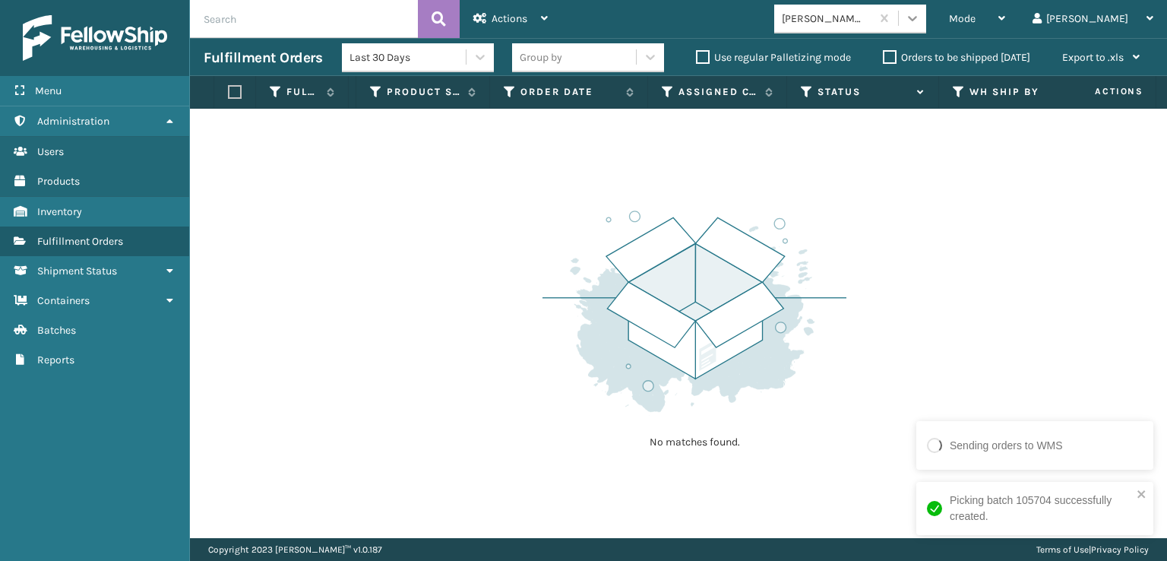
click at [920, 18] on icon at bounding box center [912, 18] width 15 height 15
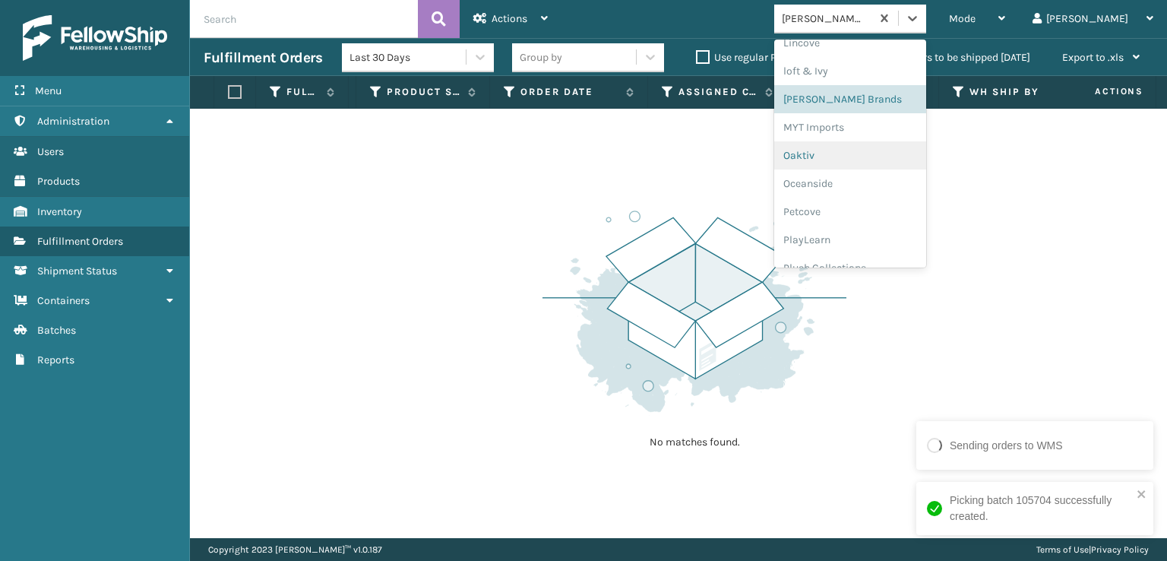
scroll to position [708, 0]
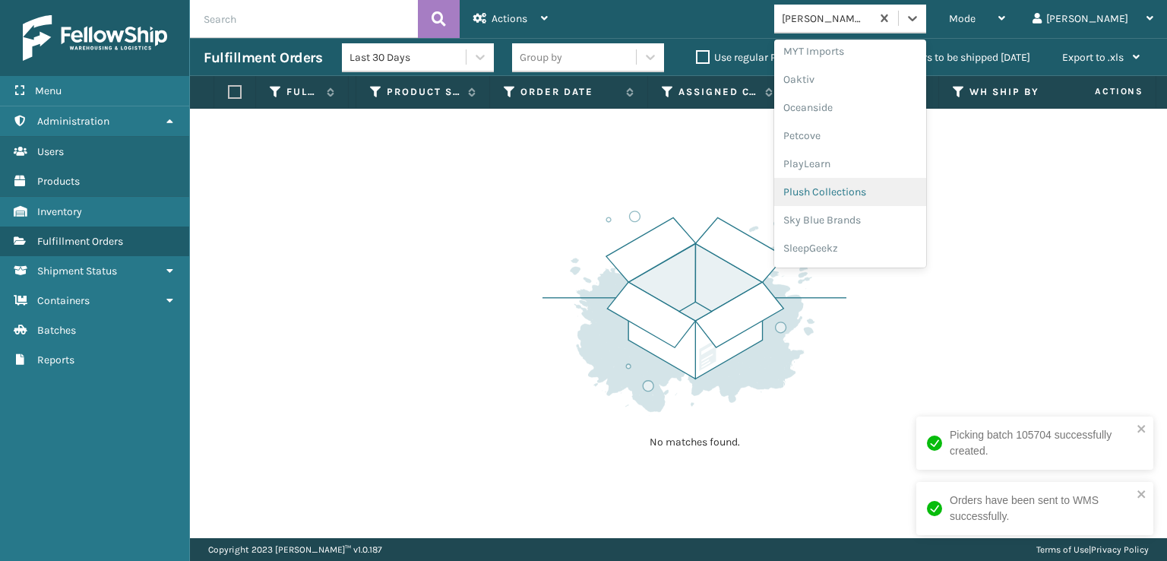
click at [885, 195] on div "Plush Collections" at bounding box center [850, 192] width 152 height 28
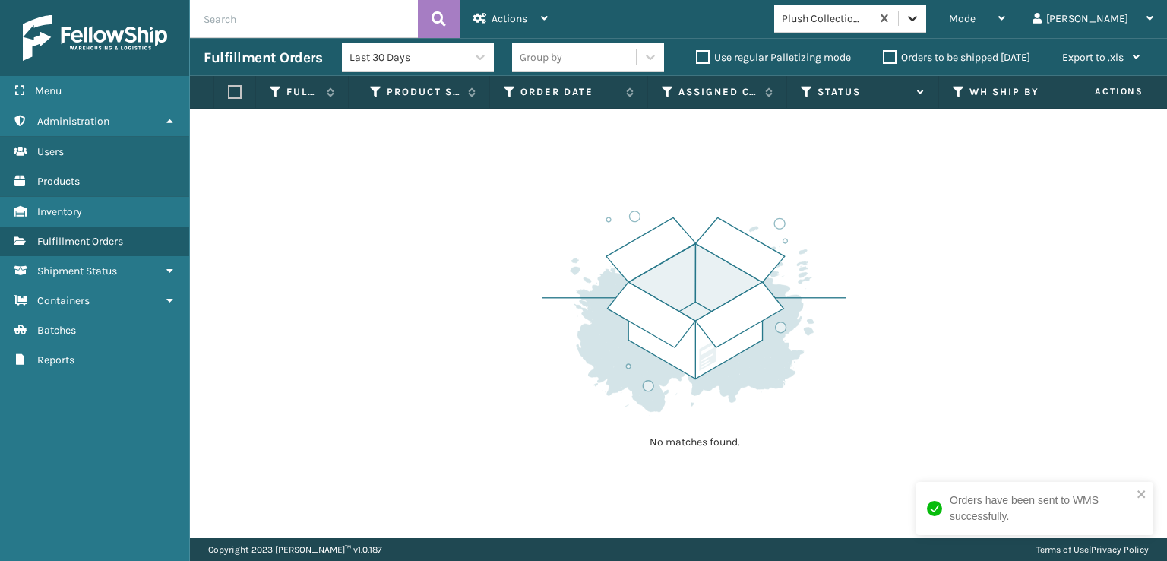
click at [926, 15] on div at bounding box center [912, 18] width 27 height 27
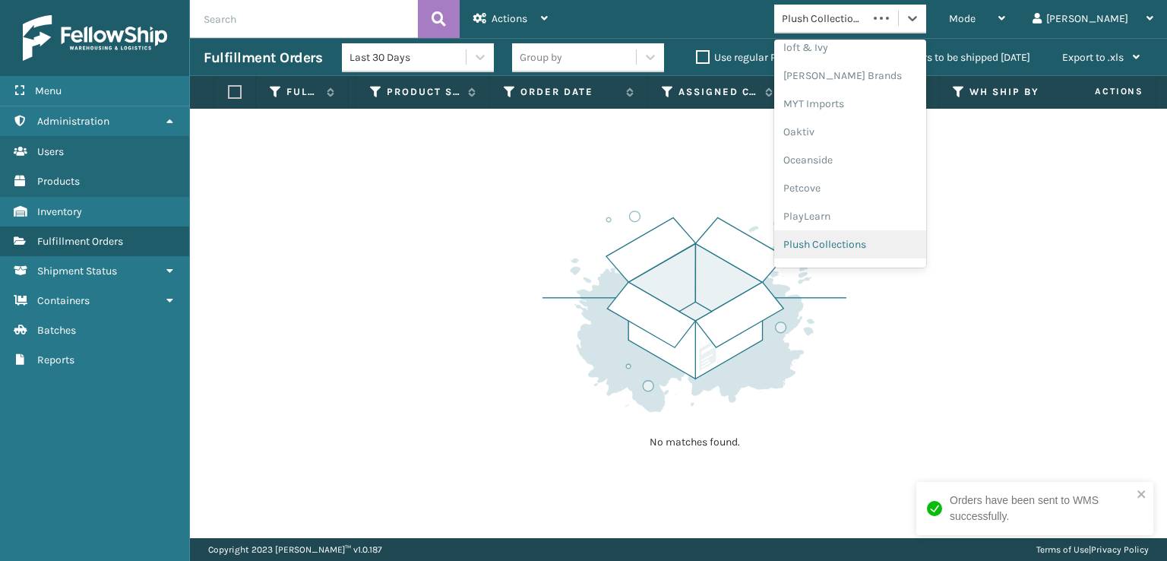
scroll to position [734, 0]
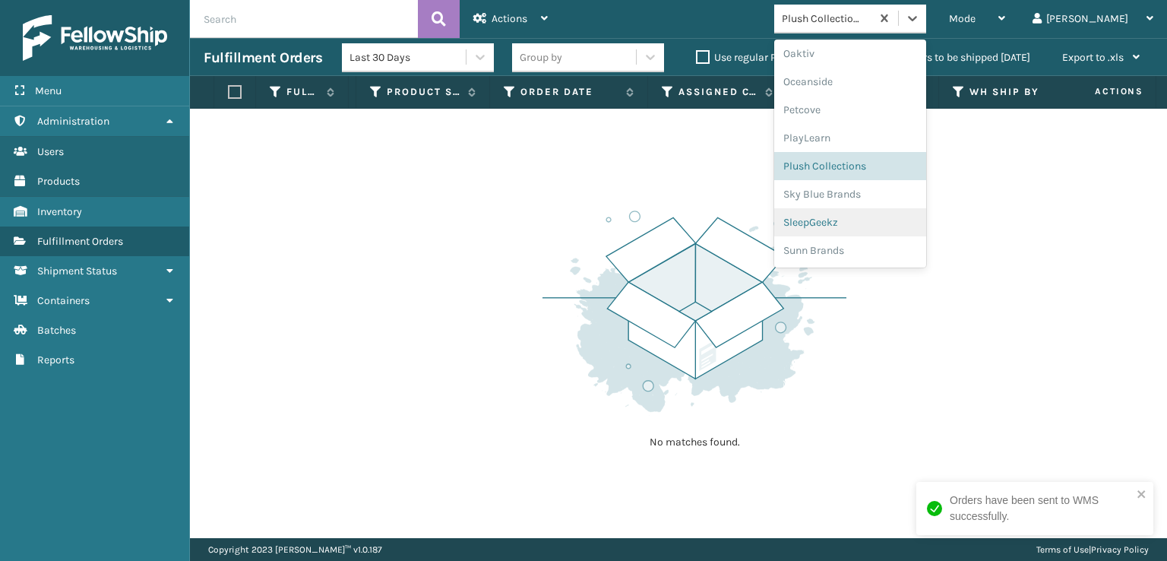
click at [885, 215] on div "SleepGeekz" at bounding box center [850, 222] width 152 height 28
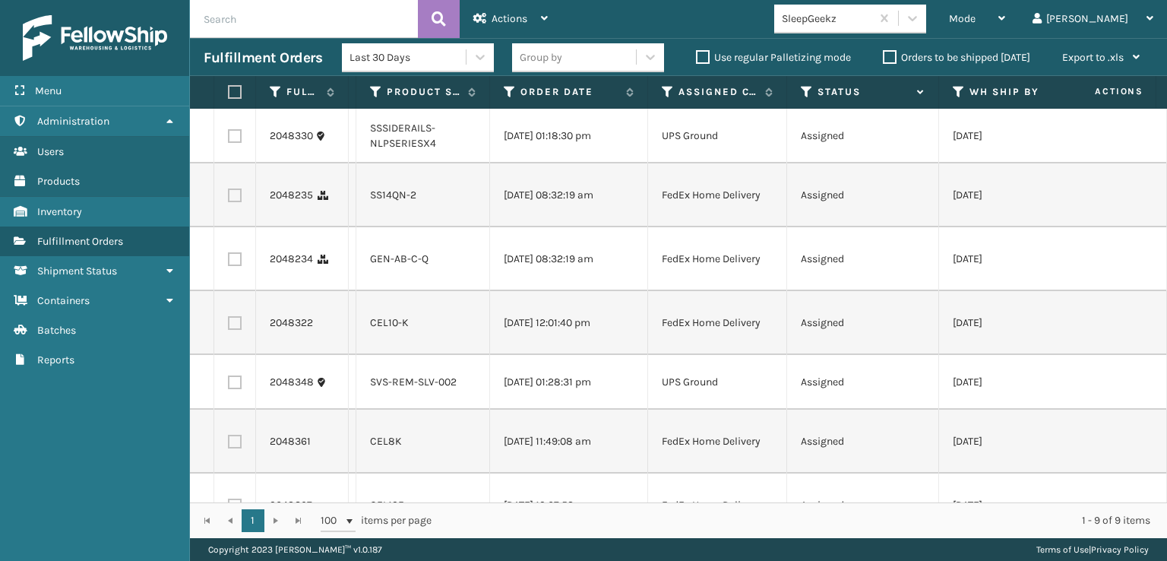
click at [239, 136] on label at bounding box center [235, 136] width 14 height 14
click at [229, 136] on input "checkbox" at bounding box center [228, 134] width 1 height 10
checkbox input "true"
click at [234, 385] on label at bounding box center [235, 382] width 14 height 14
click at [229, 385] on input "checkbox" at bounding box center [228, 380] width 1 height 10
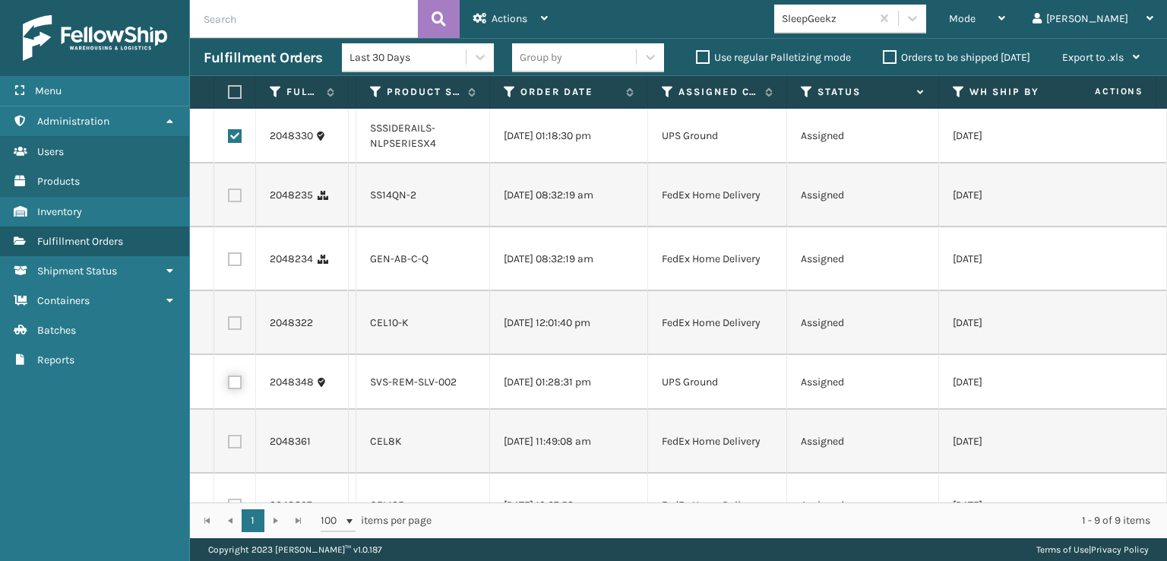
checkbox input "true"
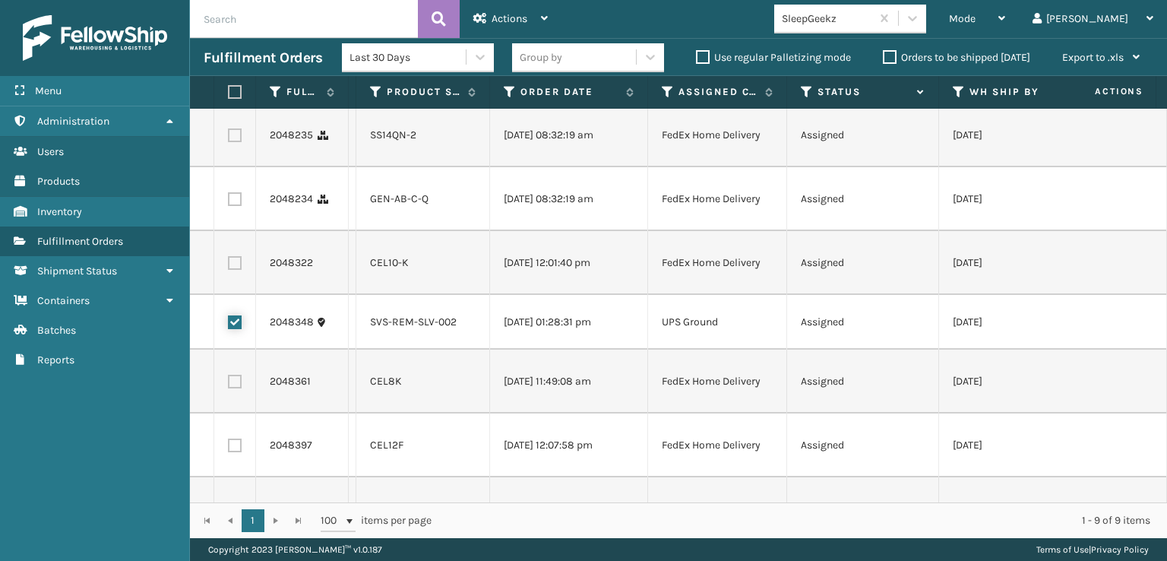
scroll to position [173, 0]
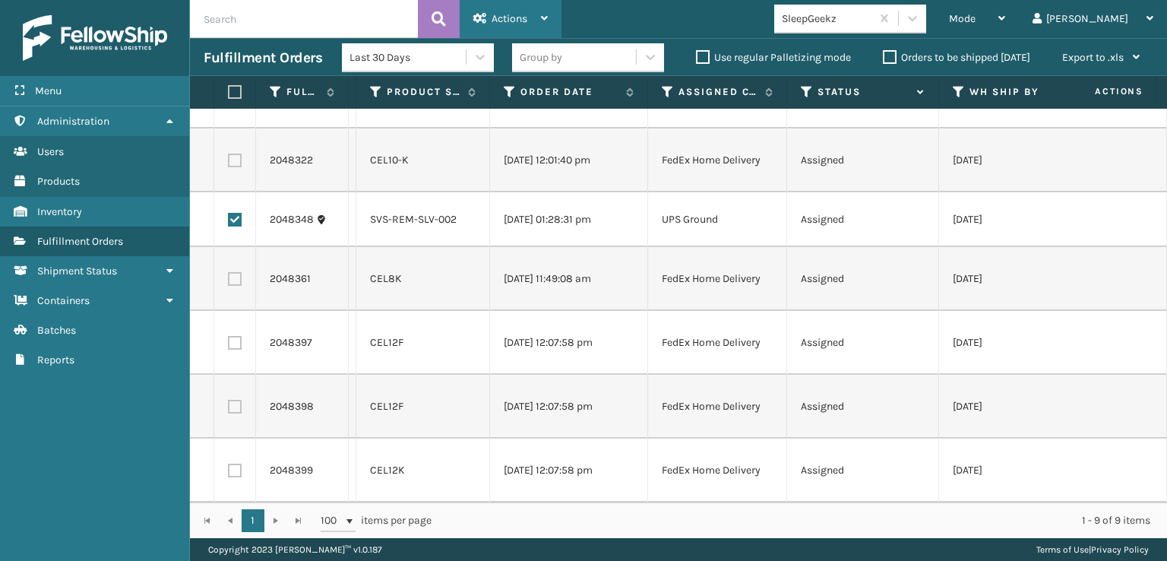
click at [514, 16] on span "Actions" at bounding box center [510, 18] width 36 height 13
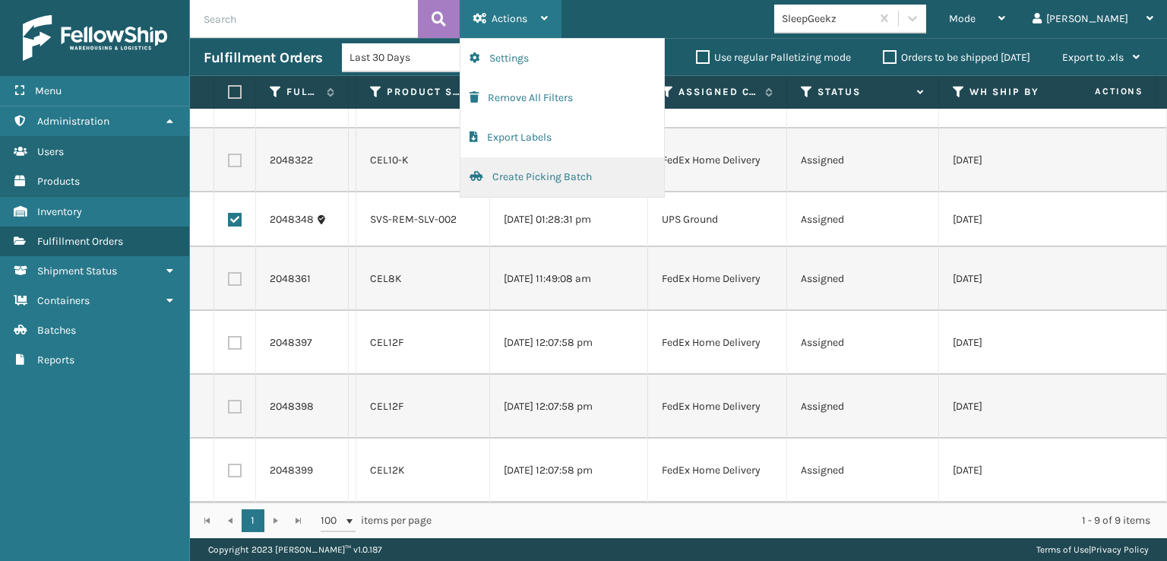
click at [522, 179] on button "Create Picking Batch" at bounding box center [562, 177] width 204 height 40
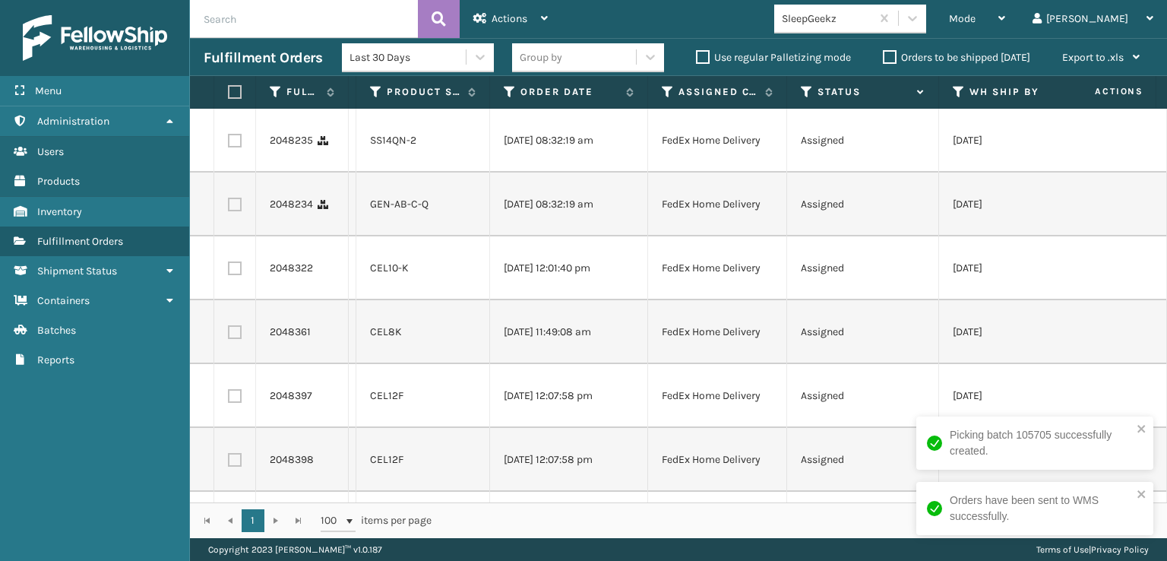
click at [237, 85] on label at bounding box center [232, 92] width 9 height 14
click at [229, 87] on input "checkbox" at bounding box center [228, 92] width 1 height 10
checkbox input "true"
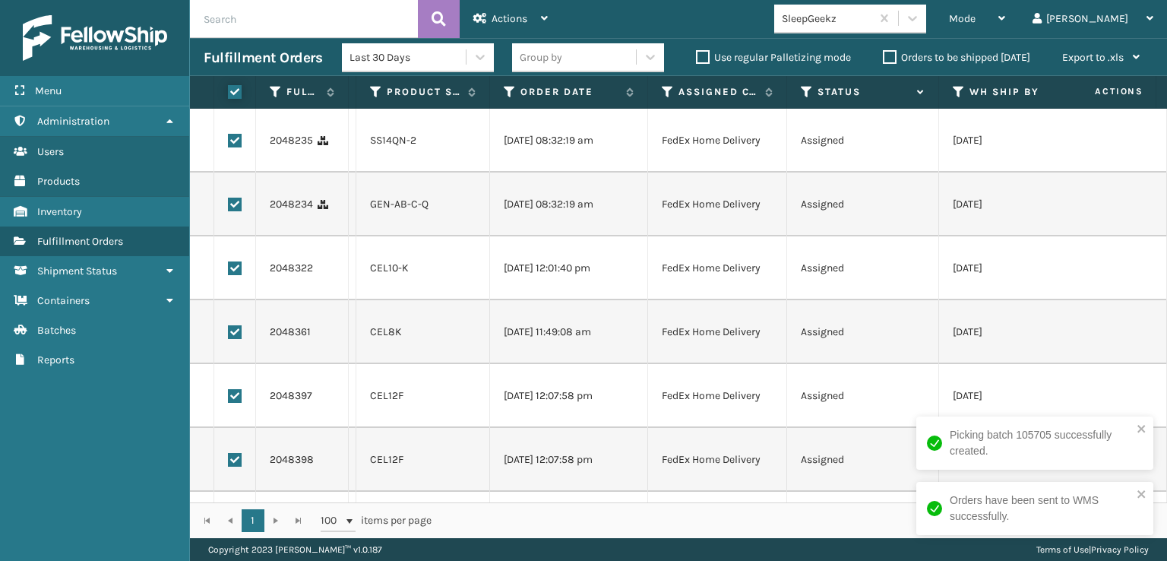
checkbox input "true"
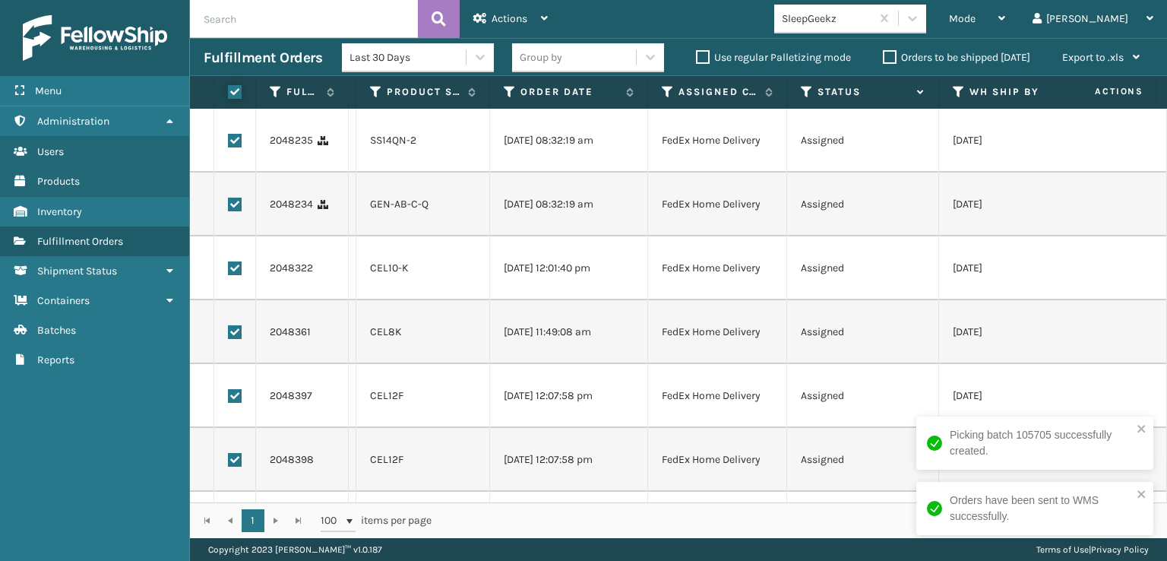
scroll to position [64, 0]
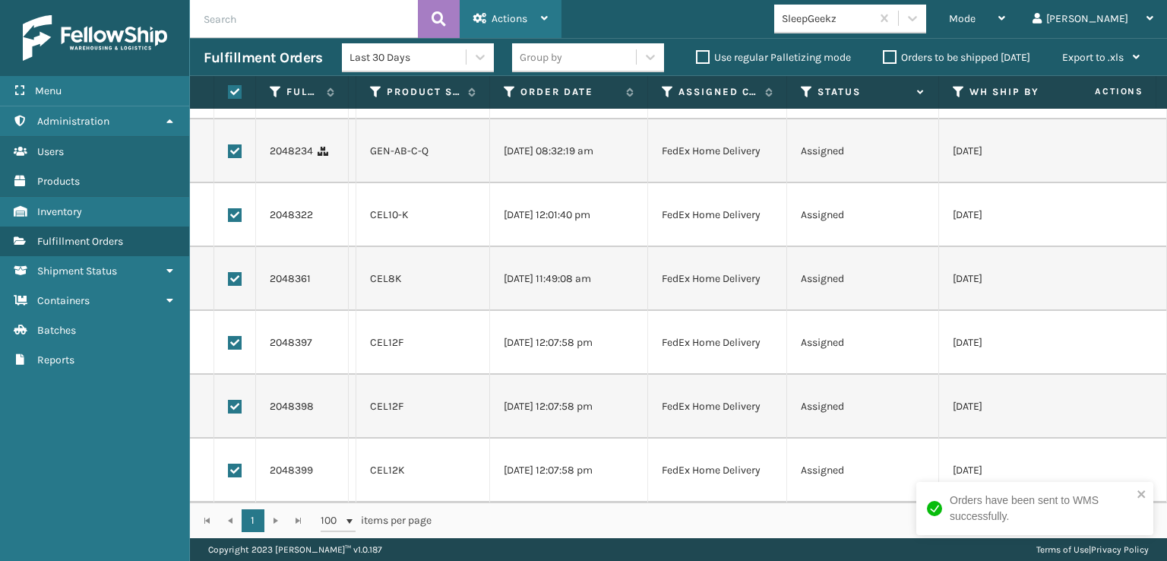
click at [498, 32] on div "Actions" at bounding box center [510, 19] width 74 height 38
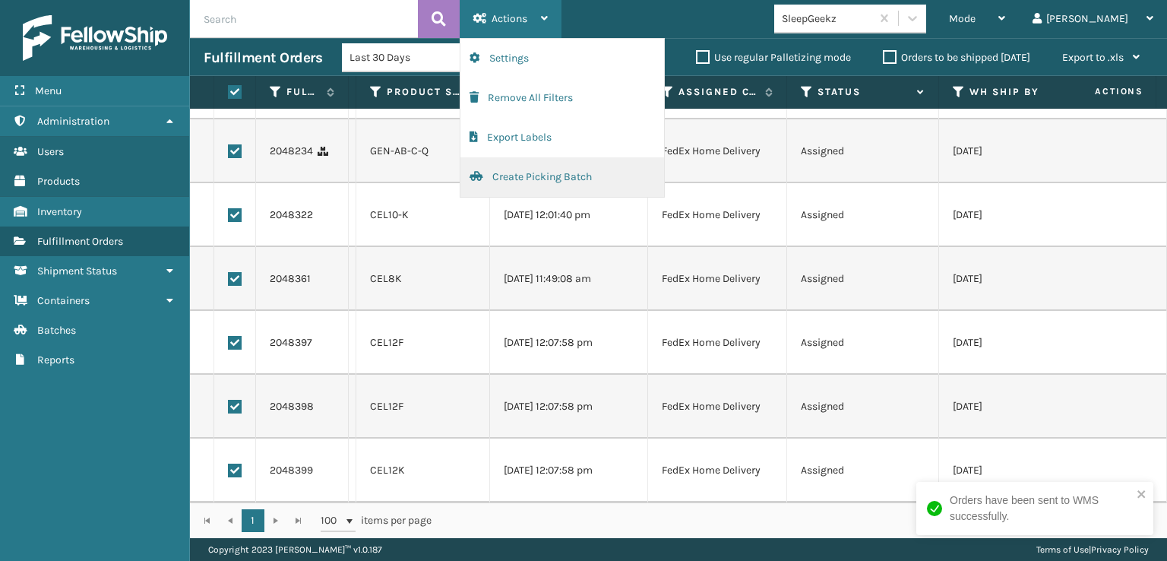
click at [511, 181] on button "Create Picking Batch" at bounding box center [562, 177] width 204 height 40
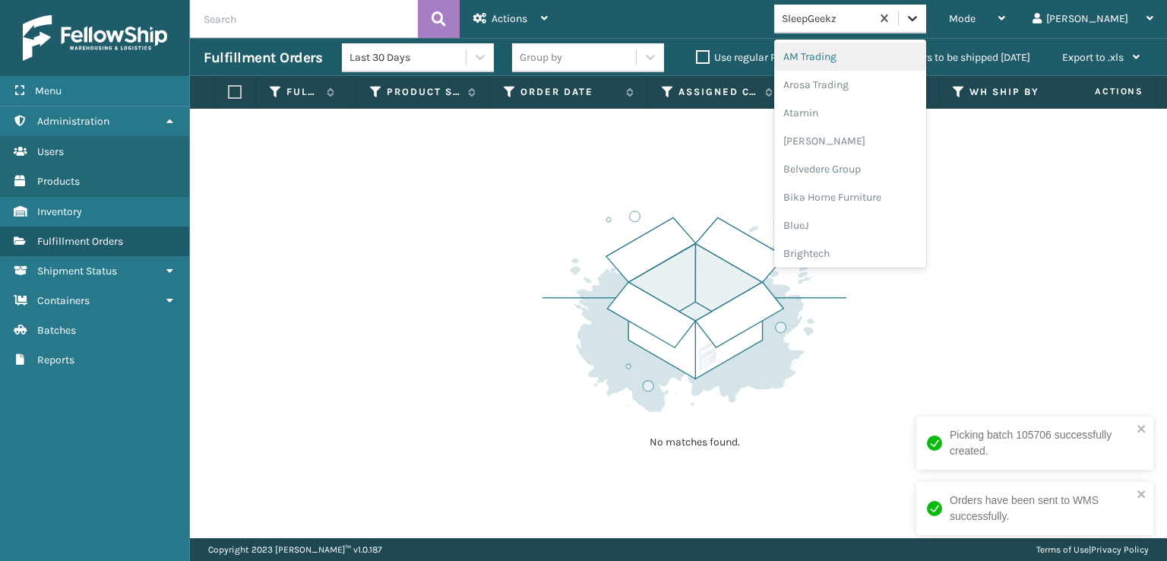
click at [920, 13] on icon at bounding box center [912, 18] width 15 height 15
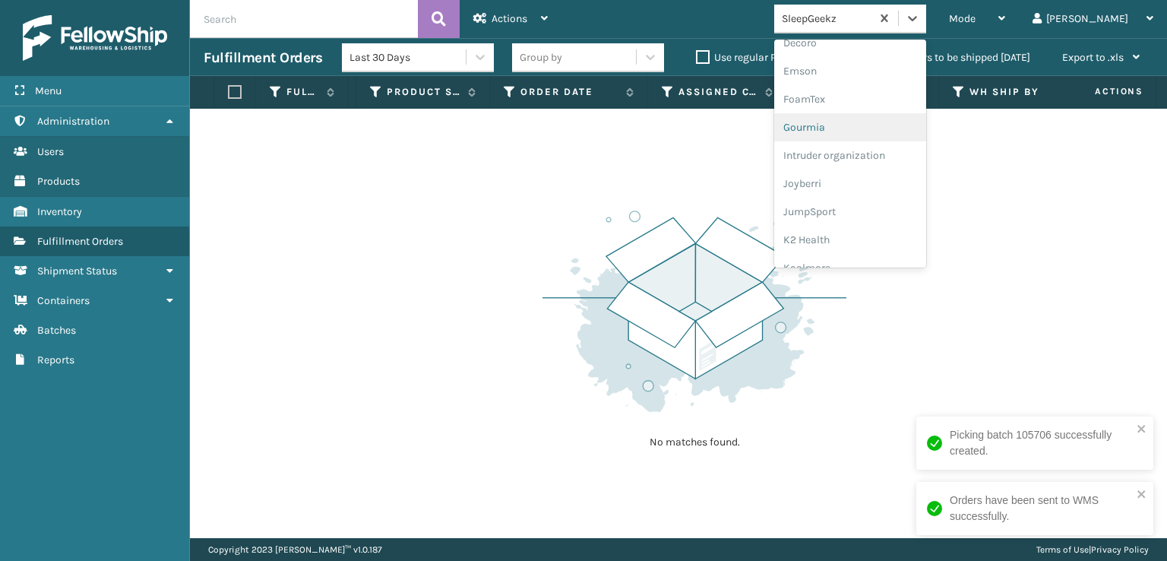
scroll to position [304, 0]
click at [887, 109] on div "FoamTex" at bounding box center [850, 118] width 152 height 28
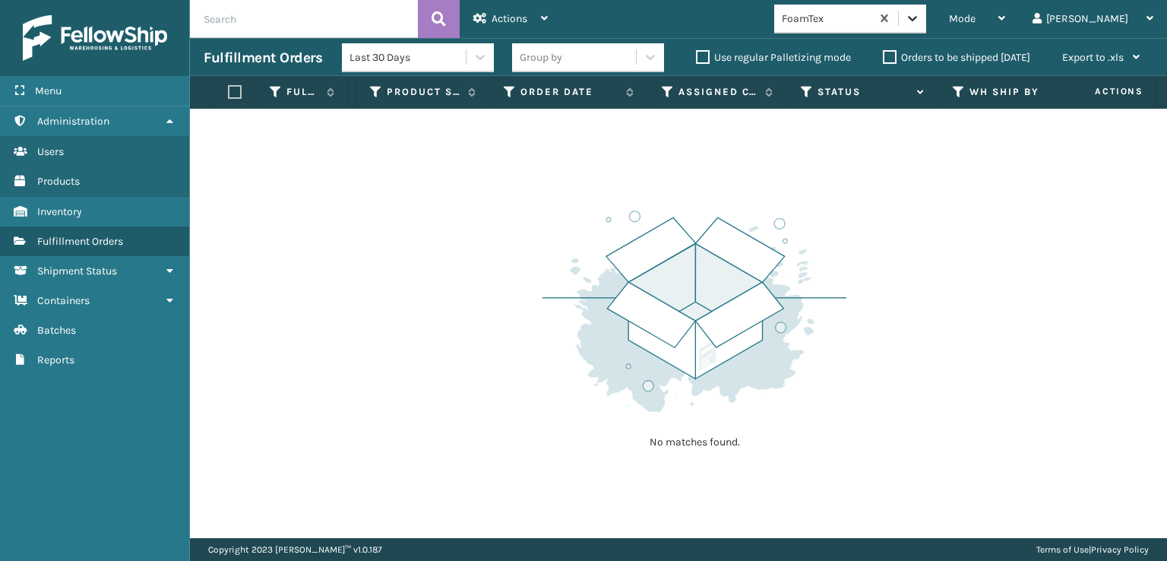
click at [926, 14] on div at bounding box center [912, 18] width 27 height 27
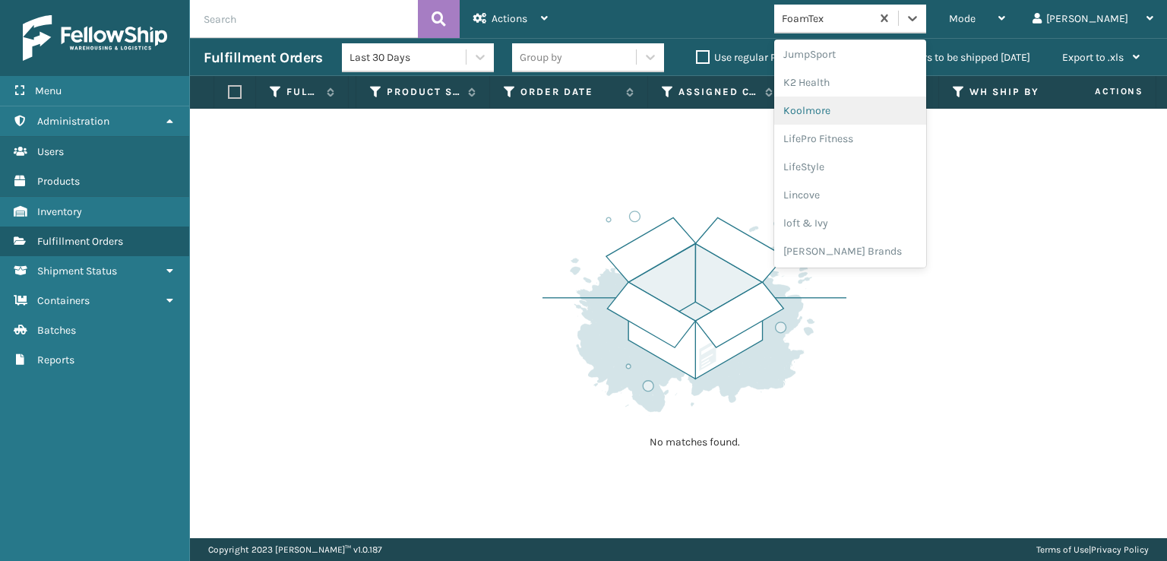
scroll to position [556, 0]
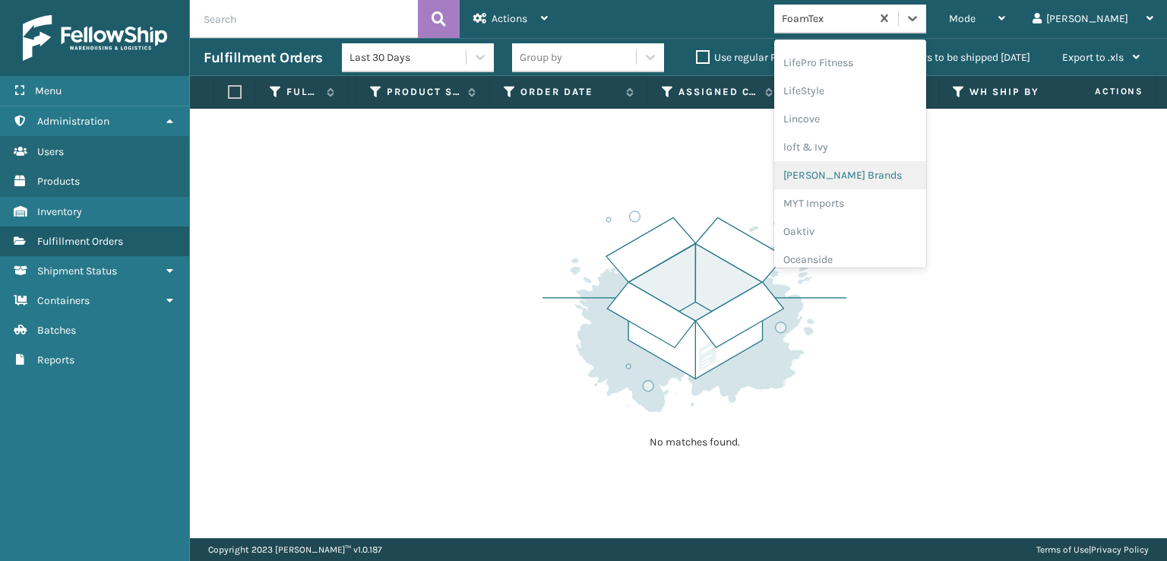
click at [925, 179] on div "[PERSON_NAME] Brands" at bounding box center [850, 175] width 152 height 28
click at [920, 16] on icon at bounding box center [912, 18] width 15 height 15
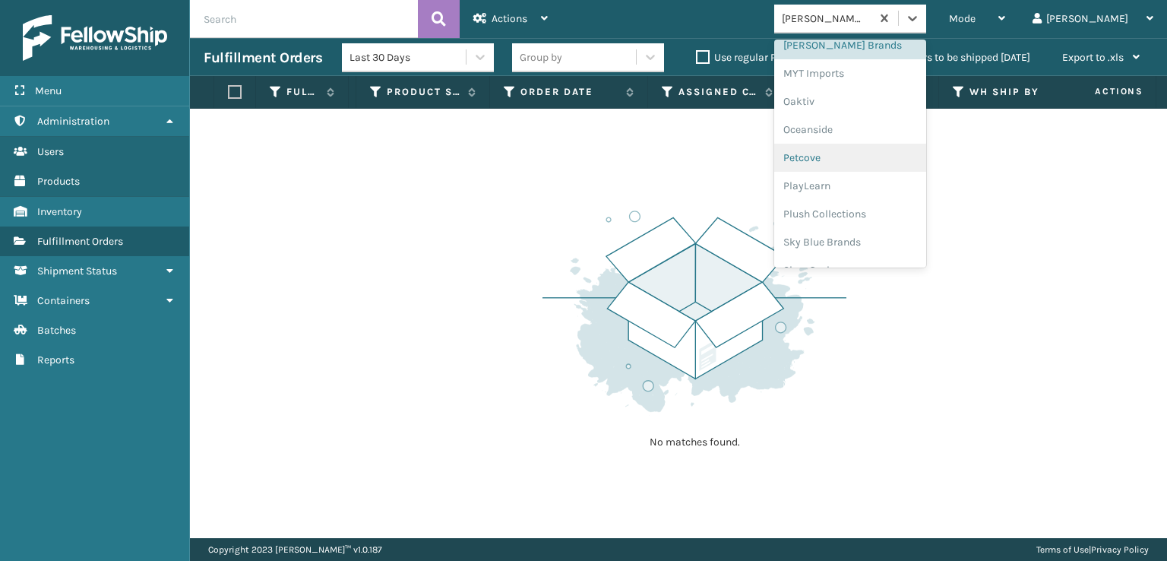
scroll to position [708, 0]
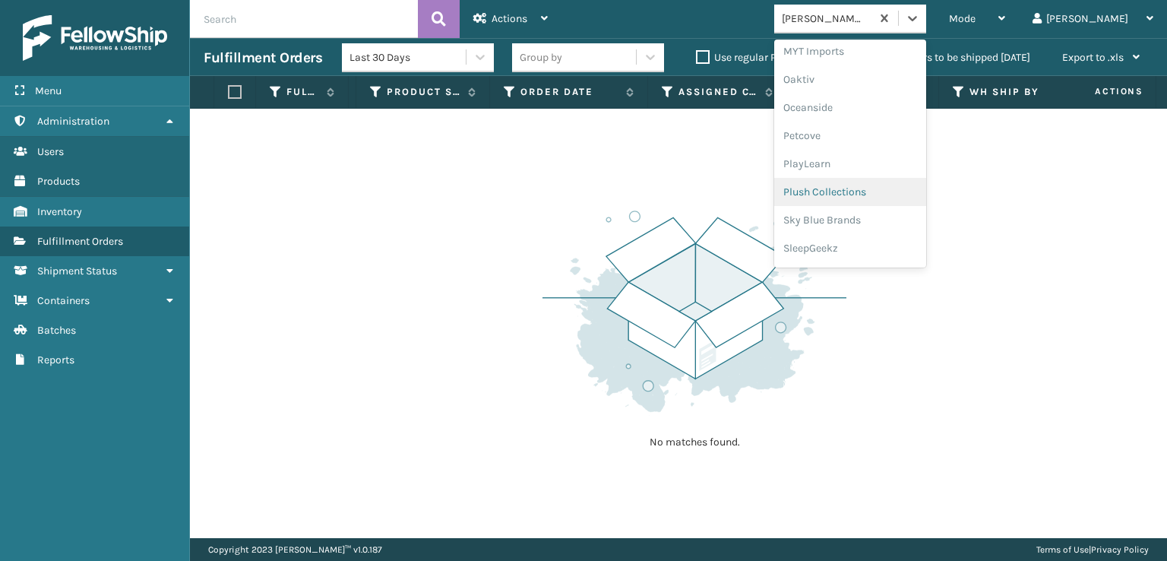
click at [896, 192] on div "Plush Collections" at bounding box center [850, 192] width 152 height 28
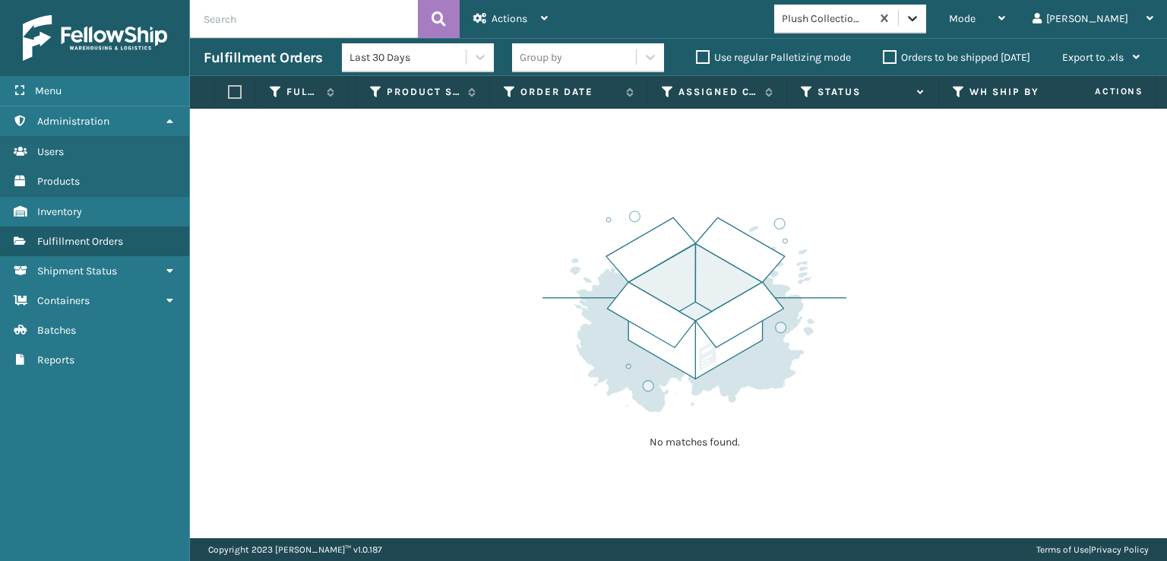
click at [920, 19] on icon at bounding box center [912, 18] width 15 height 15
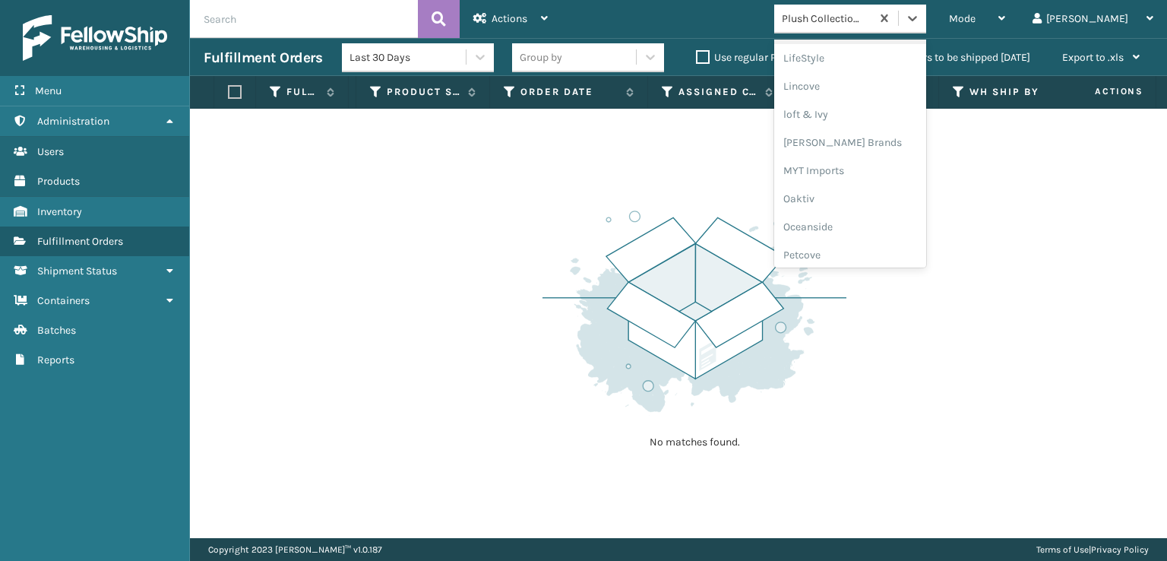
scroll to position [734, 0]
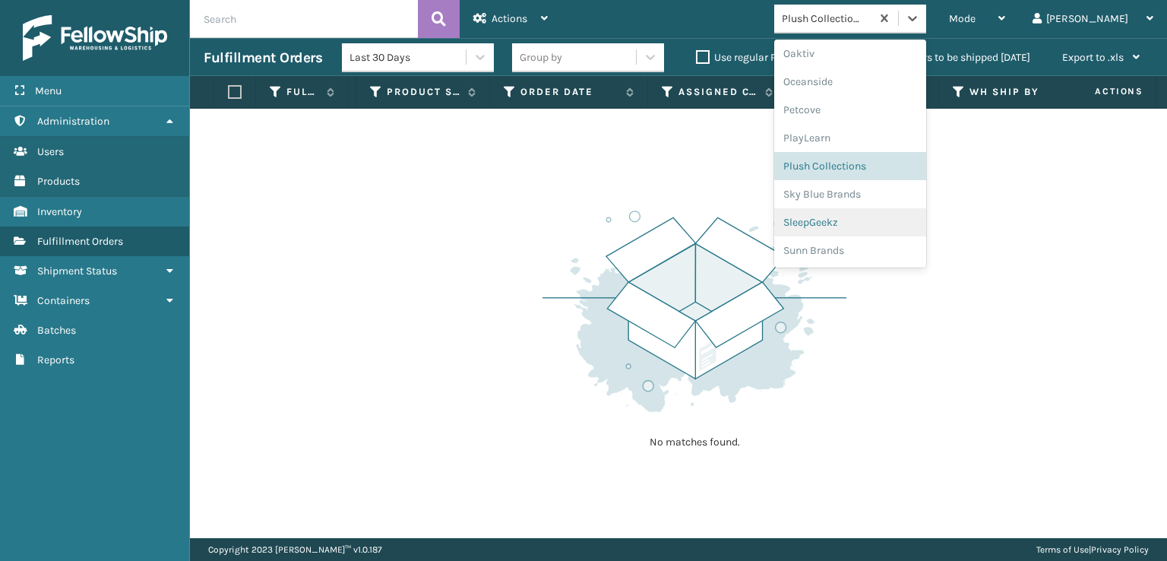
click at [911, 217] on div "SleepGeekz" at bounding box center [850, 222] width 152 height 28
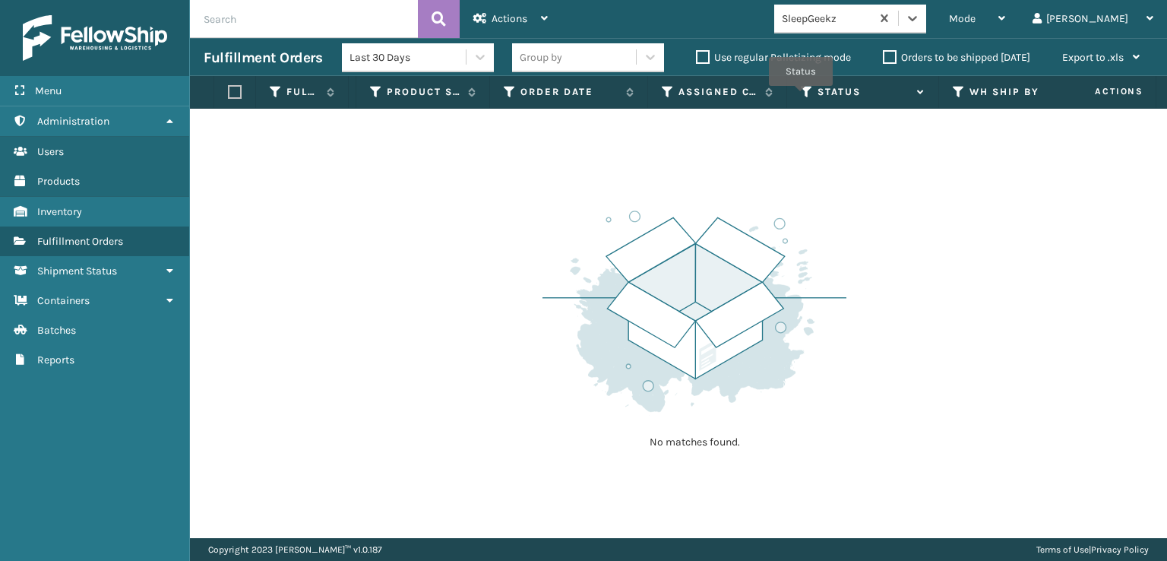
click at [801, 96] on icon at bounding box center [807, 92] width 12 height 14
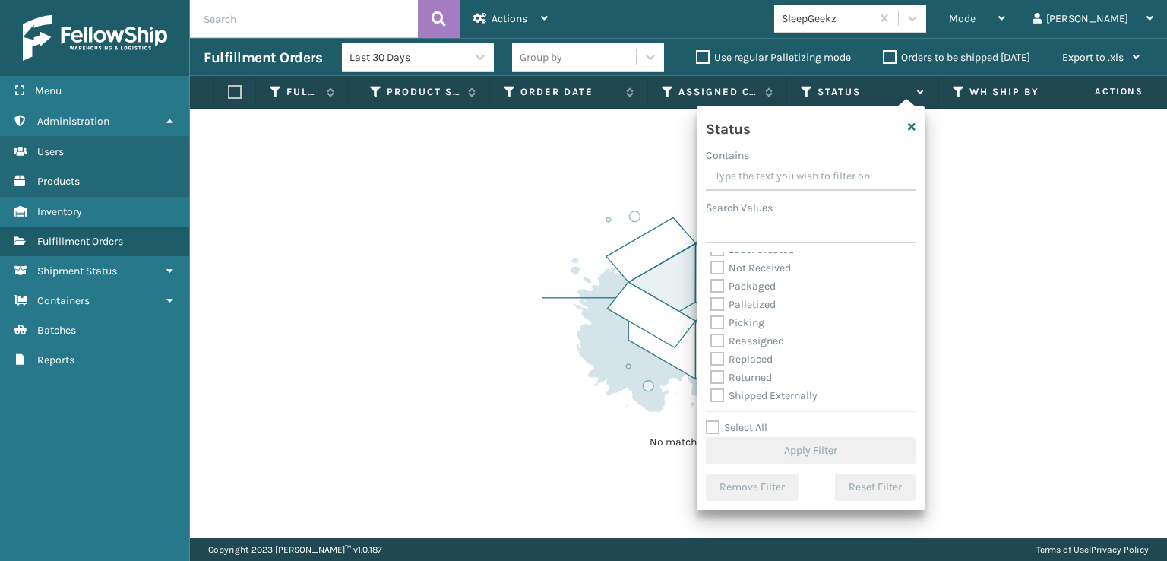
scroll to position [85, 0]
click at [714, 317] on label "Picking" at bounding box center [737, 321] width 54 height 13
click at [711, 317] on input "Picking" at bounding box center [710, 318] width 1 height 10
checkbox input "true"
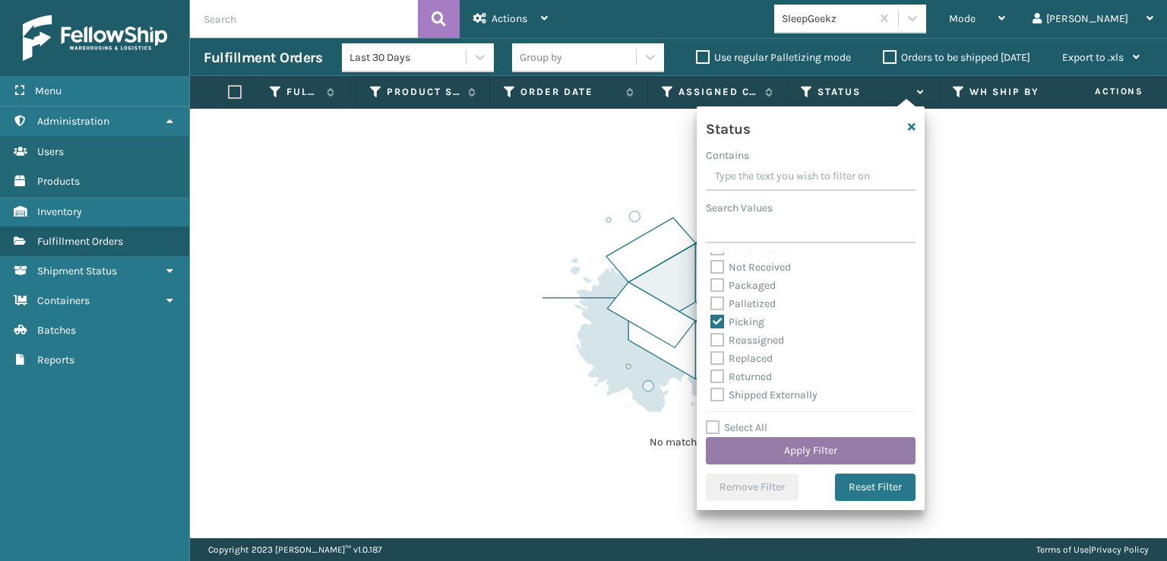
click at [776, 457] on button "Apply Filter" at bounding box center [811, 450] width 210 height 27
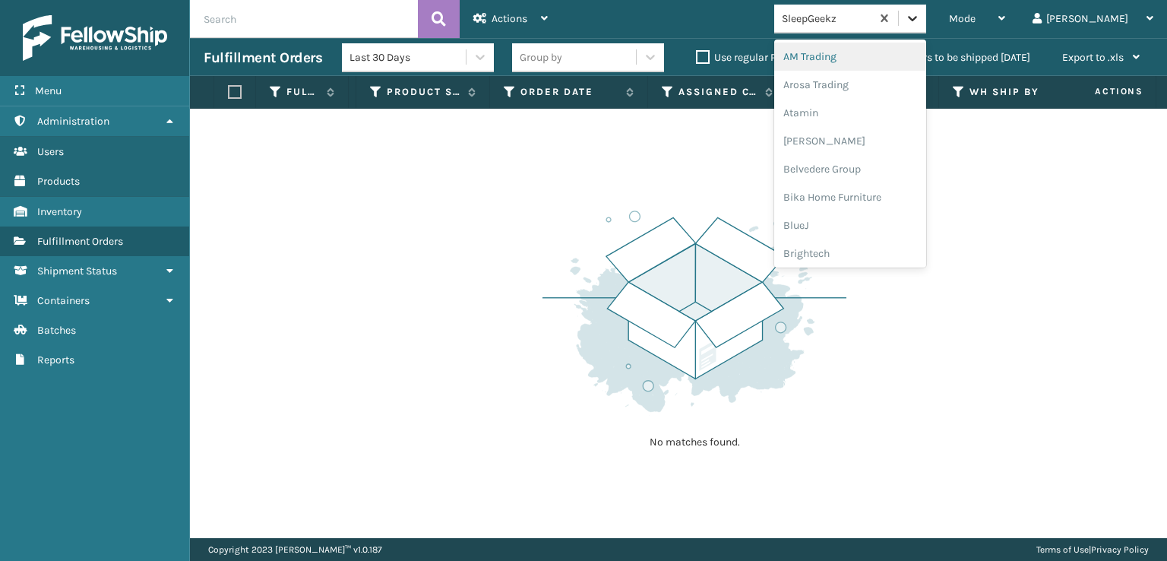
click at [920, 19] on icon at bounding box center [912, 18] width 15 height 15
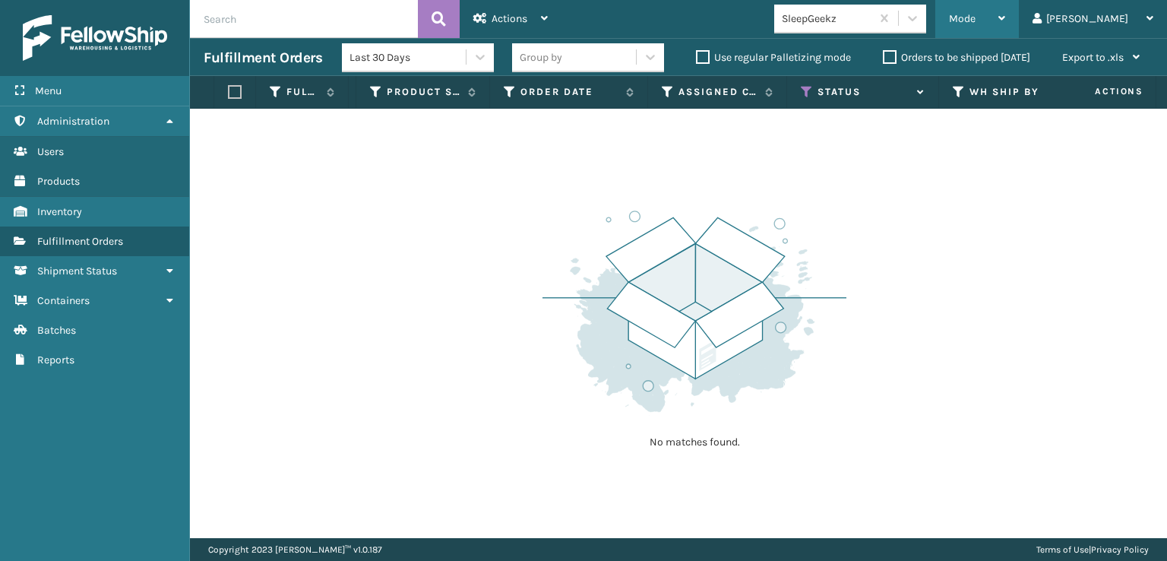
click at [975, 18] on span "Mode" at bounding box center [962, 18] width 27 height 13
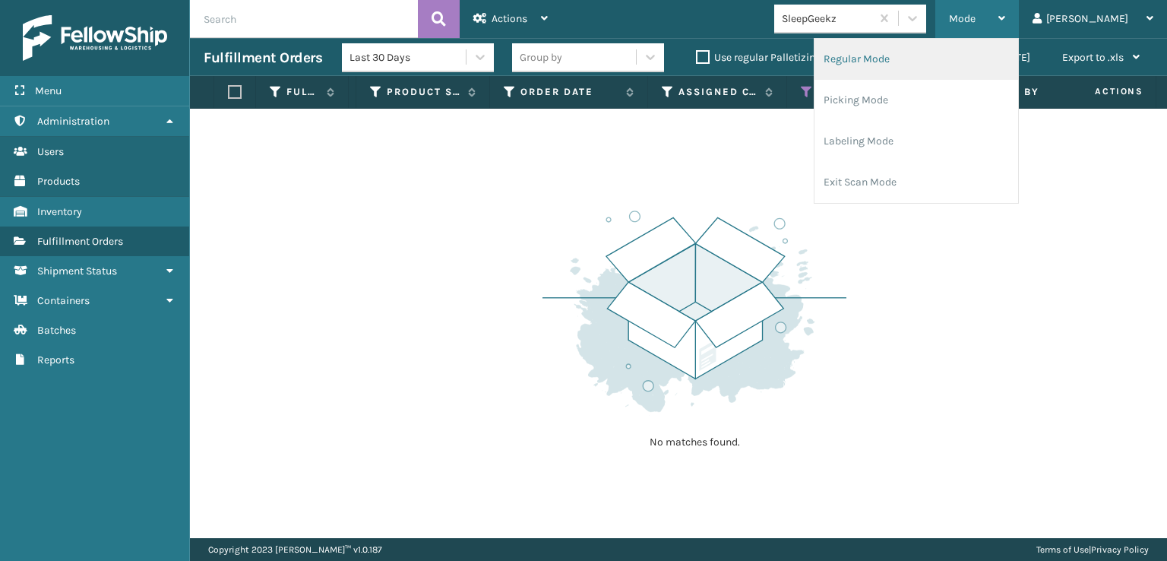
click at [937, 65] on li "Regular Mode" at bounding box center [916, 59] width 204 height 41
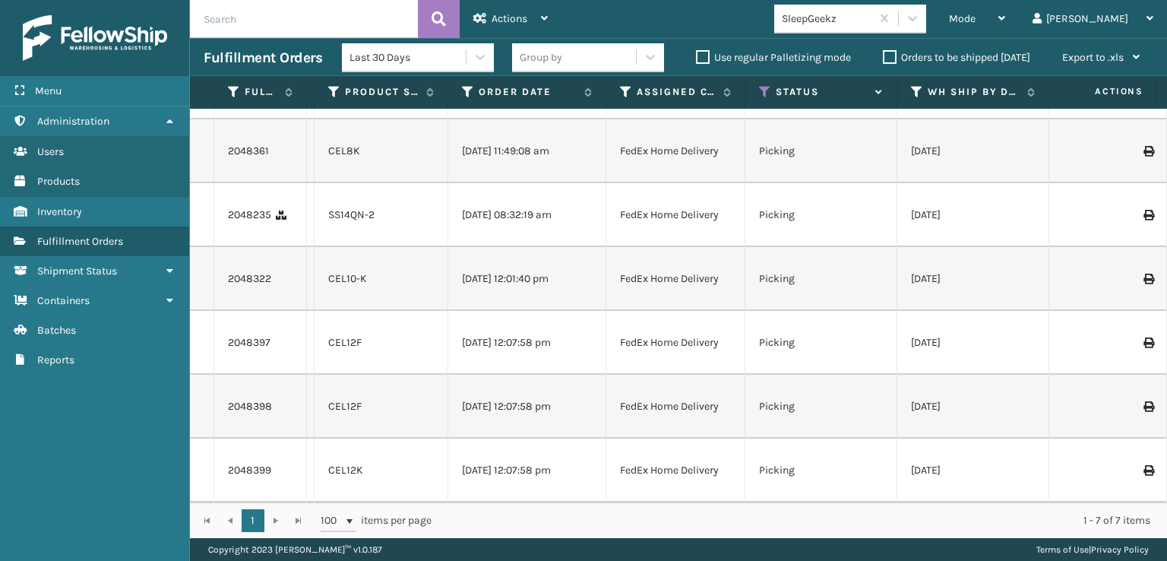
scroll to position [0, 0]
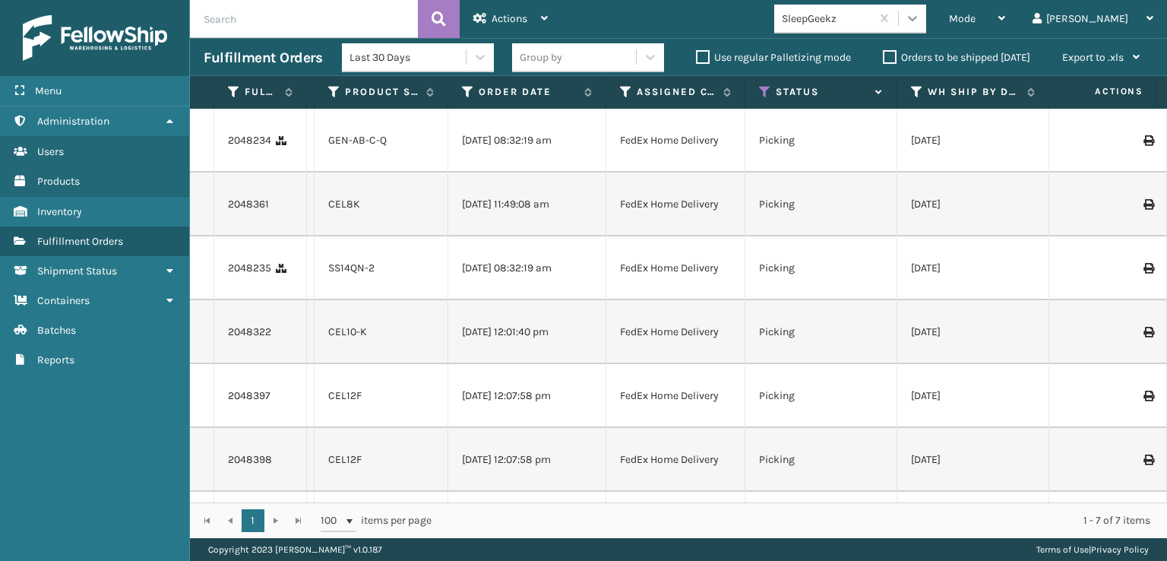
click at [917, 19] on icon at bounding box center [912, 18] width 9 height 5
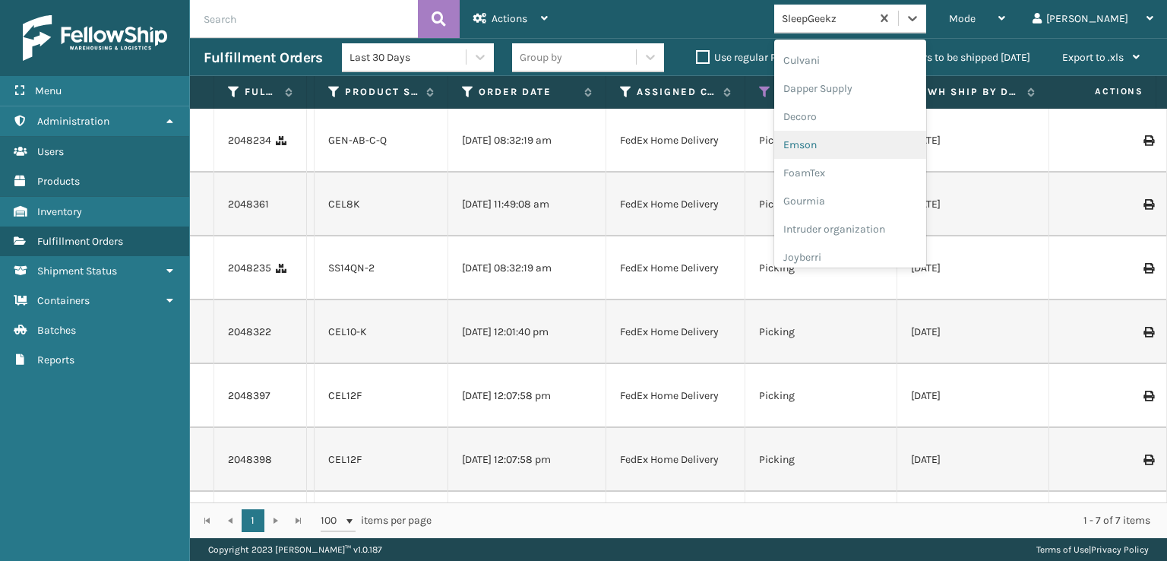
scroll to position [228, 0]
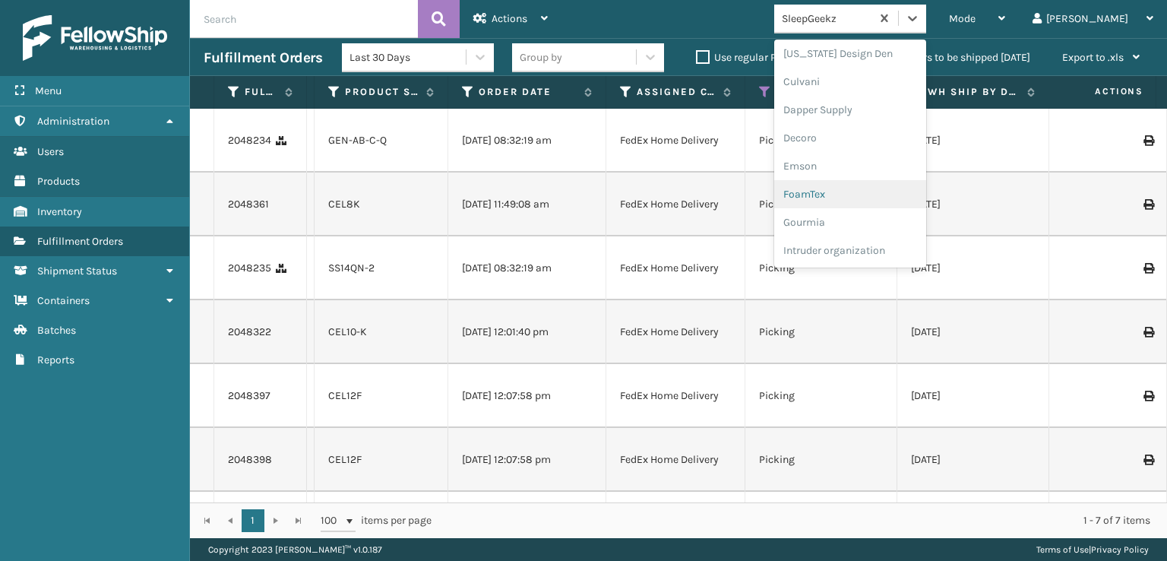
click at [875, 189] on div "FoamTex" at bounding box center [850, 194] width 152 height 28
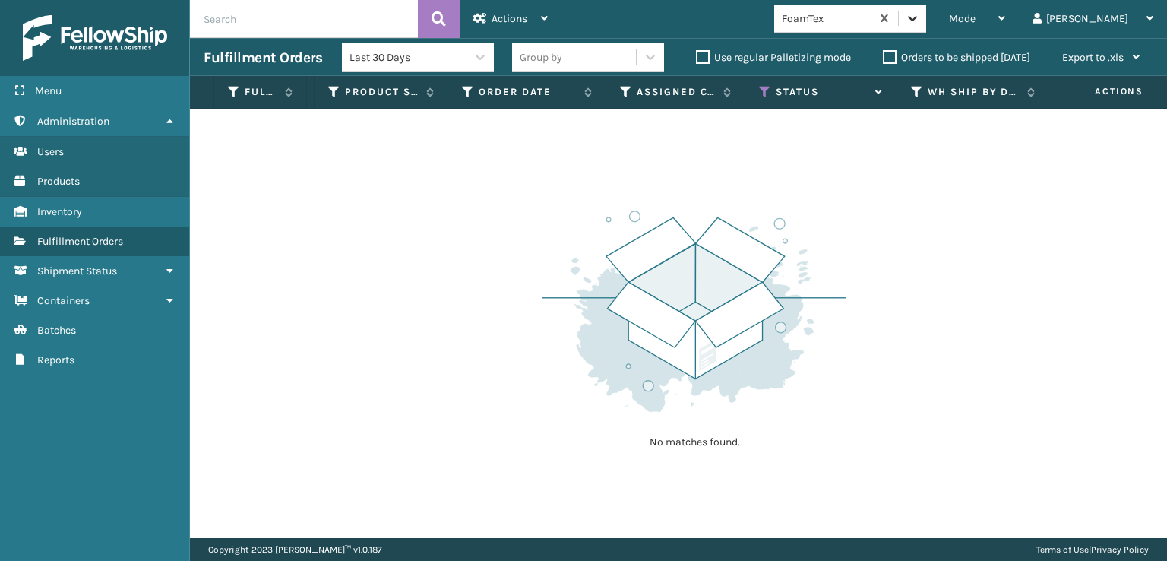
click at [926, 19] on div at bounding box center [912, 18] width 27 height 27
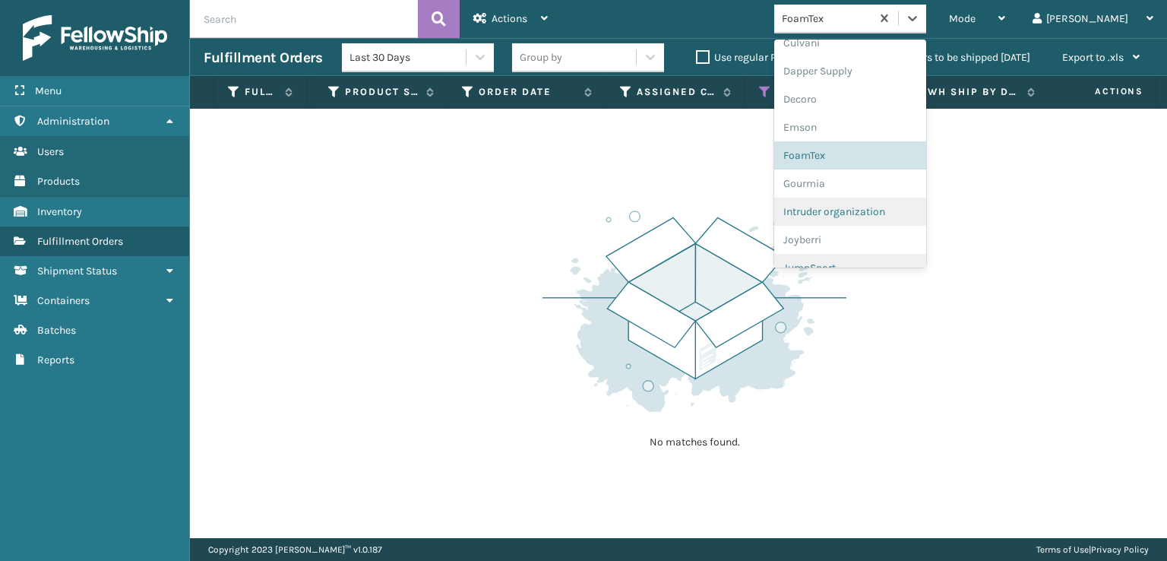
scroll to position [480, 0]
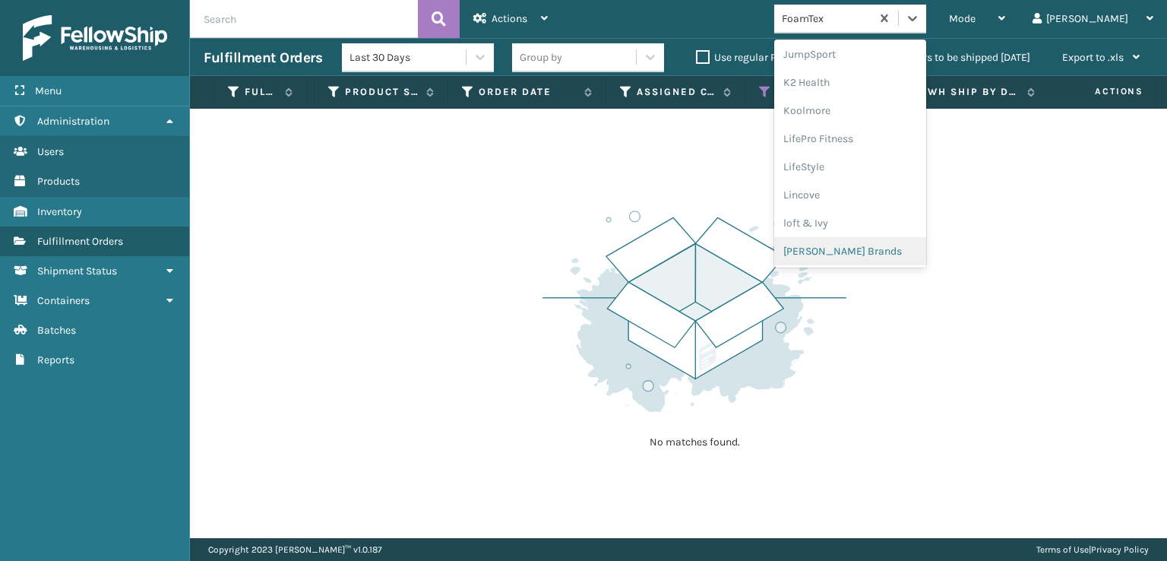
click at [899, 255] on div "[PERSON_NAME] Brands" at bounding box center [850, 251] width 152 height 28
click at [920, 25] on icon at bounding box center [912, 18] width 15 height 15
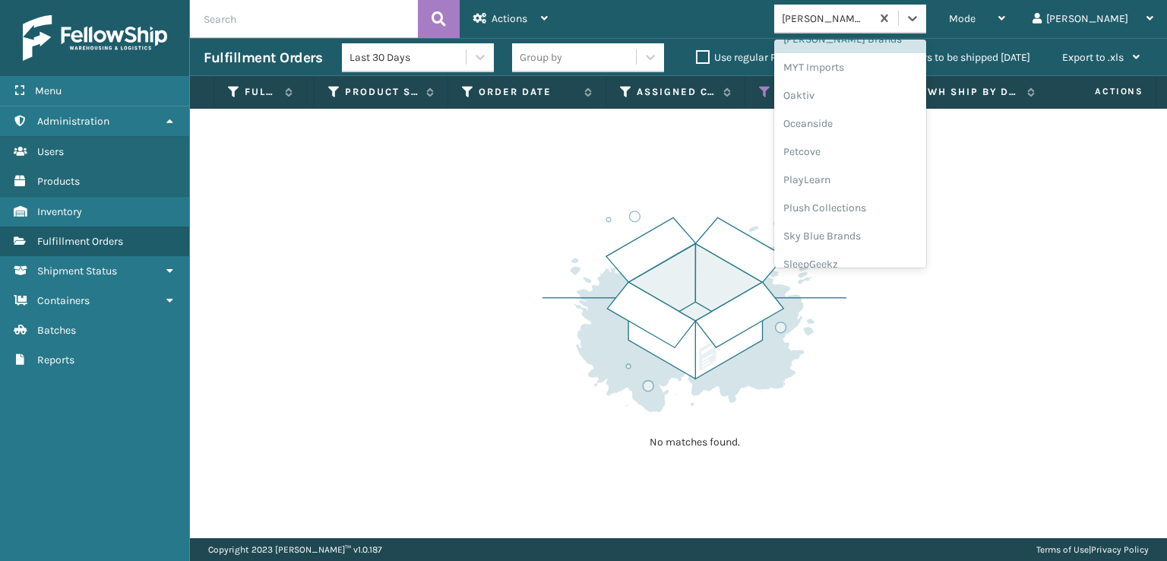
scroll to position [708, 0]
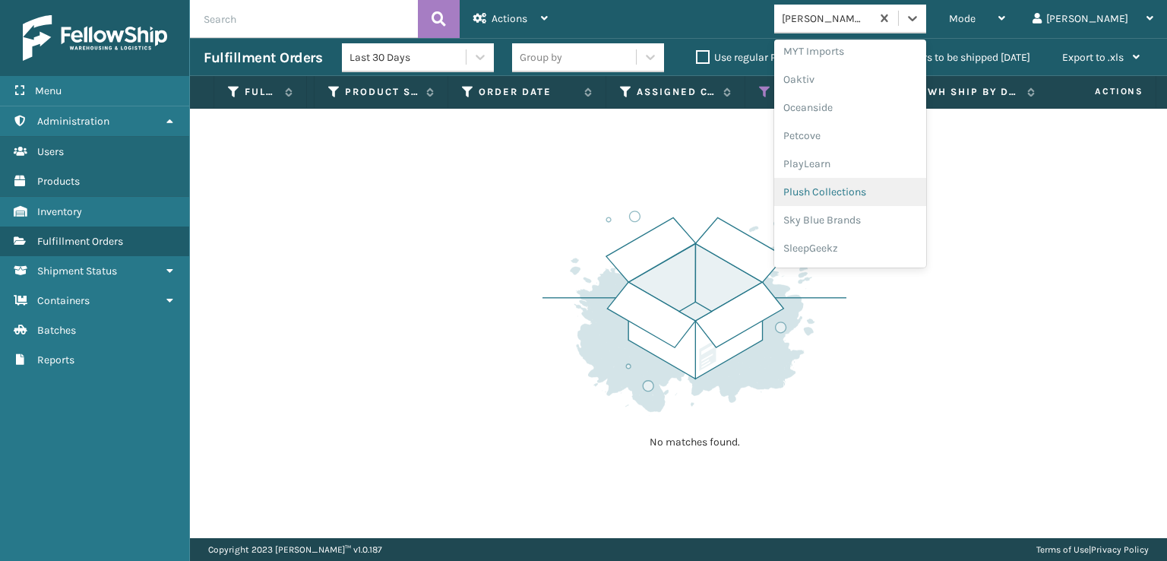
click at [893, 196] on div "Plush Collections" at bounding box center [850, 192] width 152 height 28
click at [920, 25] on icon at bounding box center [912, 18] width 15 height 15
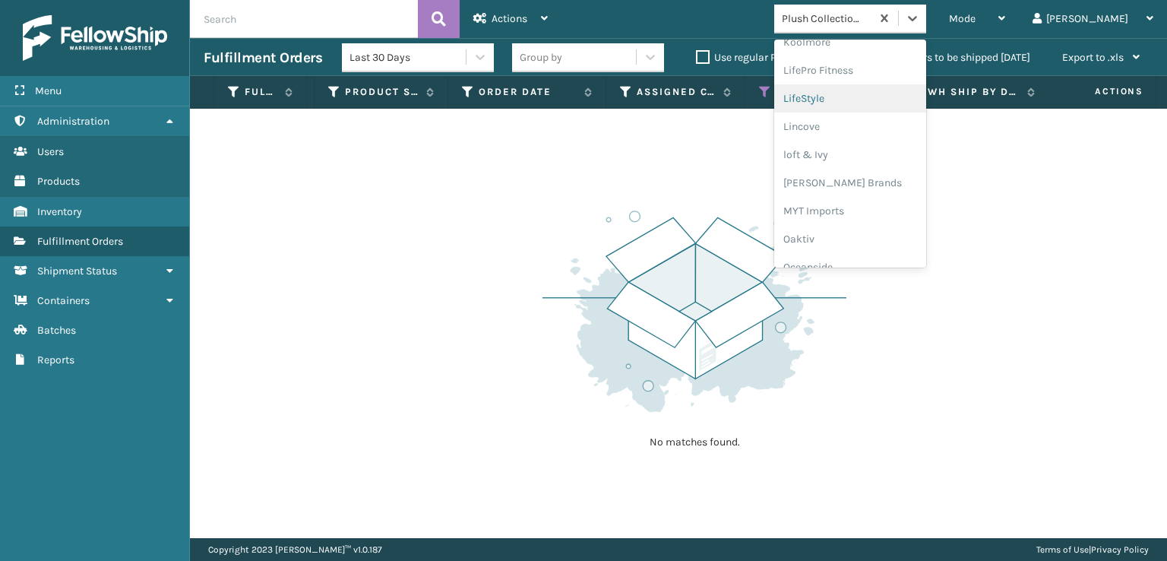
scroll to position [734, 0]
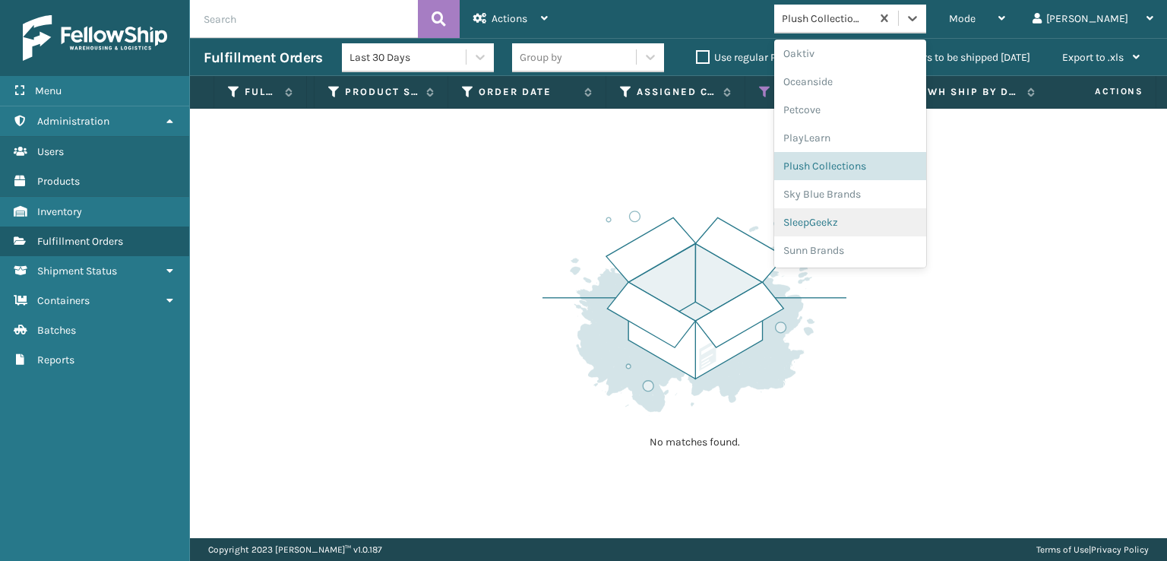
click at [899, 229] on div "SleepGeekz" at bounding box center [850, 222] width 152 height 28
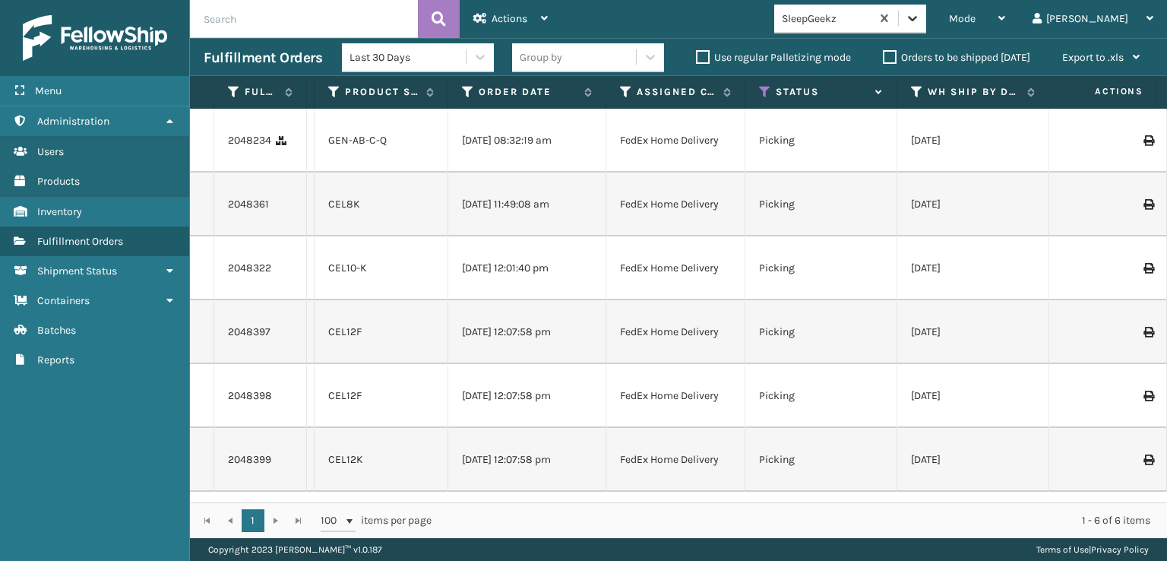
click at [926, 9] on div at bounding box center [912, 18] width 27 height 27
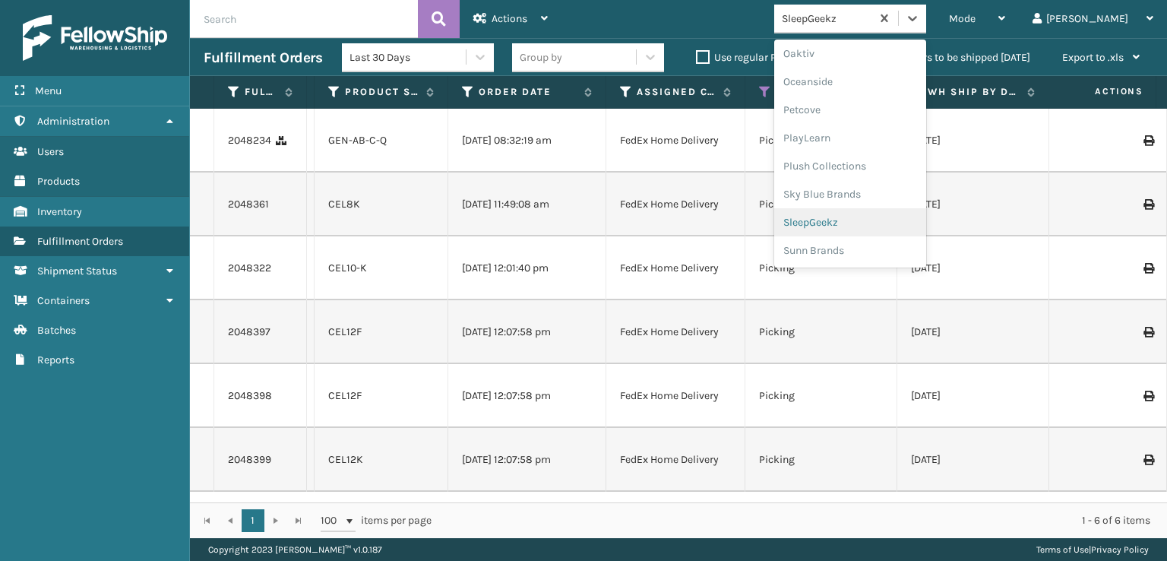
click at [926, 220] on div "SleepGeekz" at bounding box center [850, 222] width 152 height 28
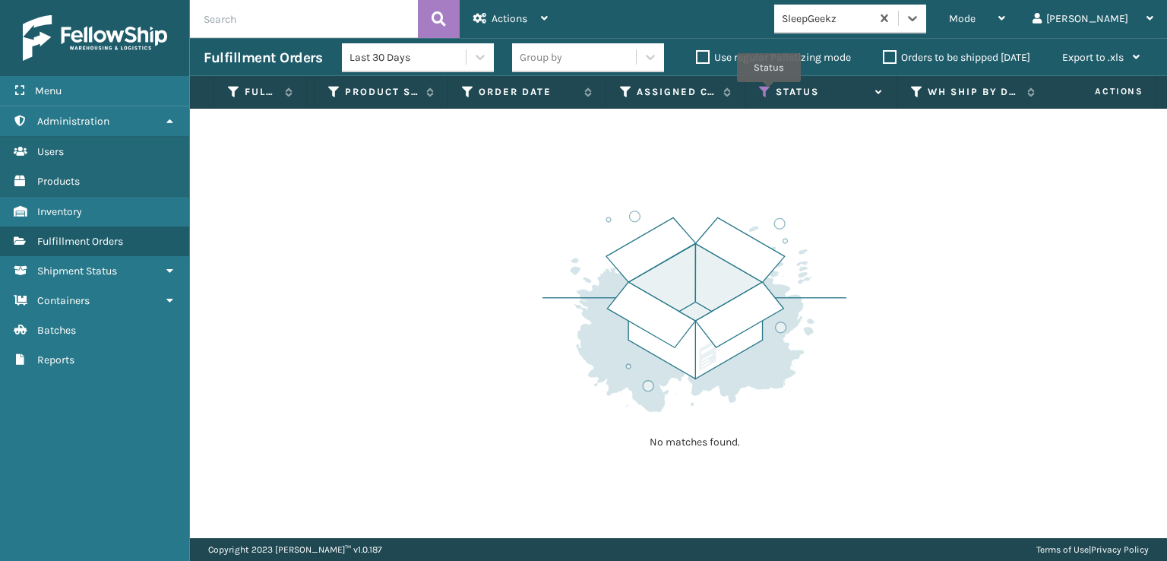
click at [769, 93] on icon at bounding box center [765, 92] width 12 height 14
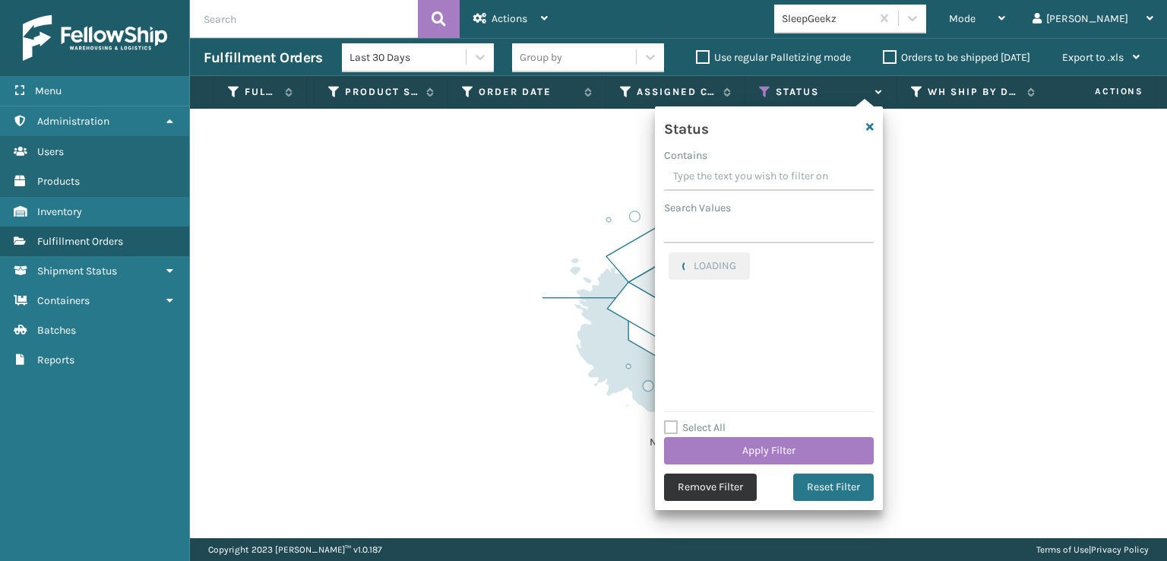
click at [743, 478] on button "Remove Filter" at bounding box center [710, 486] width 93 height 27
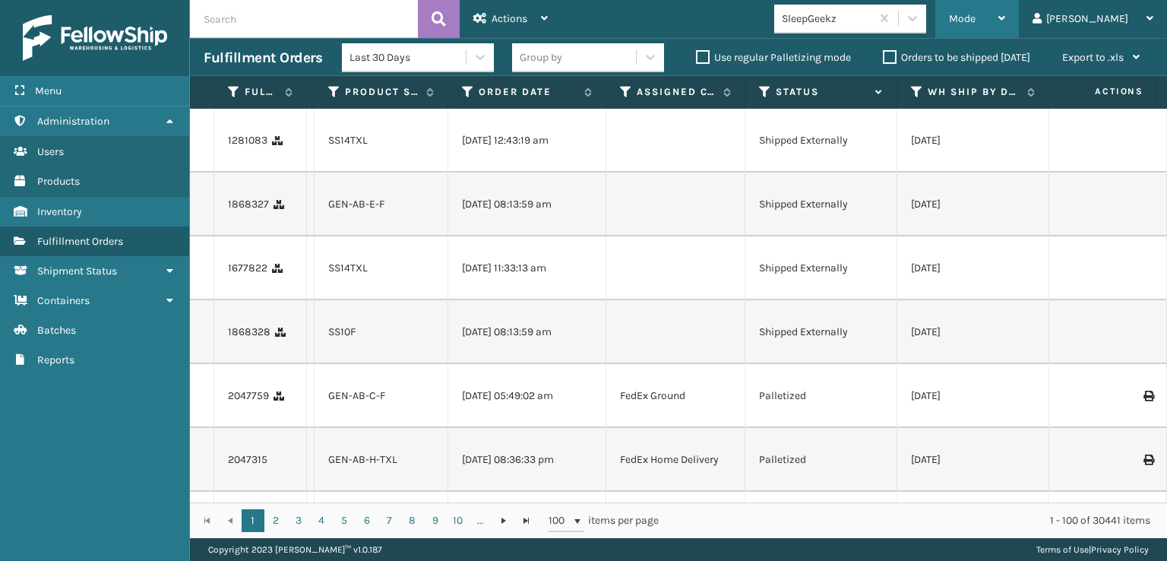
click at [975, 14] on span "Mode" at bounding box center [962, 18] width 27 height 13
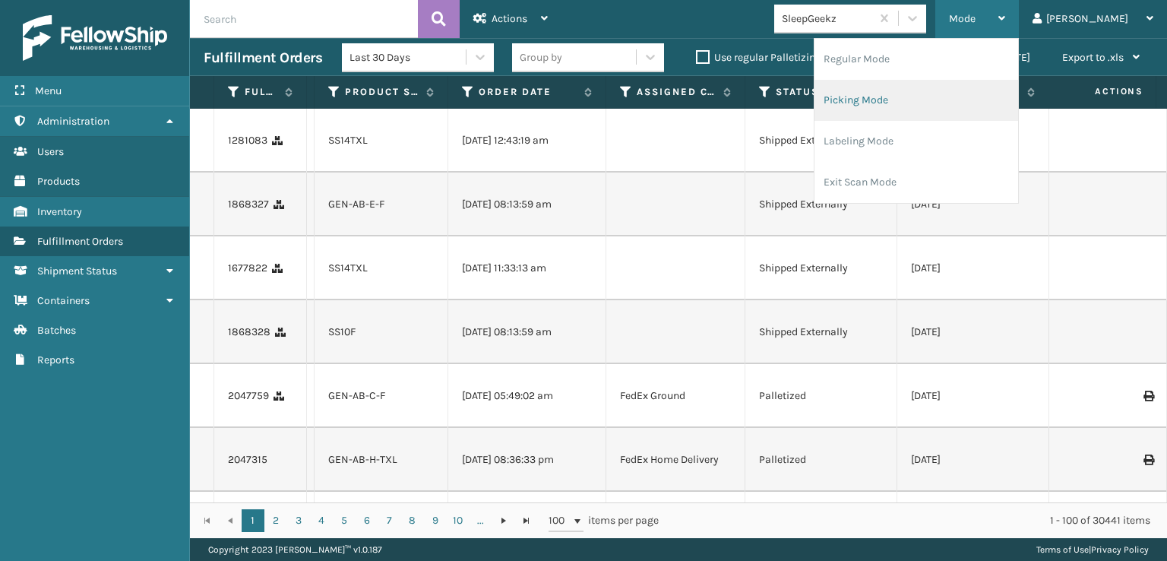
click at [913, 96] on li "Picking Mode" at bounding box center [916, 100] width 204 height 41
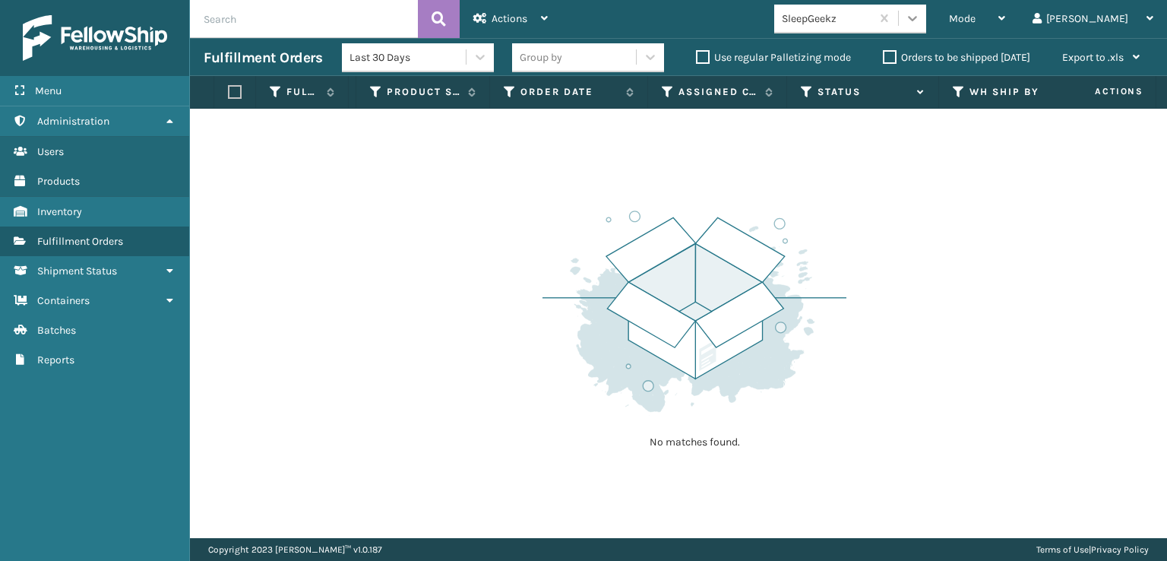
click at [920, 22] on icon at bounding box center [912, 18] width 15 height 15
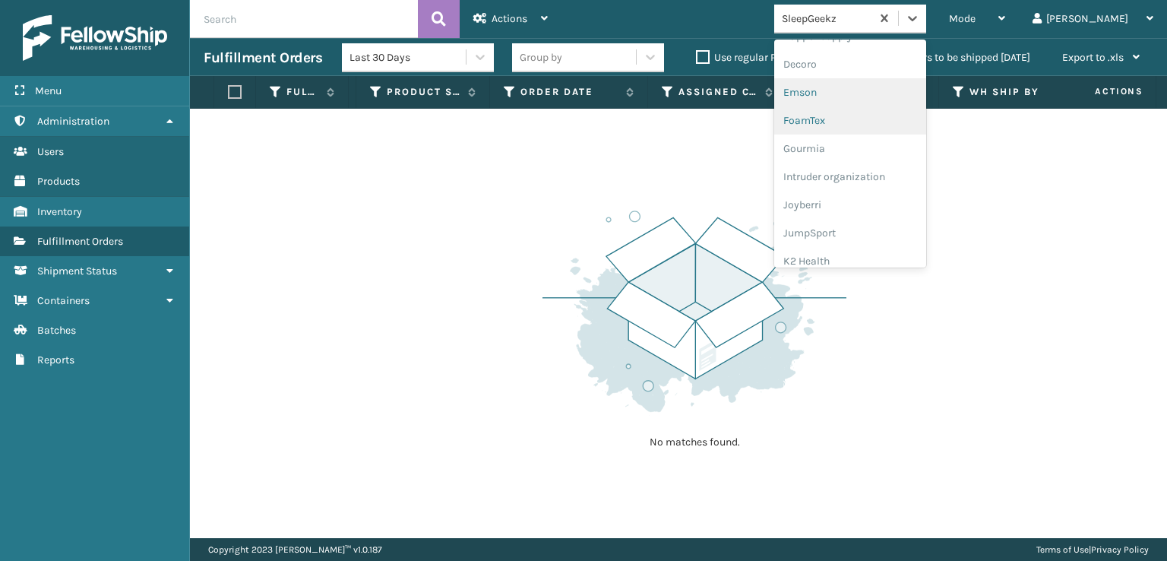
scroll to position [304, 0]
click at [888, 115] on div "FoamTex" at bounding box center [850, 118] width 152 height 28
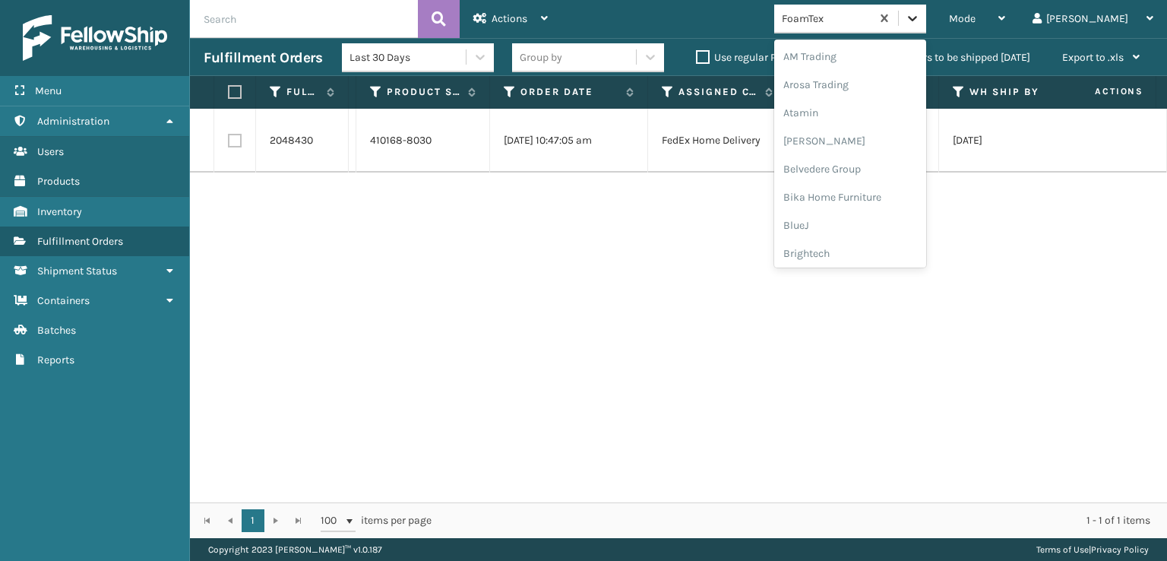
click at [926, 28] on div at bounding box center [912, 18] width 27 height 27
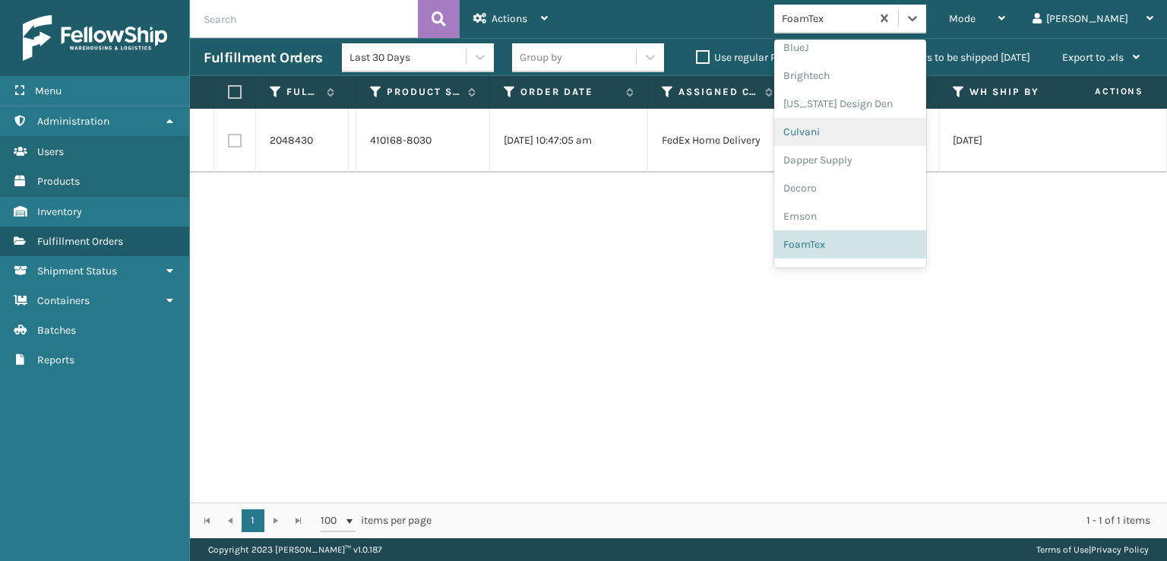
click at [637, 226] on div "2048430 113-8919853-8672254 410168-8030 [DATE] 10:47:05 am FedEx Home Delivery …" at bounding box center [678, 306] width 977 height 394
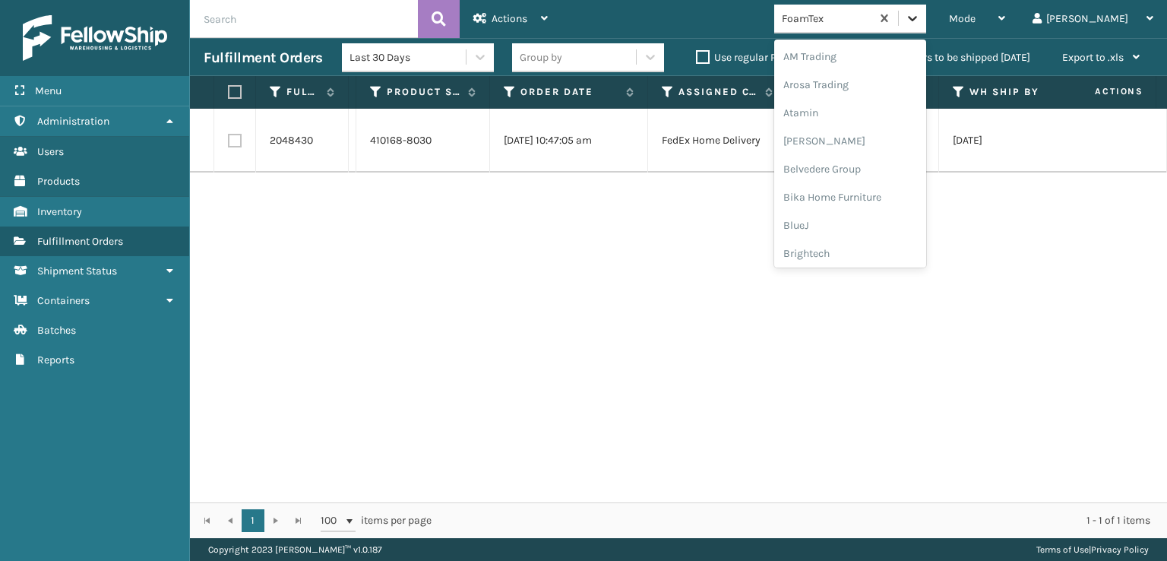
click at [920, 22] on icon at bounding box center [912, 18] width 15 height 15
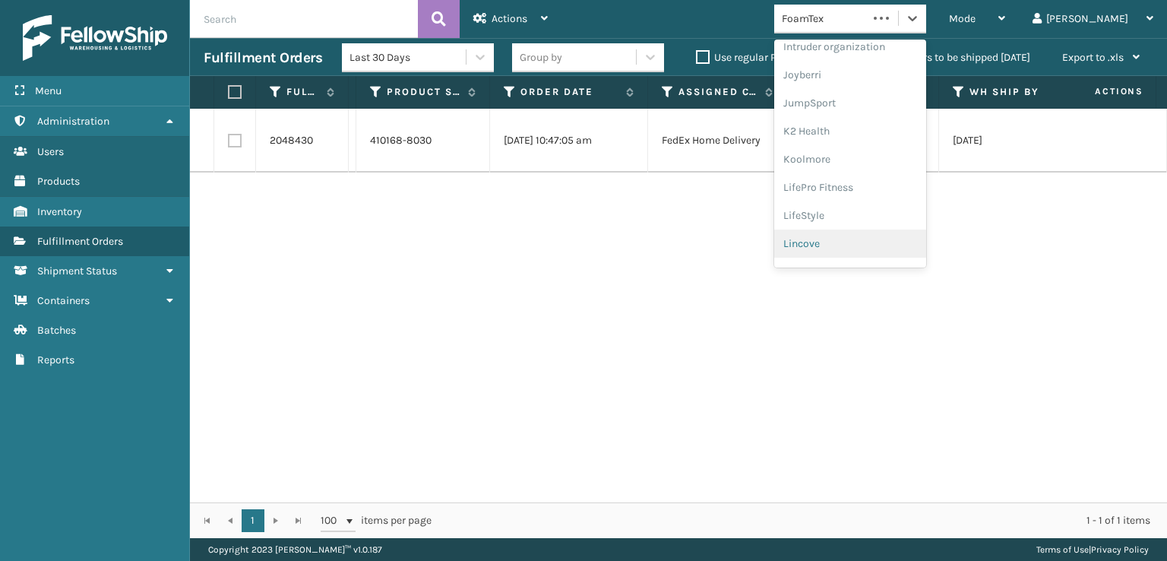
scroll to position [480, 0]
click at [885, 245] on div "[PERSON_NAME] Brands" at bounding box center [850, 251] width 152 height 28
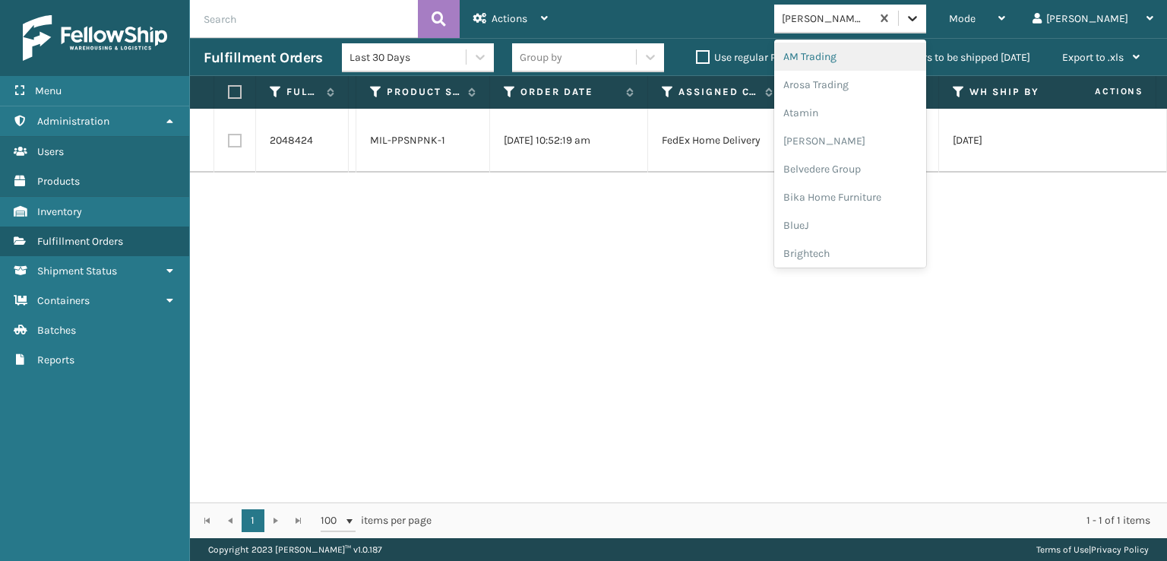
click at [926, 29] on div at bounding box center [912, 18] width 27 height 27
click at [891, 219] on div "SleepGeekz" at bounding box center [850, 222] width 152 height 28
